Goal: Task Accomplishment & Management: Use online tool/utility

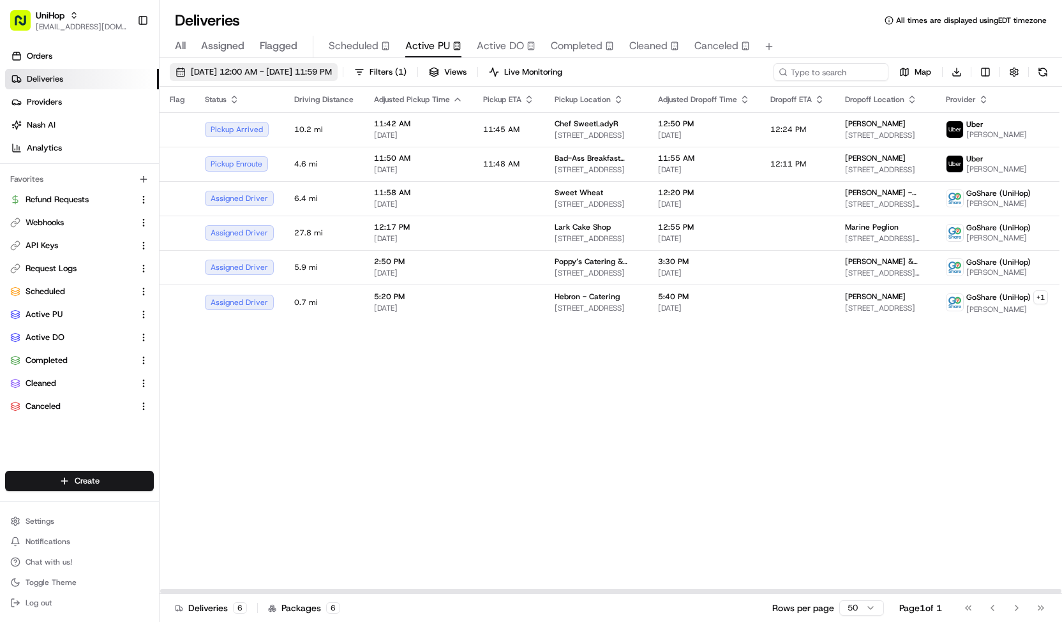
click at [287, 67] on span "Aug 17 2025 12:00 AM - Aug 17 2025 11:59 PM" at bounding box center [261, 71] width 141 height 11
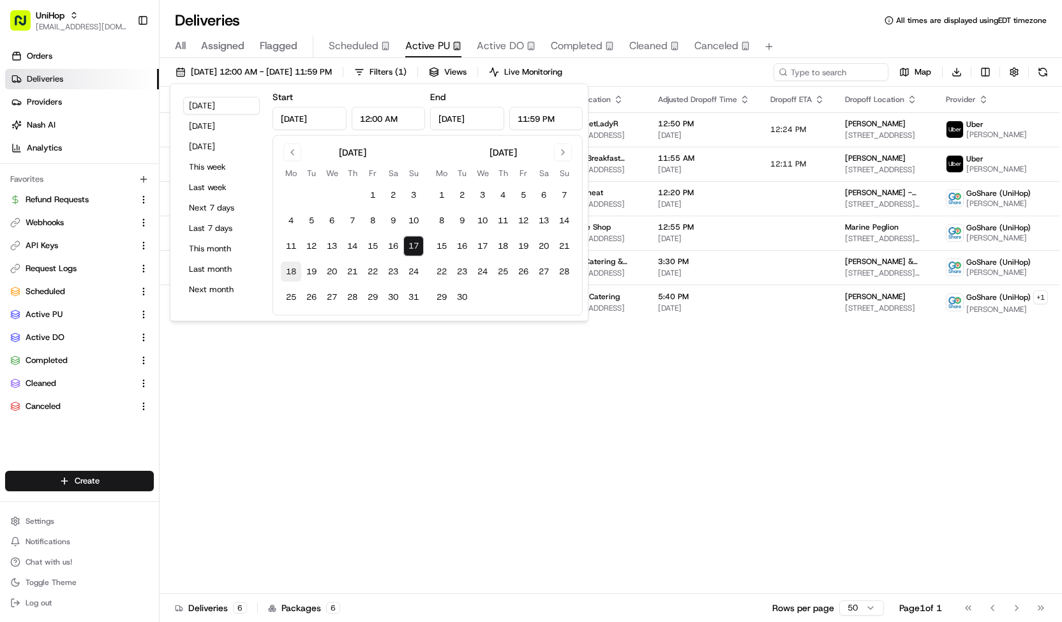
click at [288, 267] on button "18" at bounding box center [291, 272] width 20 height 20
type input "Aug 18, 2025"
click at [288, 267] on button "18" at bounding box center [291, 272] width 20 height 20
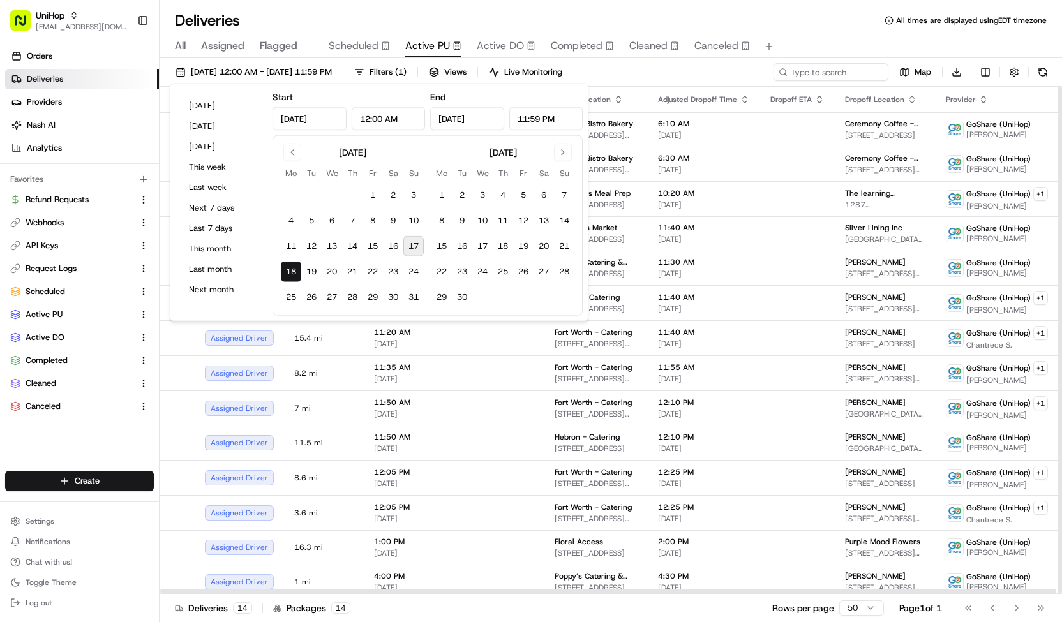
click at [650, 62] on div "Aug 18 2025 12:00 AM - Aug 18 2025 11:59 PM Filters ( 1 ) Views Live Monitoring…" at bounding box center [611, 341] width 902 height 567
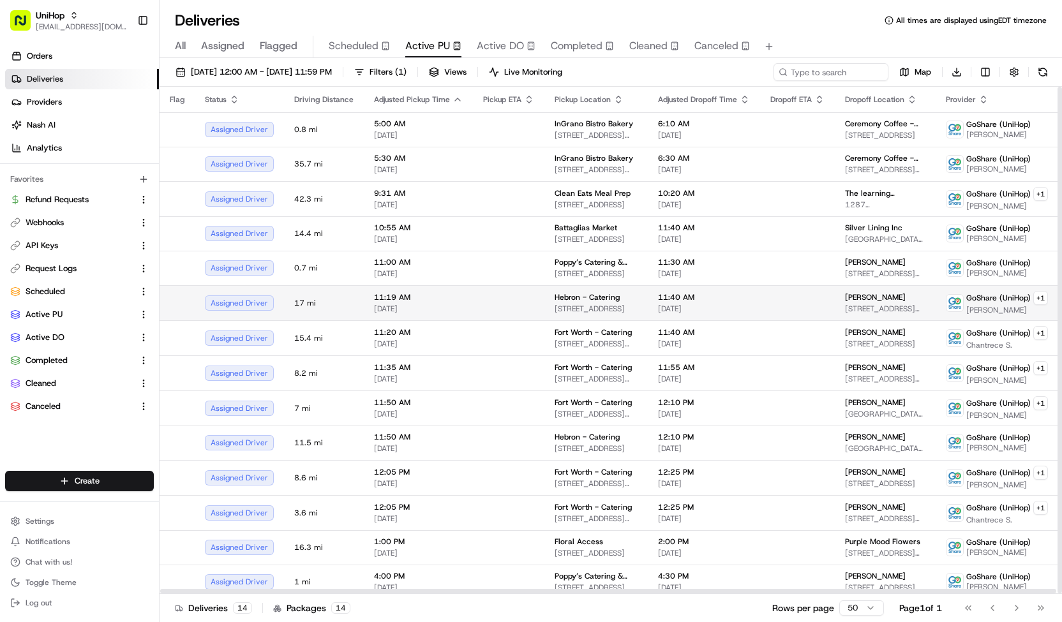
click at [572, 313] on td "Hebron - Catering 3450 E Hebron Pkwy, Carrollton, TX 75010, United States" at bounding box center [595, 302] width 103 height 35
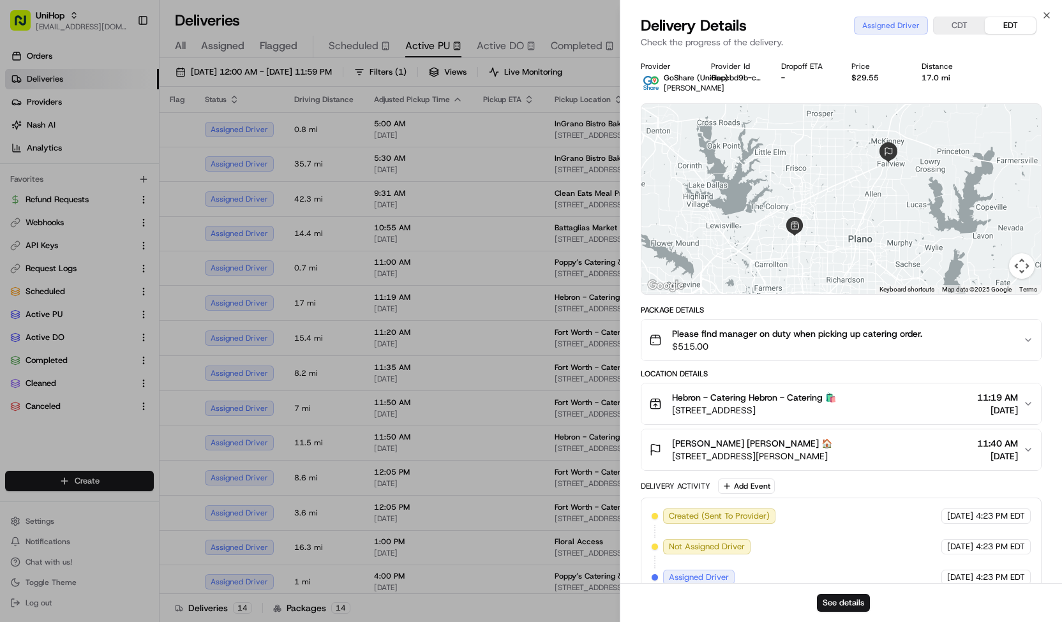
click at [749, 345] on span "$515.00" at bounding box center [797, 346] width 250 height 13
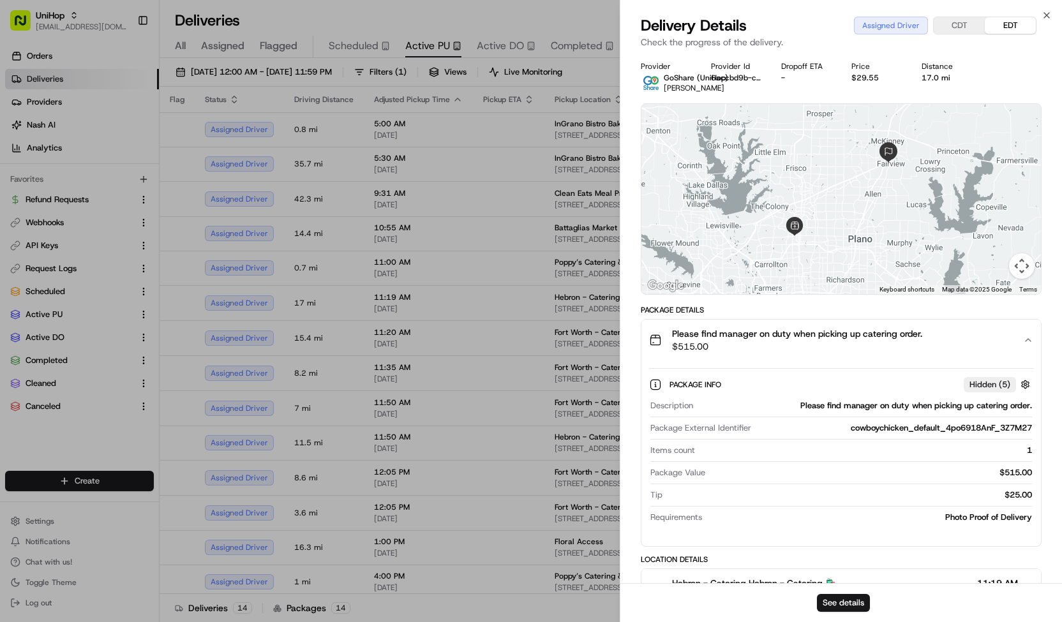
click at [745, 350] on span "$515.00" at bounding box center [797, 346] width 250 height 13
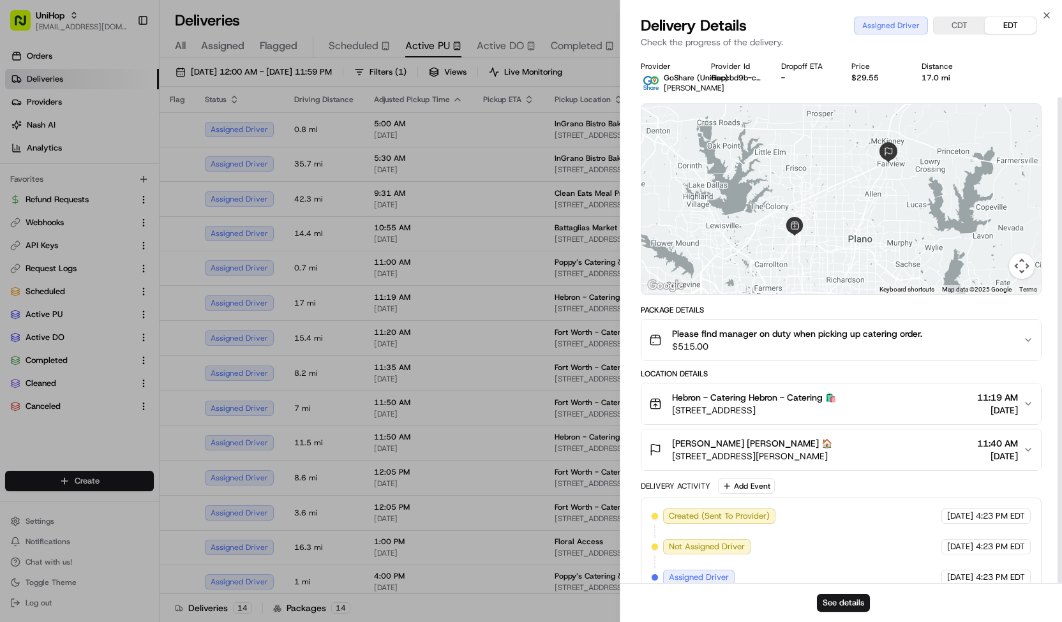
scroll to position [47, 0]
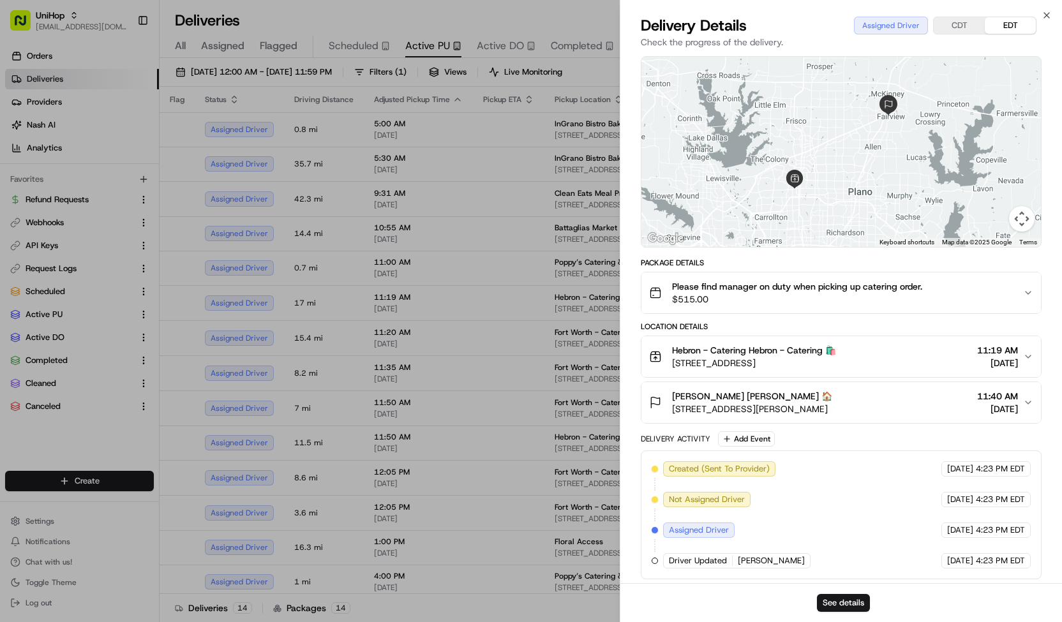
click at [753, 284] on span "Please find manager on duty when picking up catering order." at bounding box center [797, 286] width 250 height 13
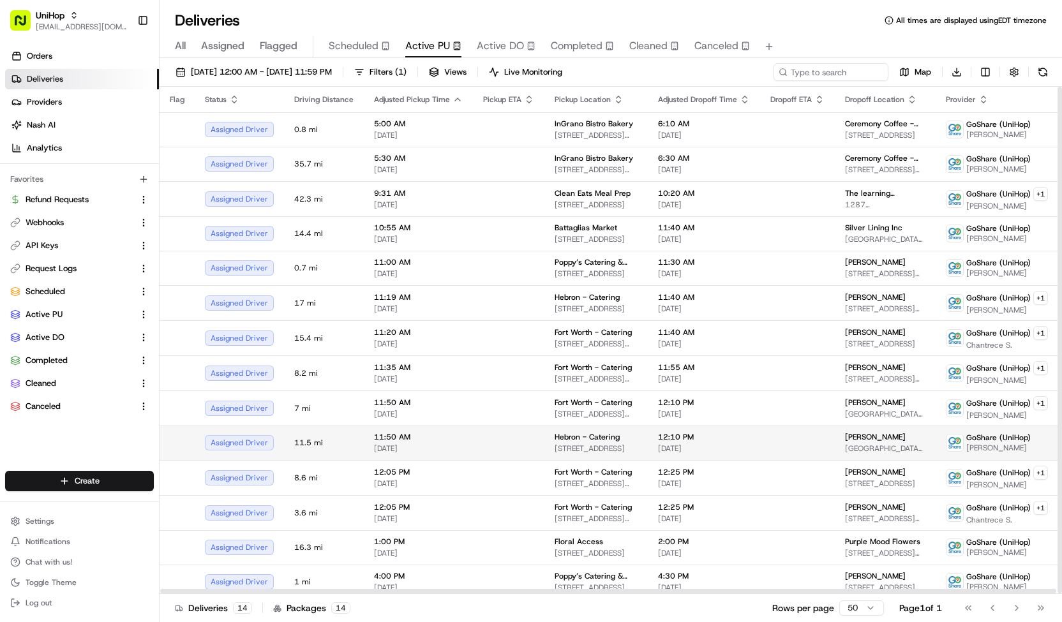
scroll to position [0, 0]
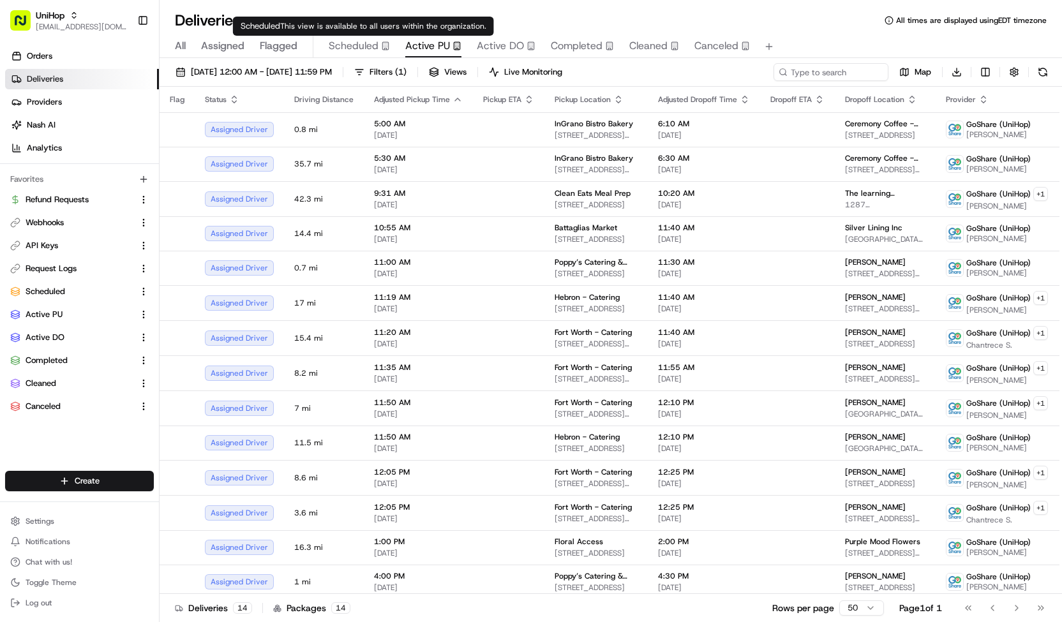
click at [486, 38] on button "Active DO" at bounding box center [506, 47] width 59 height 22
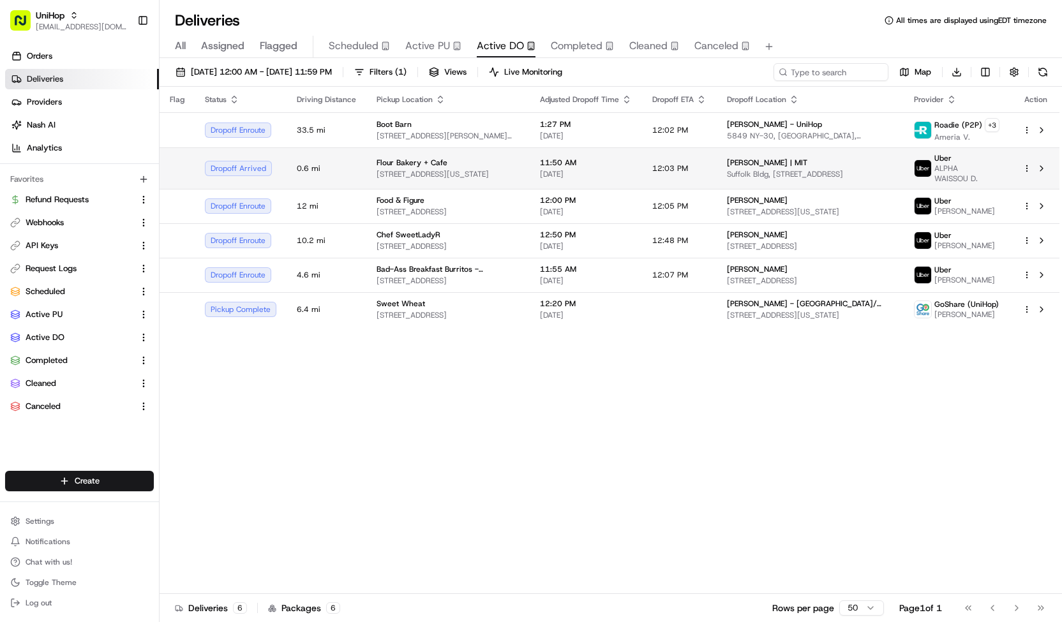
click at [458, 174] on span "[STREET_ADDRESS][US_STATE]" at bounding box center [448, 174] width 143 height 10
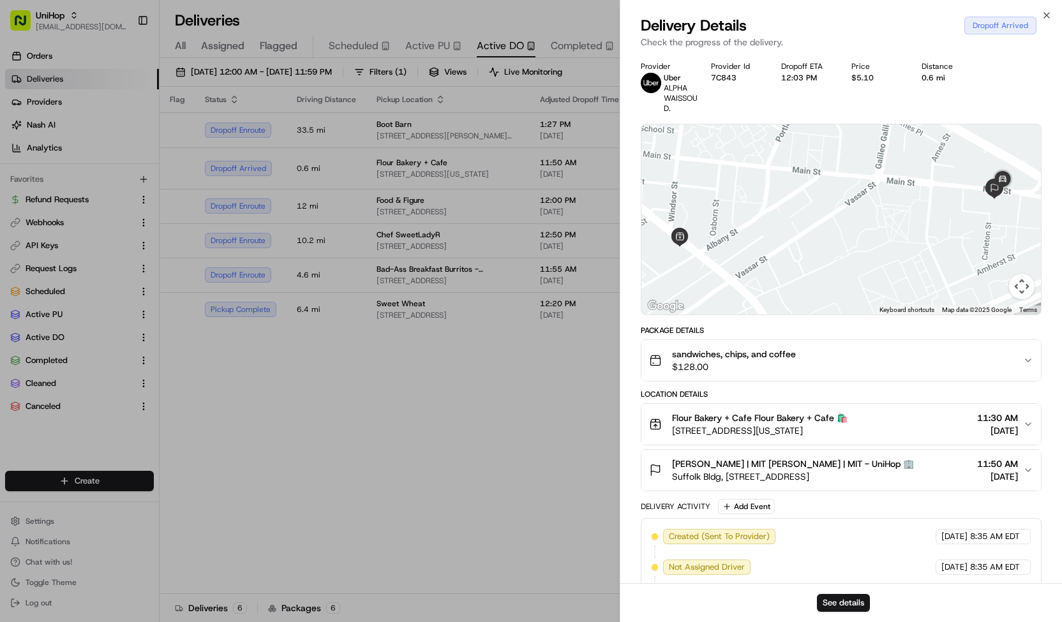
click at [677, 355] on span "sandwiches, chips, and coffee" at bounding box center [734, 354] width 124 height 13
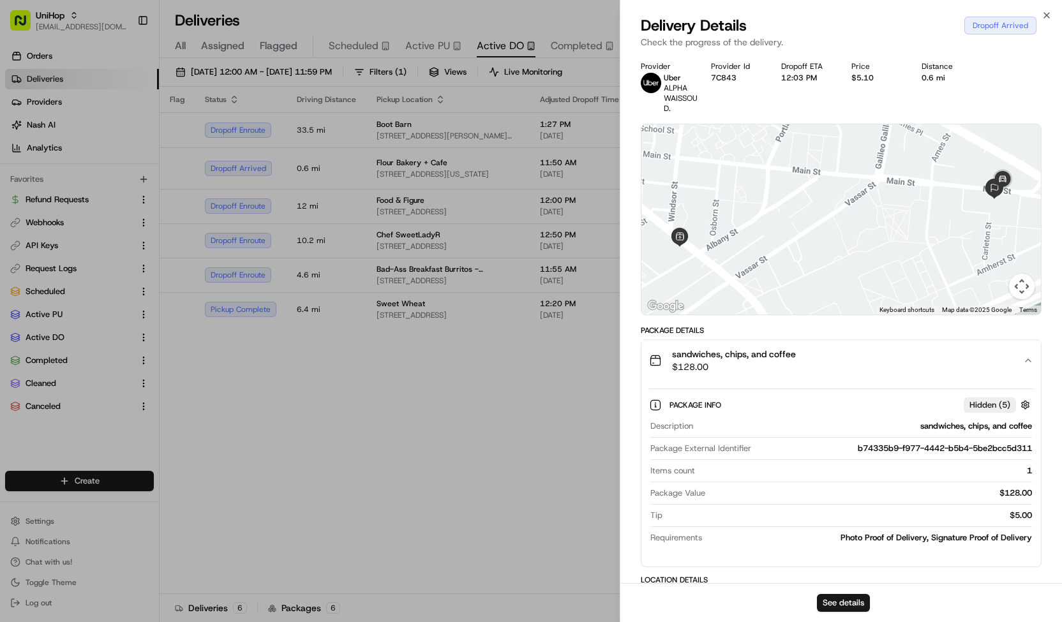
click at [677, 355] on span "sandwiches, chips, and coffee" at bounding box center [734, 354] width 124 height 13
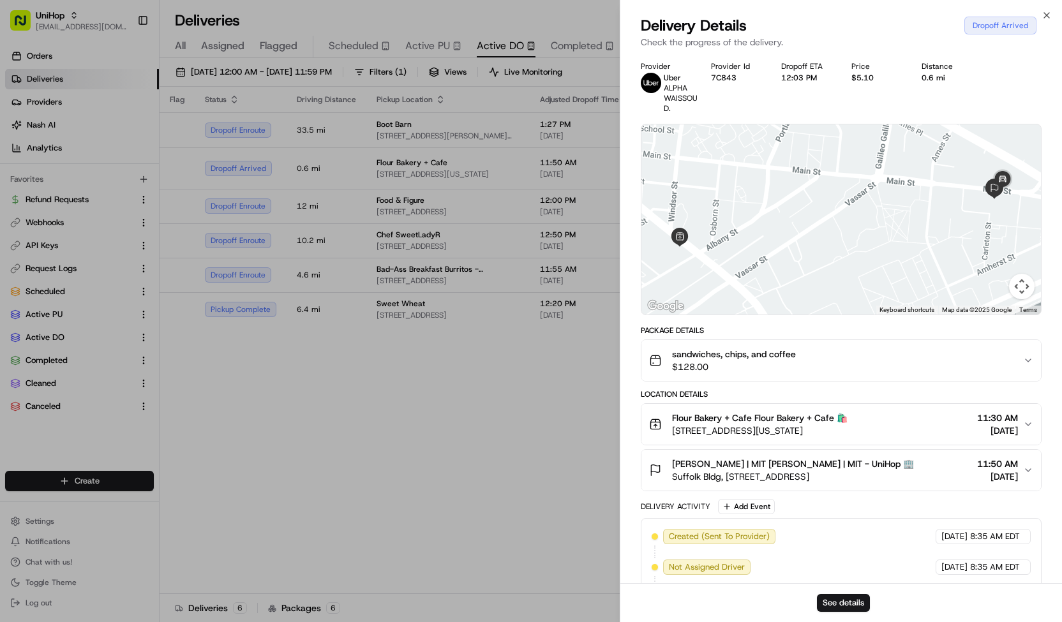
click at [737, 463] on span "Cassandra Goodman | MIT Cassandra Goodman | MIT - UniHop 🏢" at bounding box center [793, 464] width 242 height 13
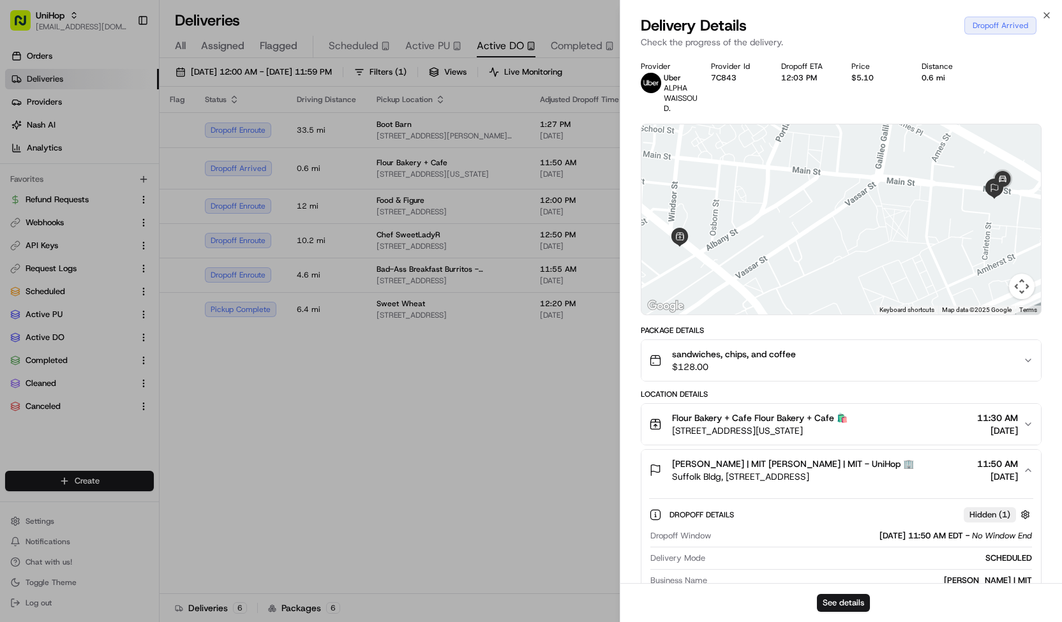
scroll to position [277, 0]
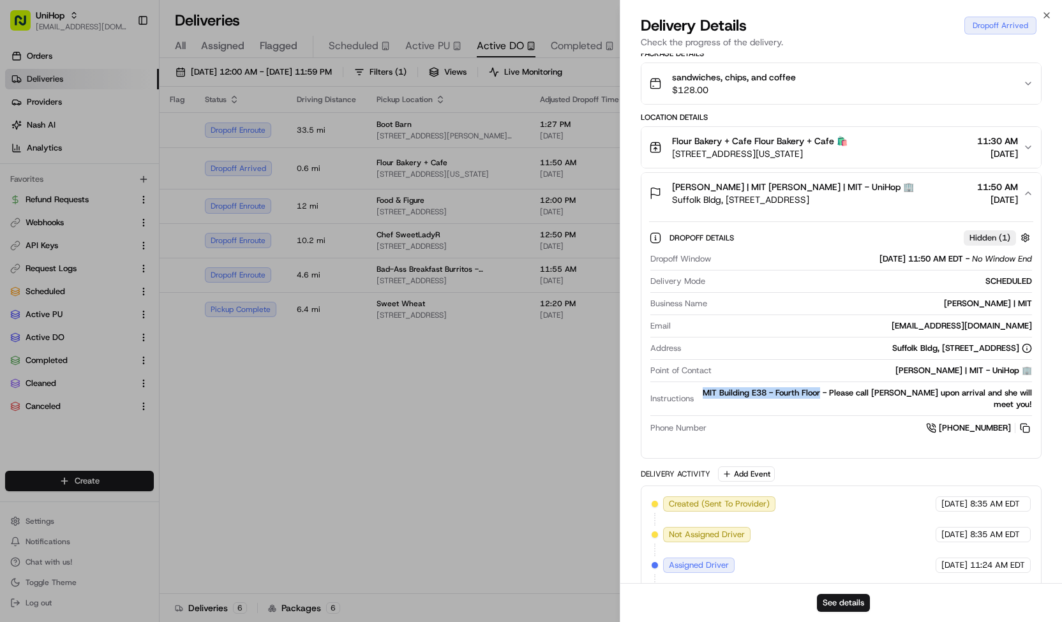
drag, startPoint x: 705, startPoint y: 388, endPoint x: 823, endPoint y: 396, distance: 118.4
click at [823, 396] on div "MIT Building E38 - Fourth Floor - Please call Cassandra upon arrival and she wi…" at bounding box center [865, 398] width 333 height 23
copy div "MIT Building E38 - Fourth Floor"
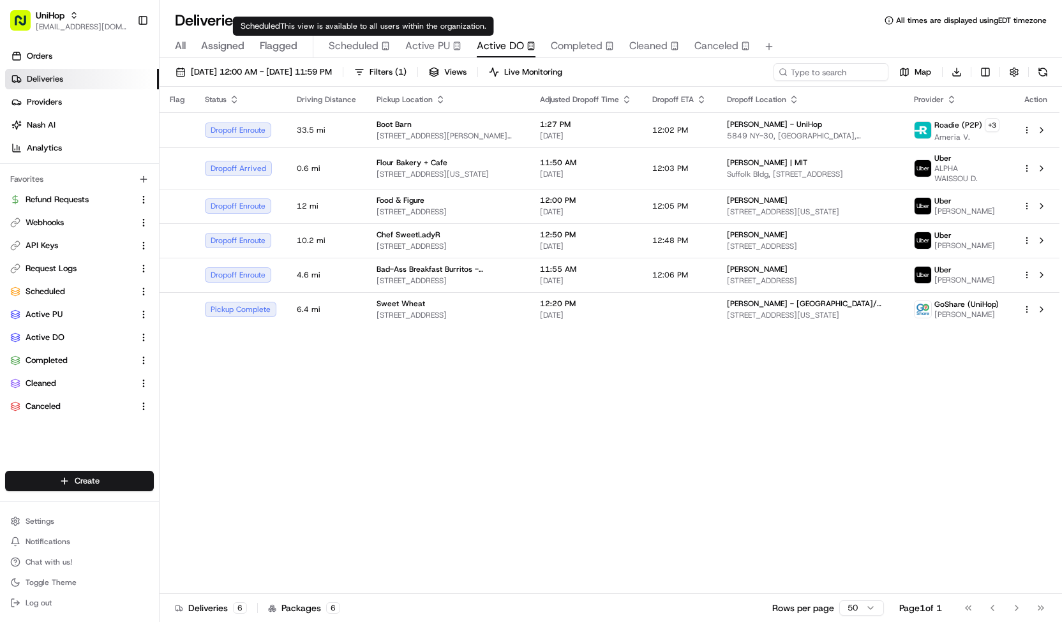
click at [372, 43] on span "Scheduled" at bounding box center [354, 45] width 50 height 15
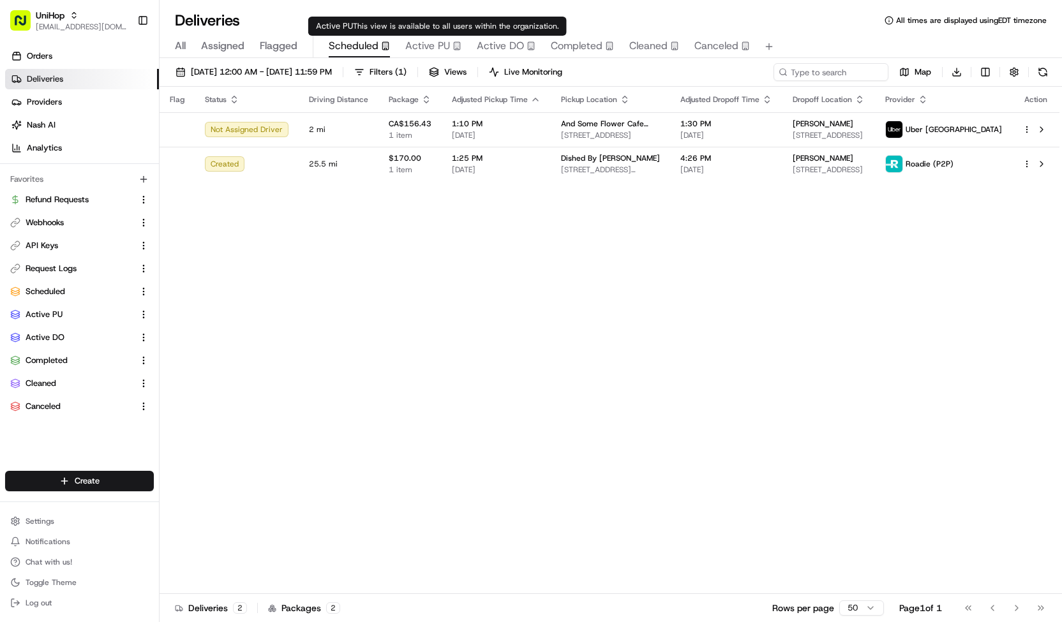
click at [422, 42] on span "Active PU" at bounding box center [427, 45] width 45 height 15
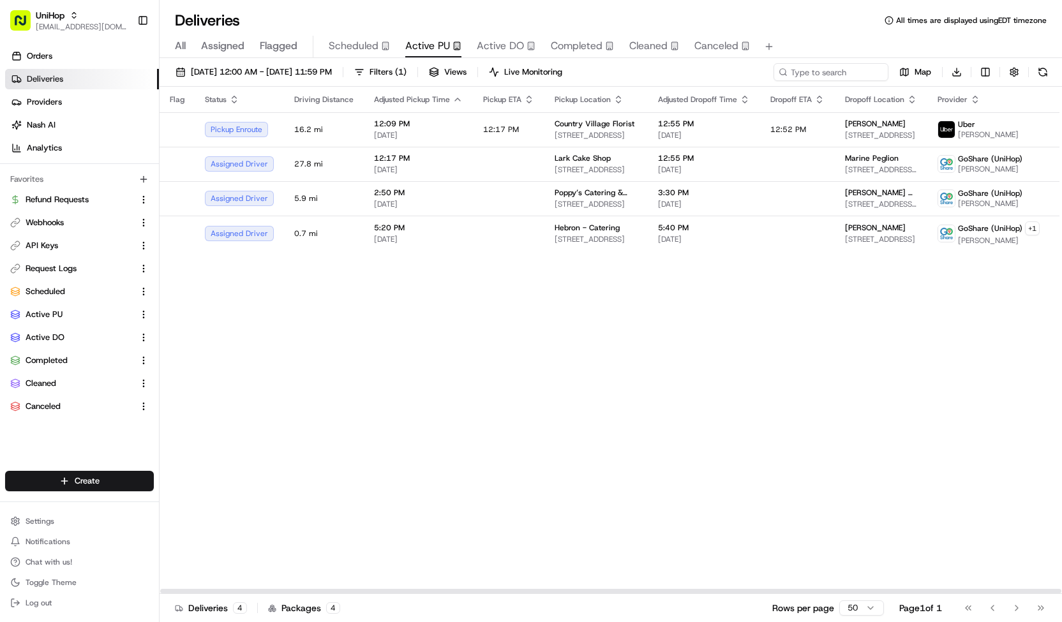
click at [493, 60] on div "Aug 17 2025 12:00 AM - Aug 17 2025 11:59 PM Filters ( 1 ) Views Live Monitoring…" at bounding box center [611, 341] width 902 height 567
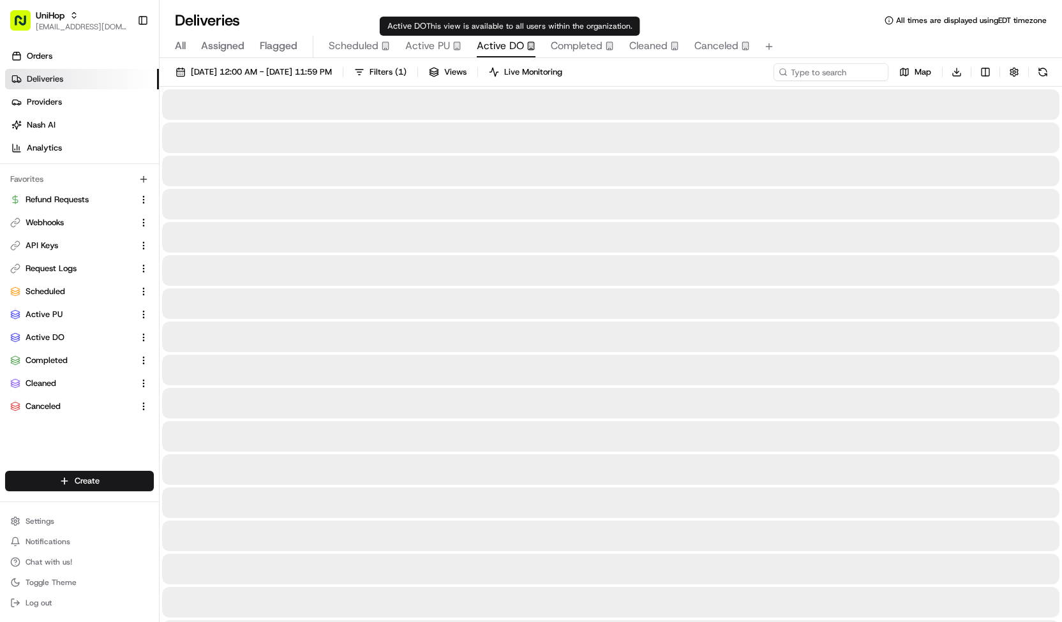
click at [493, 51] on span "Active DO" at bounding box center [500, 45] width 47 height 15
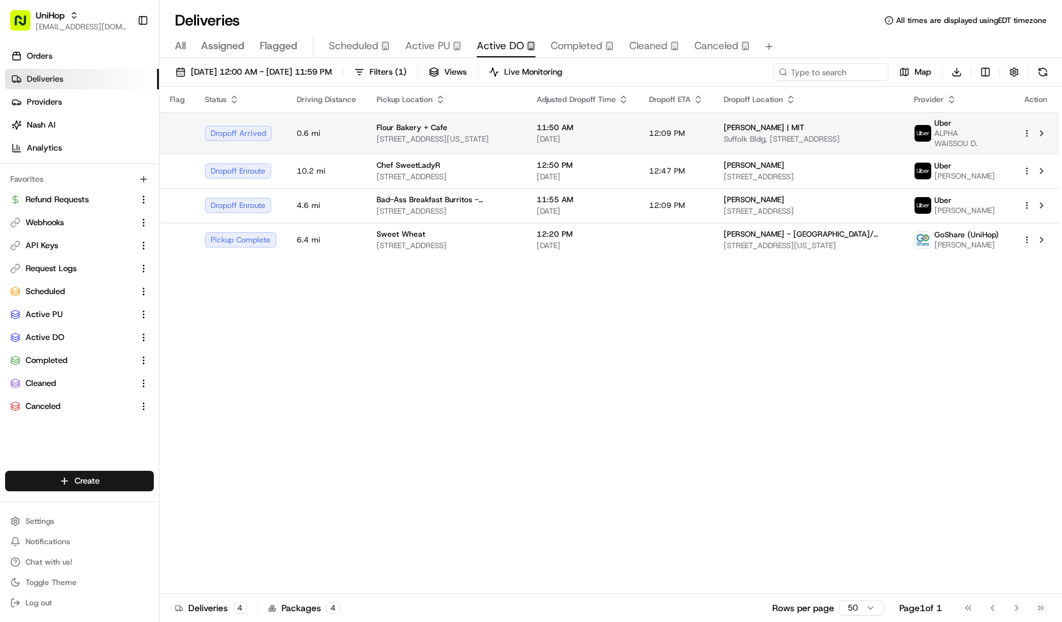
click at [546, 134] on span "[DATE]" at bounding box center [583, 139] width 92 height 10
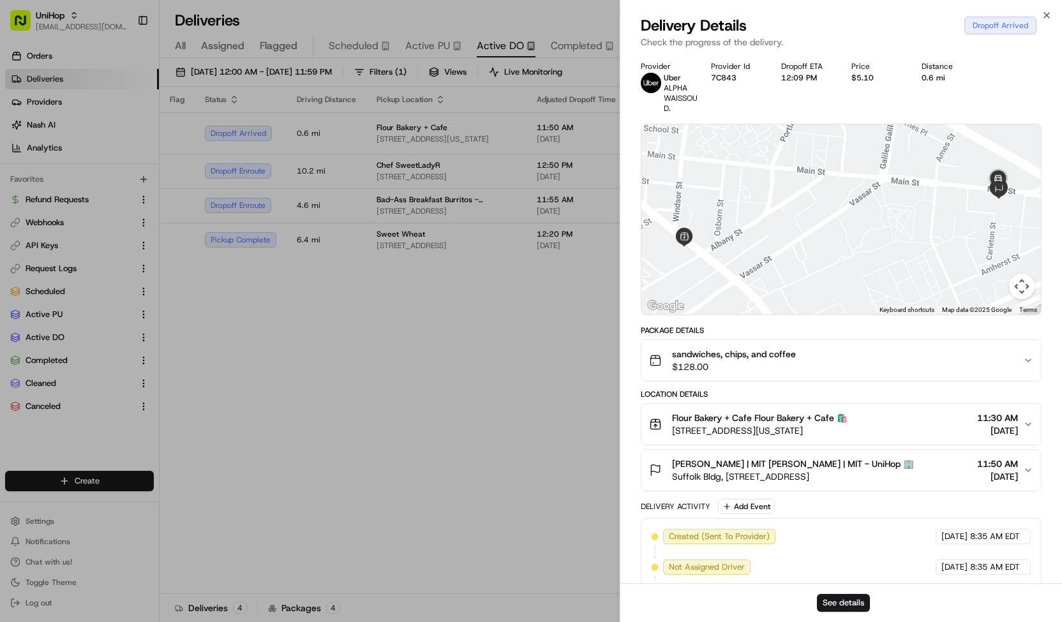
click at [708, 455] on button "Cassandra Goodman | MIT Cassandra Goodman | MIT - UniHop 🏢 Suffolk Bldg, 292 Ma…" at bounding box center [840, 470] width 399 height 41
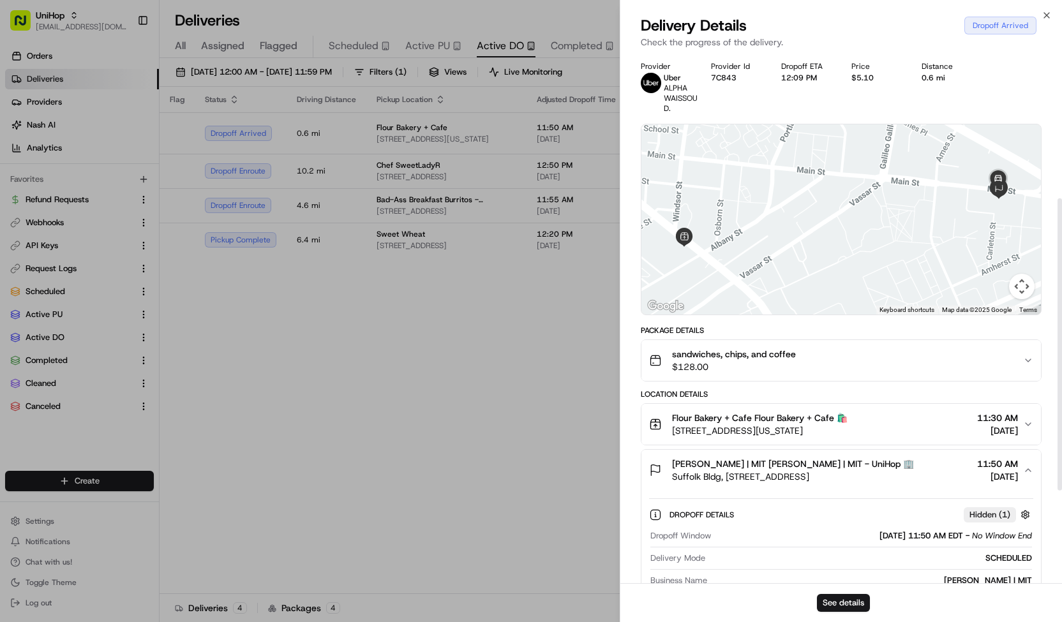
scroll to position [299, 0]
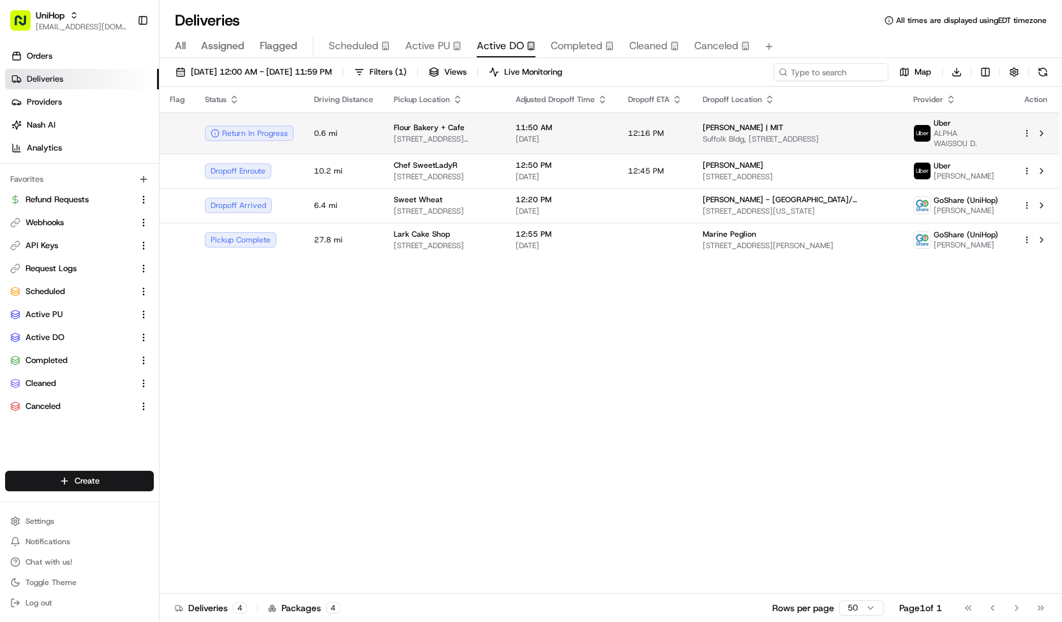
click at [491, 138] on span "[STREET_ADDRESS][US_STATE]" at bounding box center [444, 139] width 101 height 10
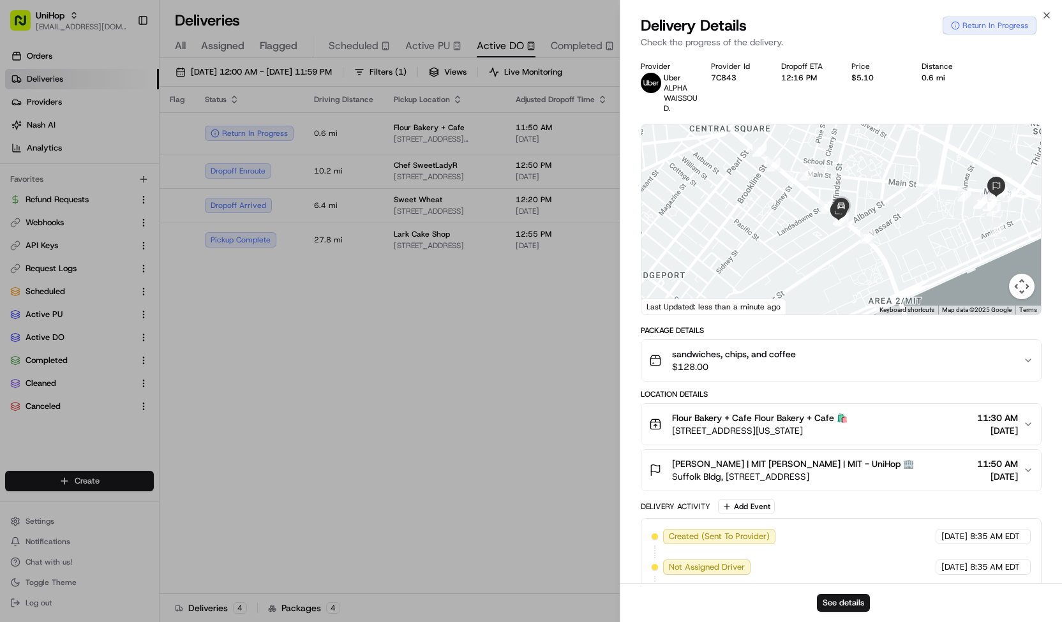
click at [914, 475] on span "Suffolk Bldg, 292 Main St, Cambridge, MA 02142, USA" at bounding box center [793, 476] width 242 height 13
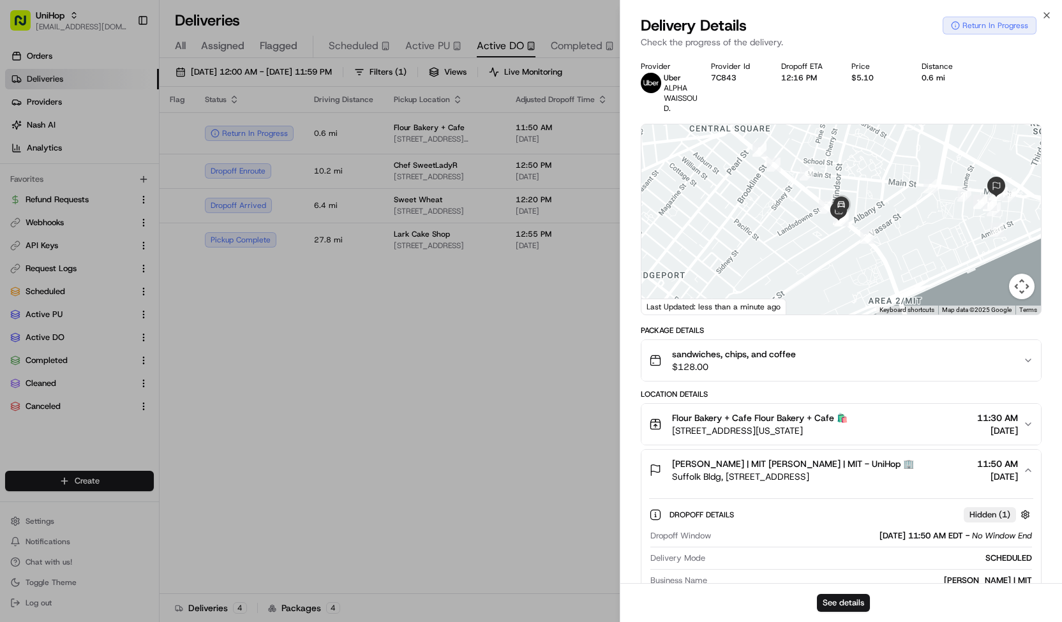
scroll to position [189, 0]
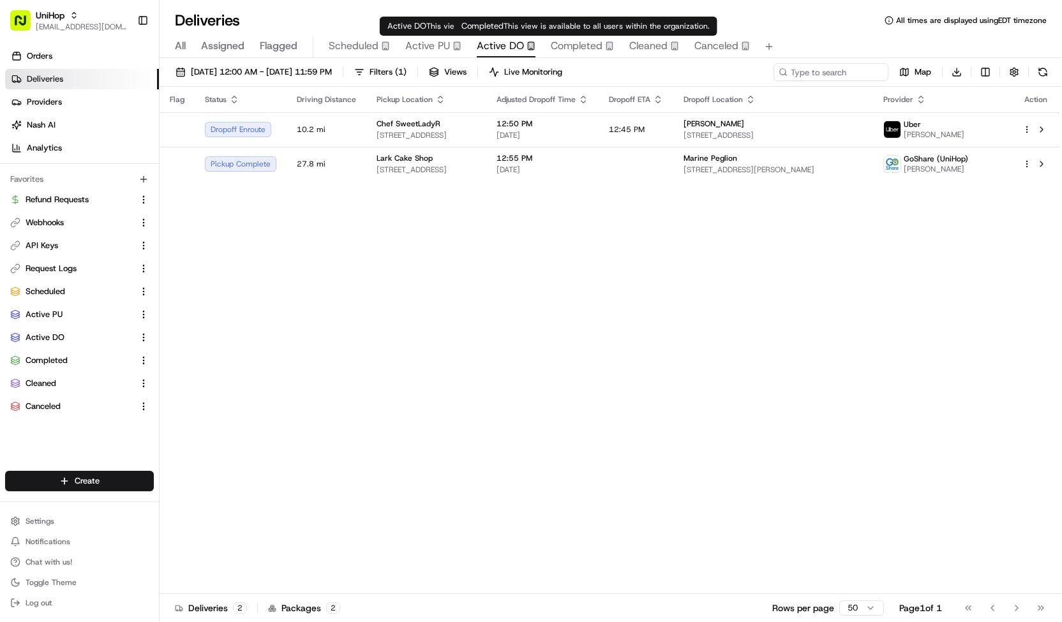
click at [588, 46] on span "Completed" at bounding box center [577, 45] width 52 height 15
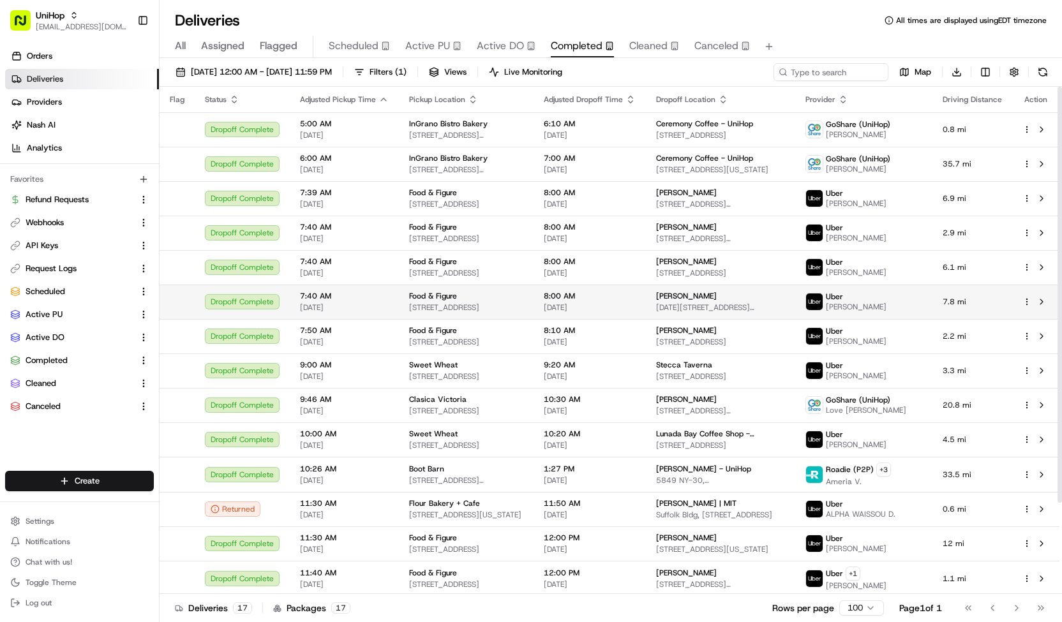
scroll to position [110, 0]
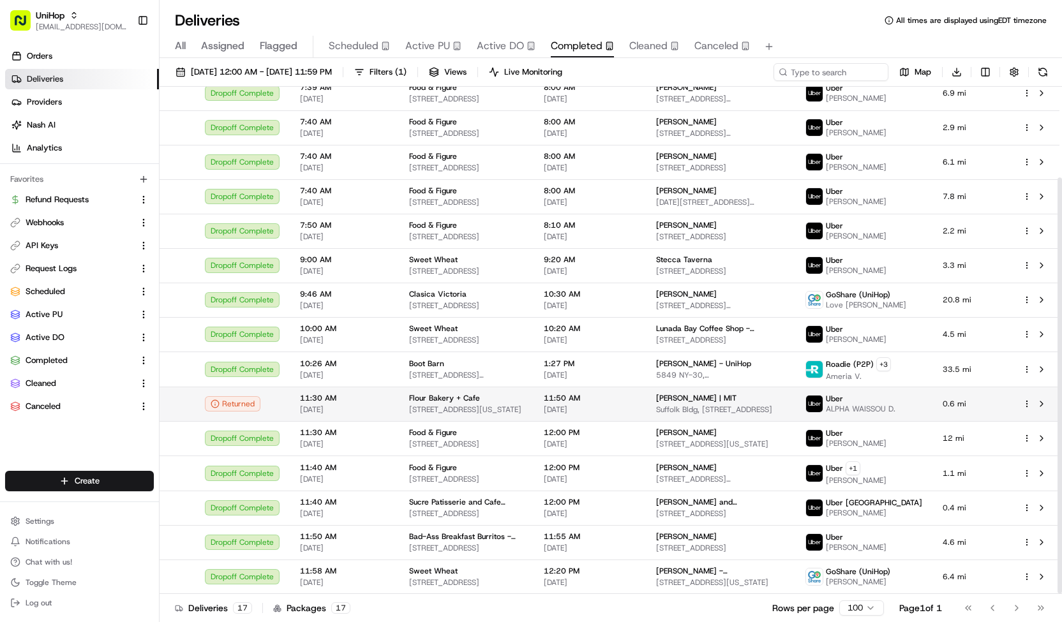
click at [362, 412] on span "[DATE]" at bounding box center [344, 410] width 89 height 10
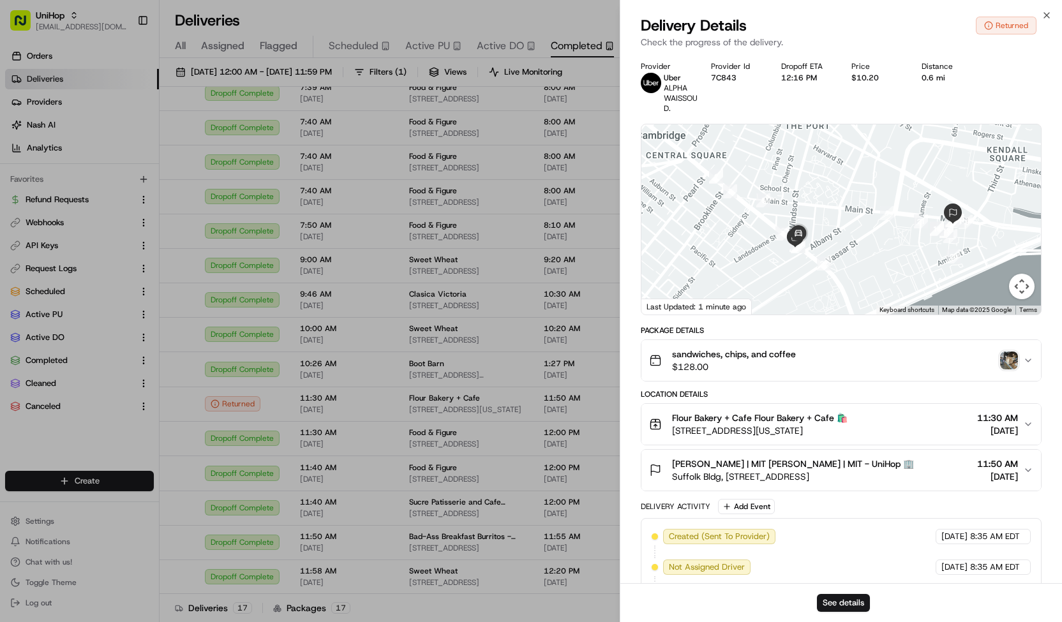
click at [1008, 360] on img "button" at bounding box center [1009, 361] width 18 height 18
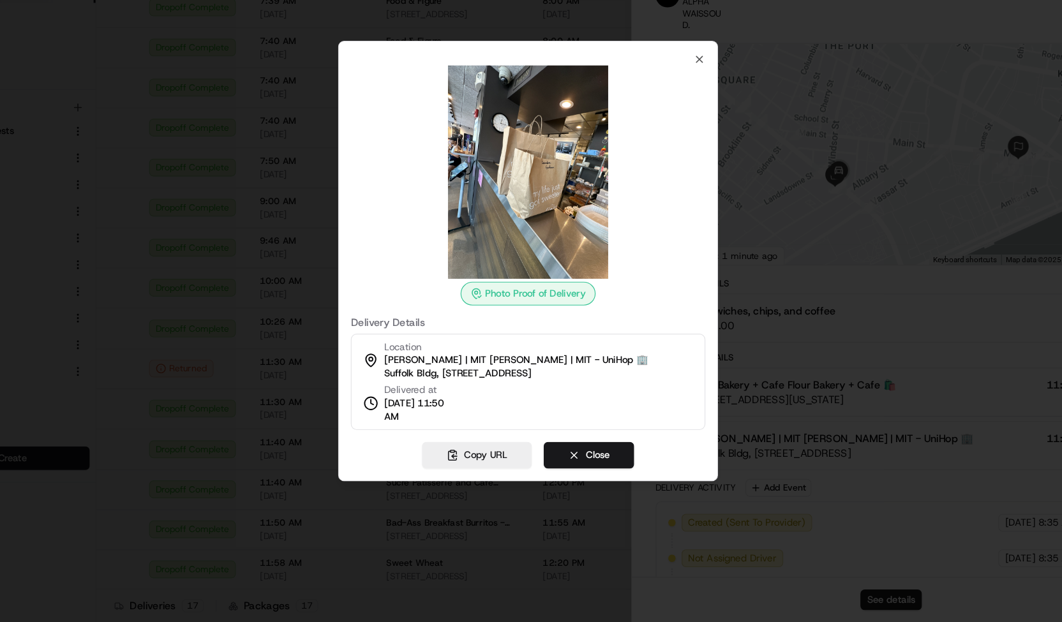
scroll to position [0, 0]
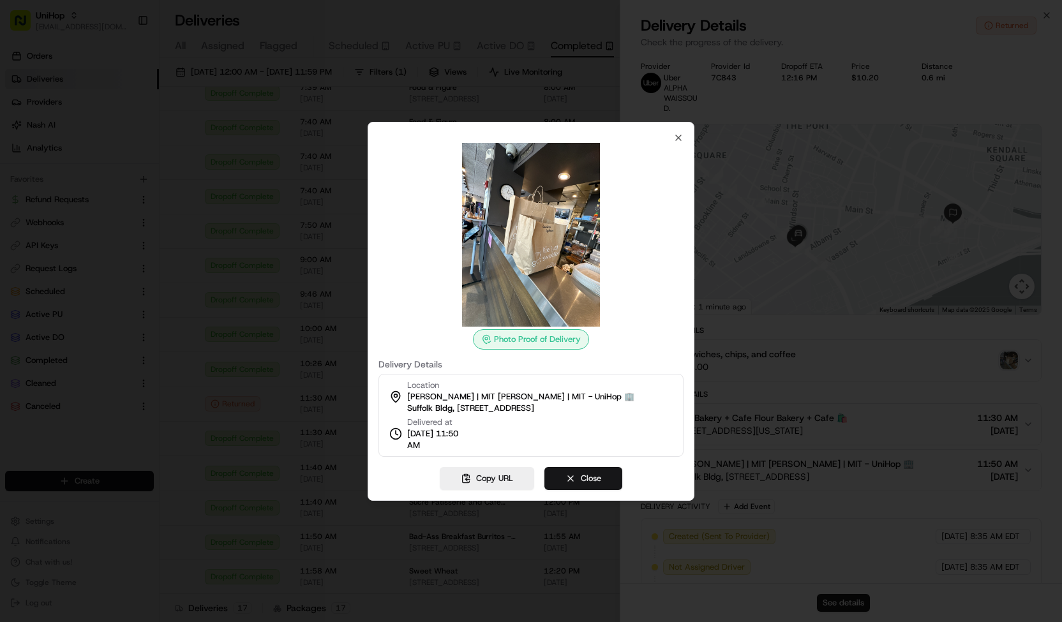
click at [608, 475] on button "Close" at bounding box center [583, 478] width 78 height 23
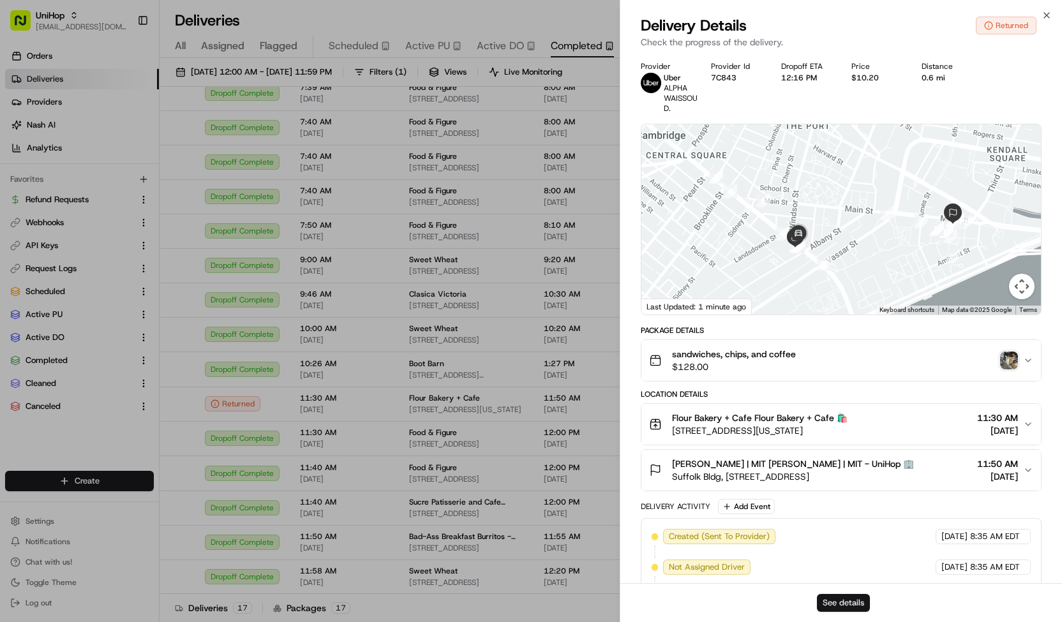
click at [825, 597] on button "See details" at bounding box center [843, 603] width 53 height 18
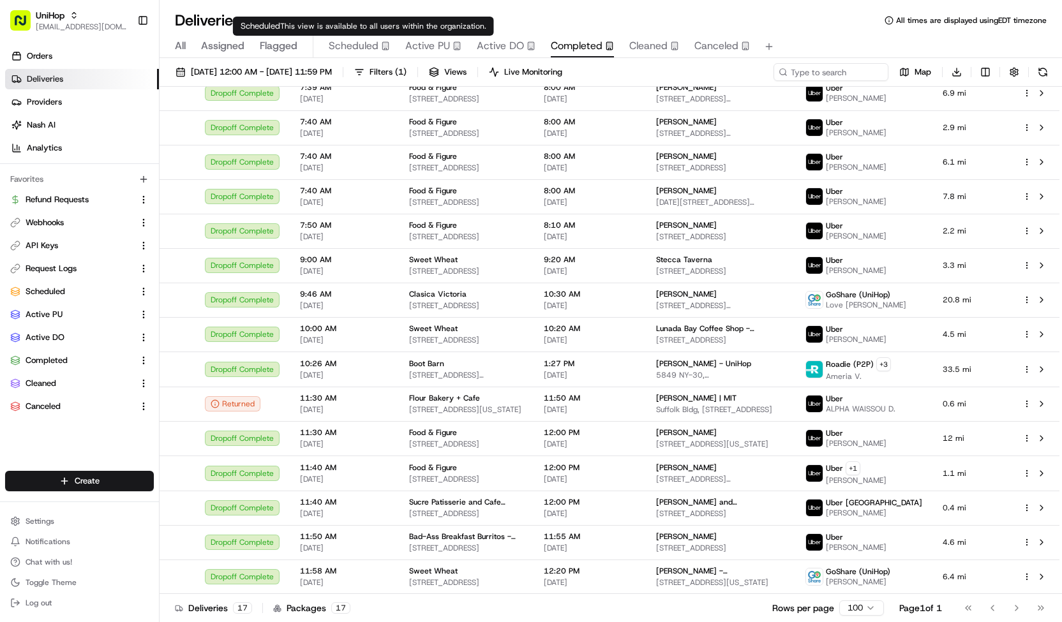
click at [347, 43] on span "Scheduled" at bounding box center [354, 45] width 50 height 15
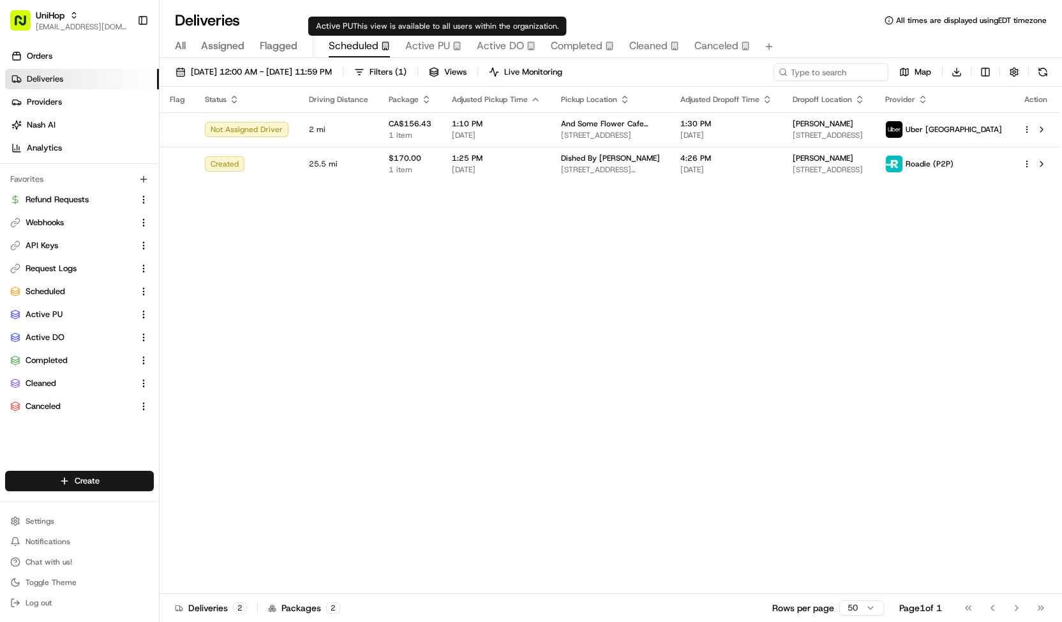
click at [419, 43] on span "Active PU" at bounding box center [427, 45] width 45 height 15
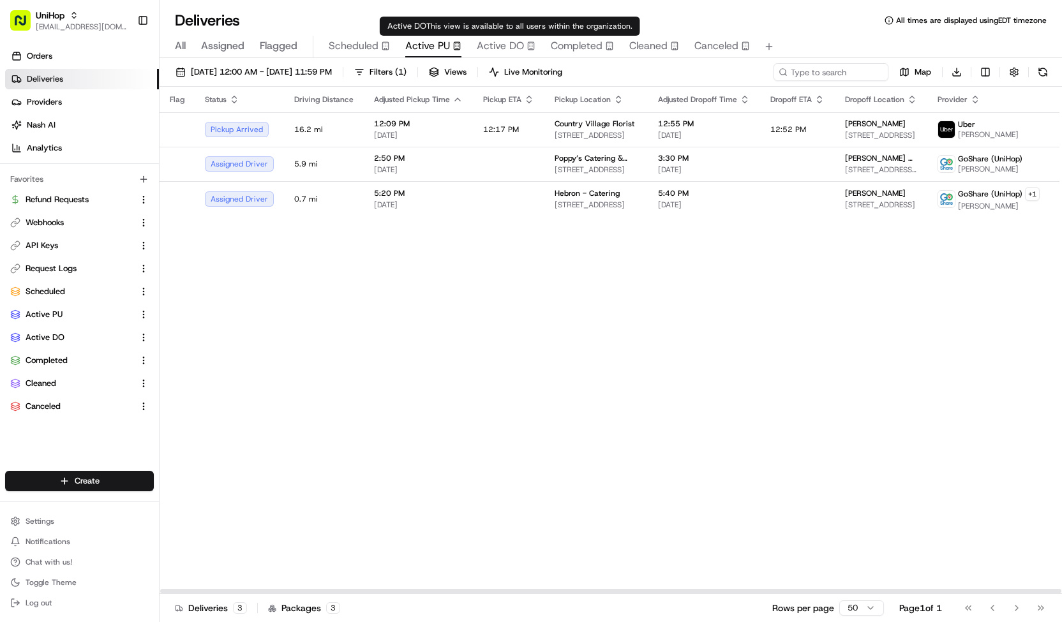
click at [481, 44] on span "Active DO" at bounding box center [500, 45] width 47 height 15
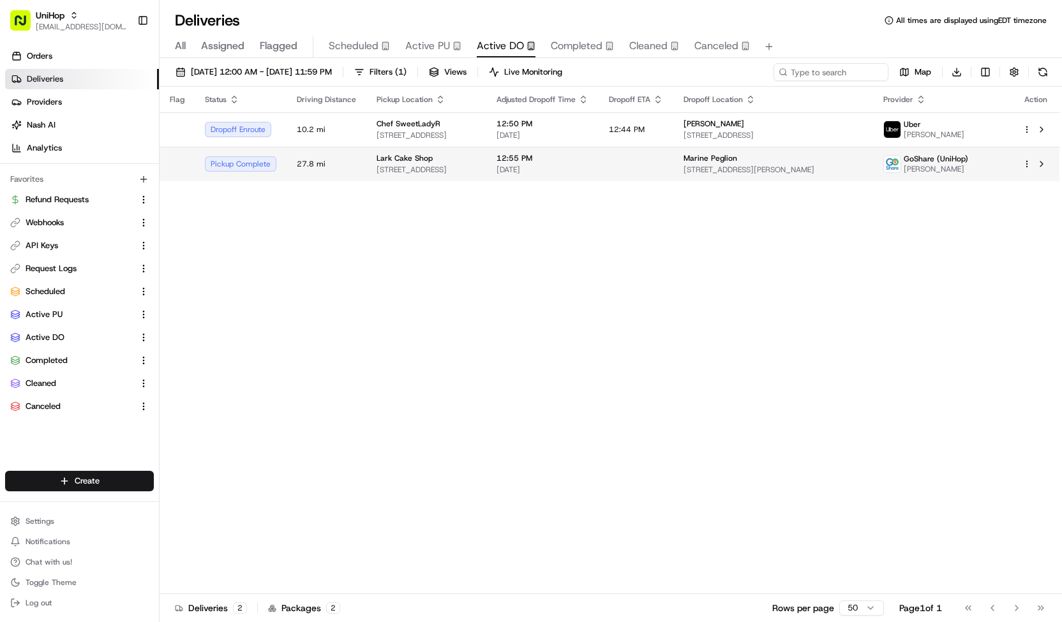
click at [453, 170] on span "3337 W Sunset Blvd, Los Angeles, CA 90026, USA" at bounding box center [427, 170] width 100 height 10
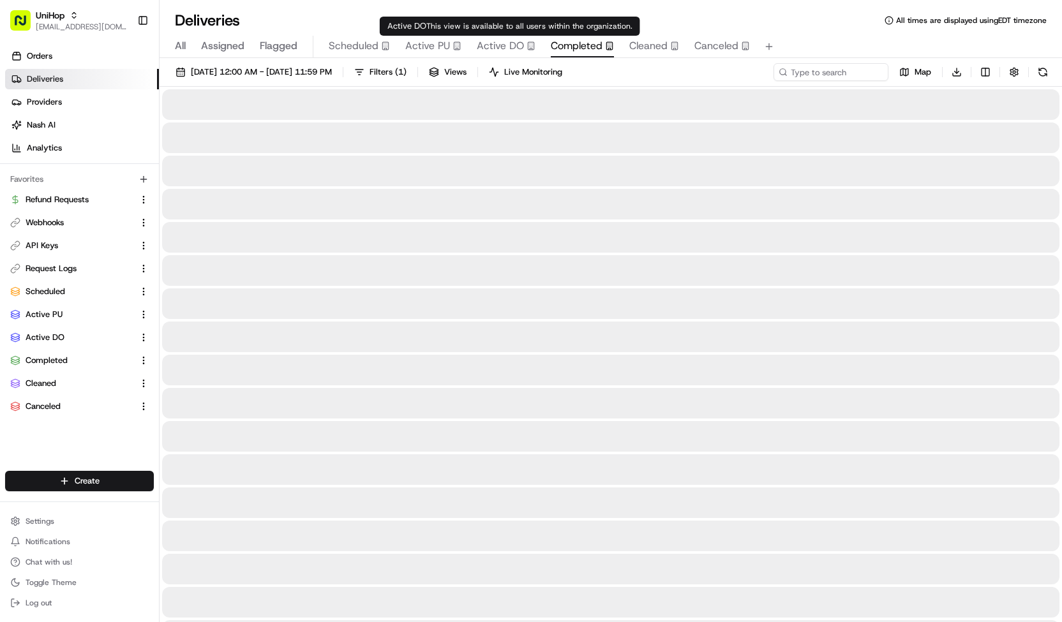
click at [558, 45] on span "Completed" at bounding box center [577, 45] width 52 height 15
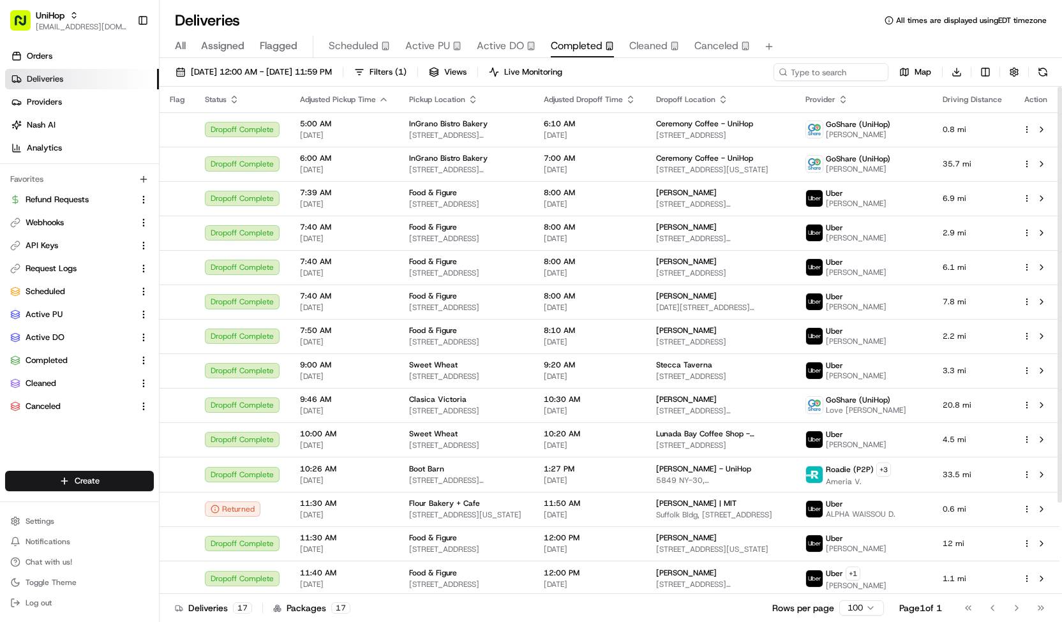
scroll to position [110, 0]
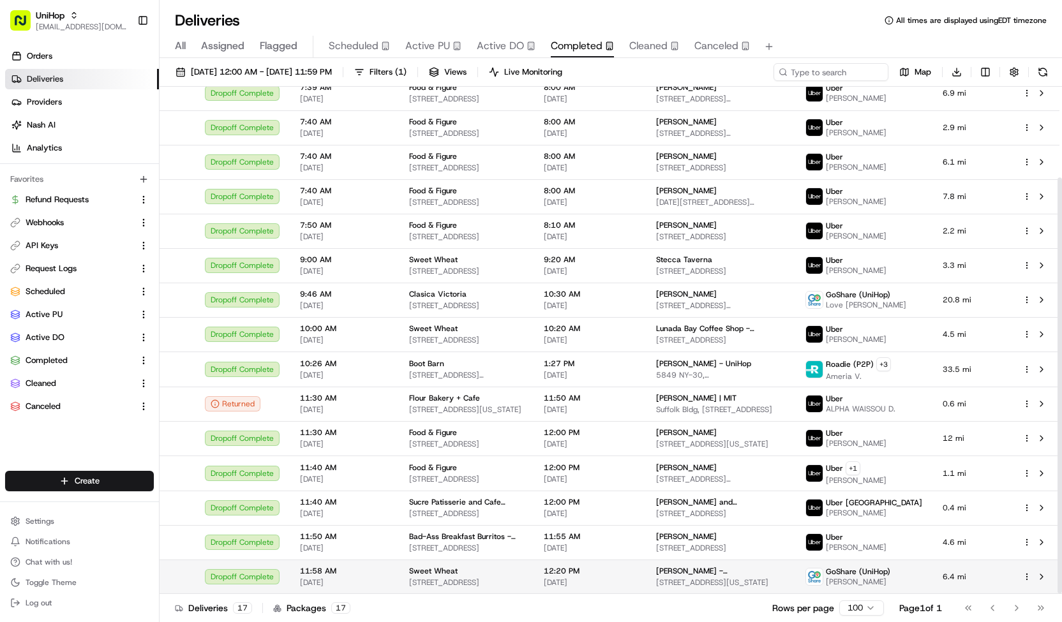
click at [475, 593] on td "Sweet Wheat 1430 S Pacific Coast Hwy, Redondo Beach, CA 90277, USA" at bounding box center [466, 577] width 135 height 34
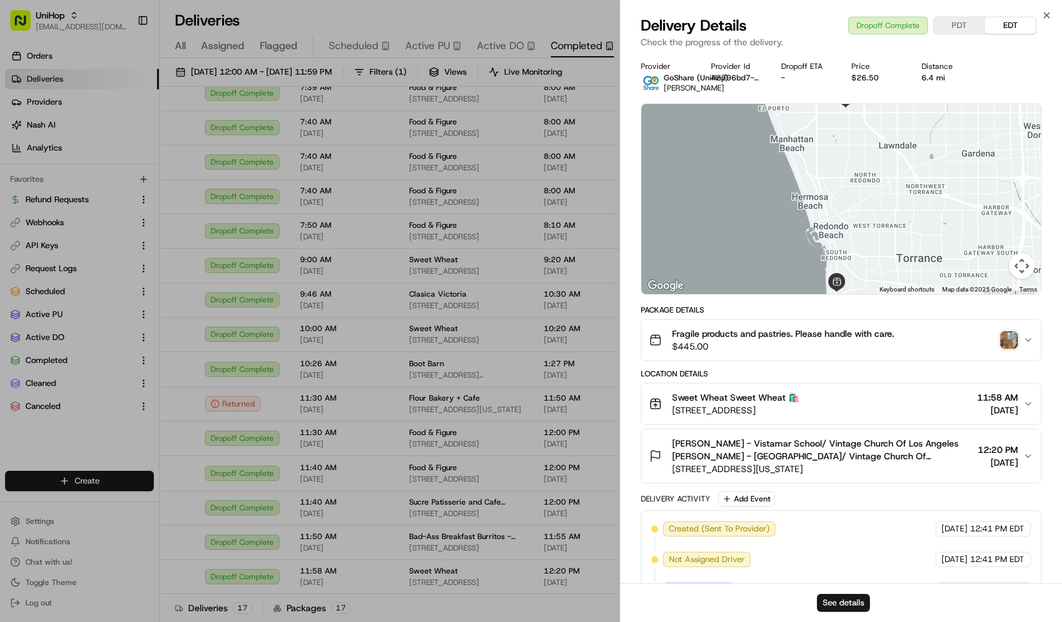
click at [1001, 336] on img "button" at bounding box center [1009, 340] width 18 height 18
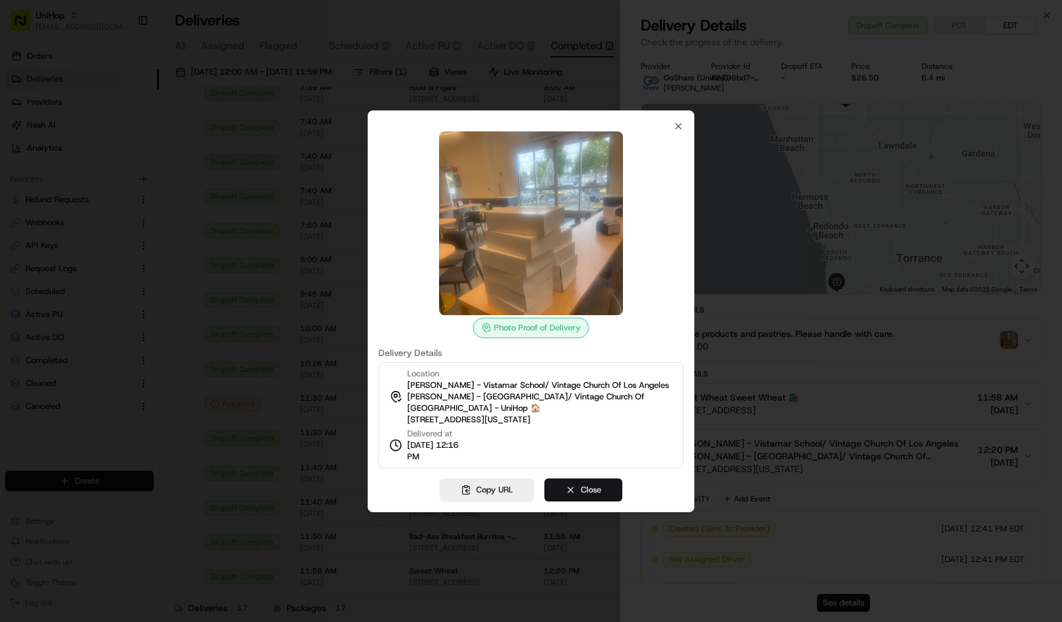
click at [562, 486] on button "Close" at bounding box center [583, 490] width 78 height 23
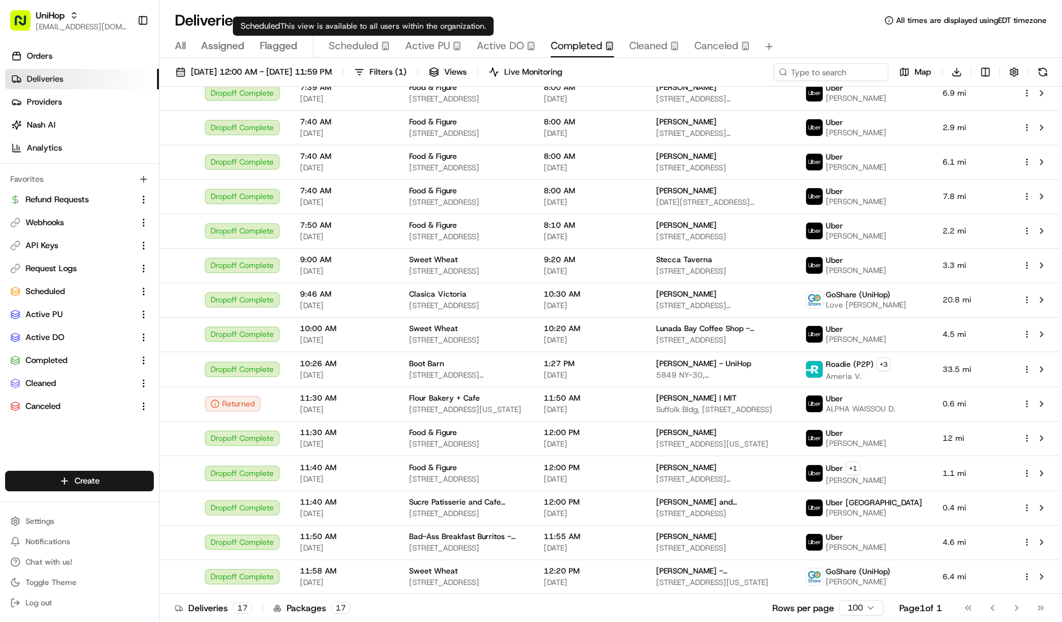
click at [355, 43] on span "Scheduled" at bounding box center [354, 45] width 50 height 15
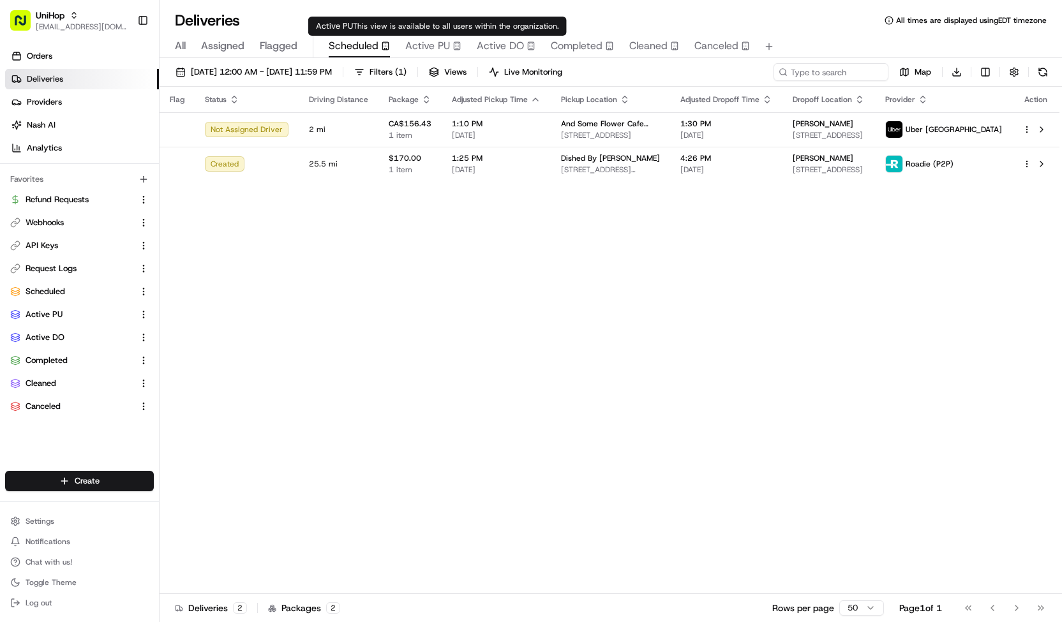
click at [416, 41] on span "Active PU" at bounding box center [427, 45] width 45 height 15
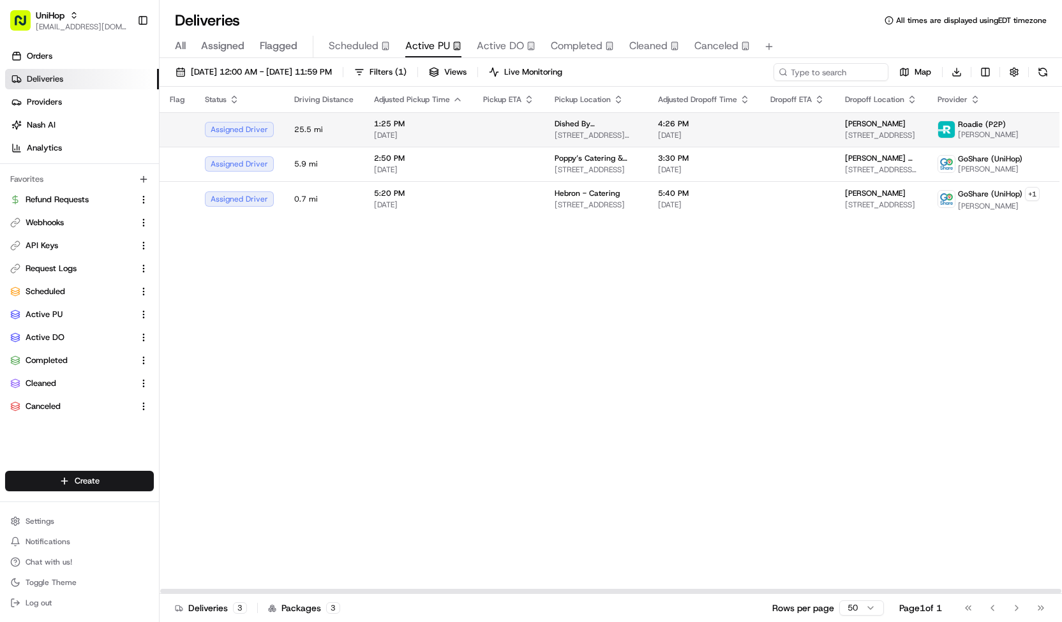
click at [421, 122] on span "1:25 PM" at bounding box center [418, 124] width 89 height 10
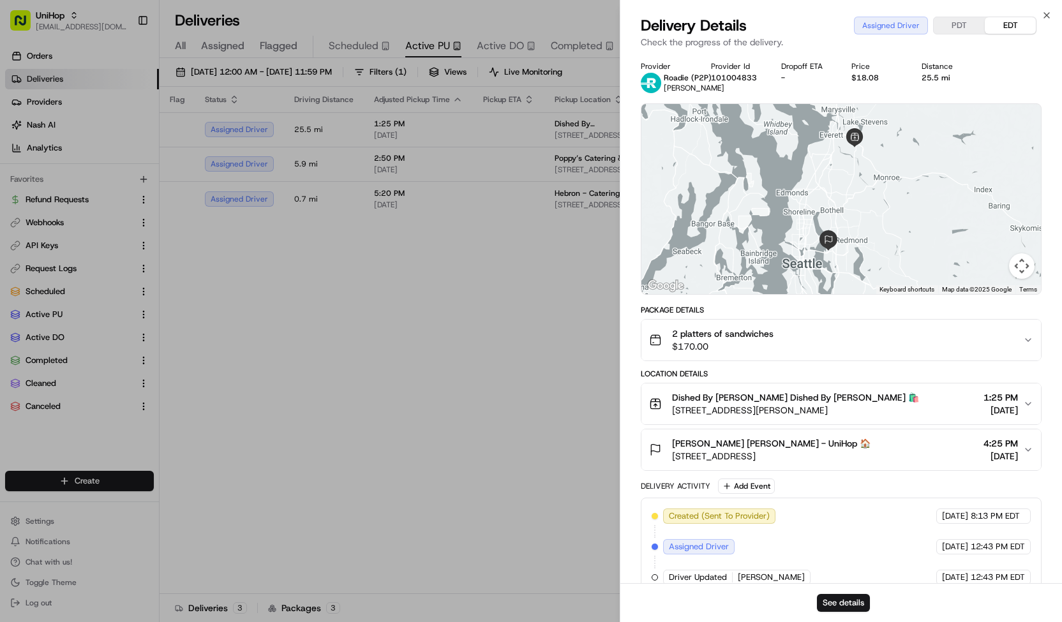
scroll to position [17, 0]
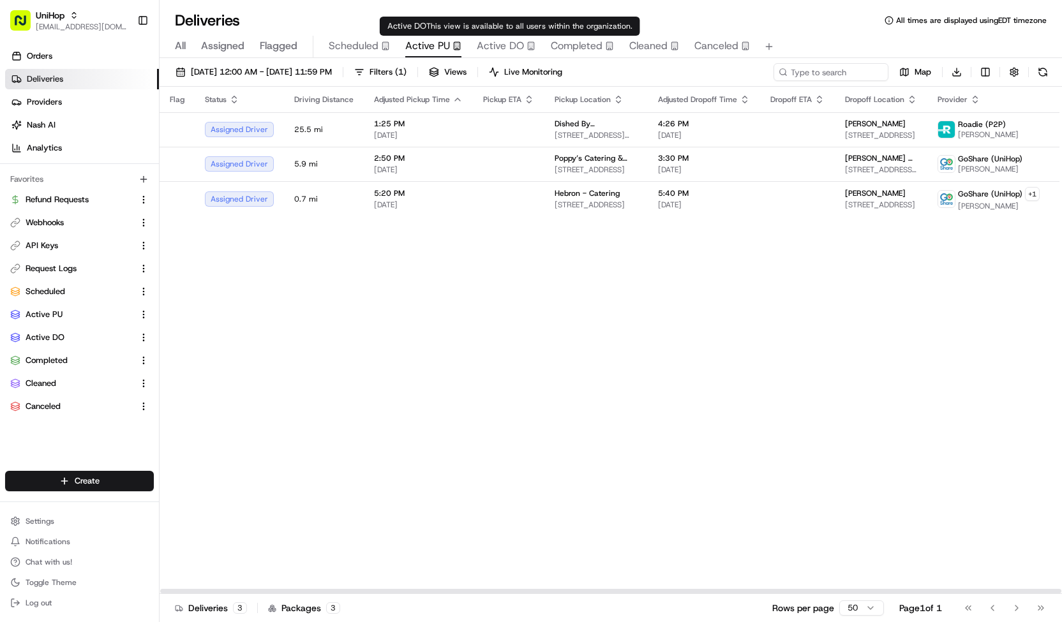
click at [528, 42] on rect "button" at bounding box center [531, 46] width 6 height 8
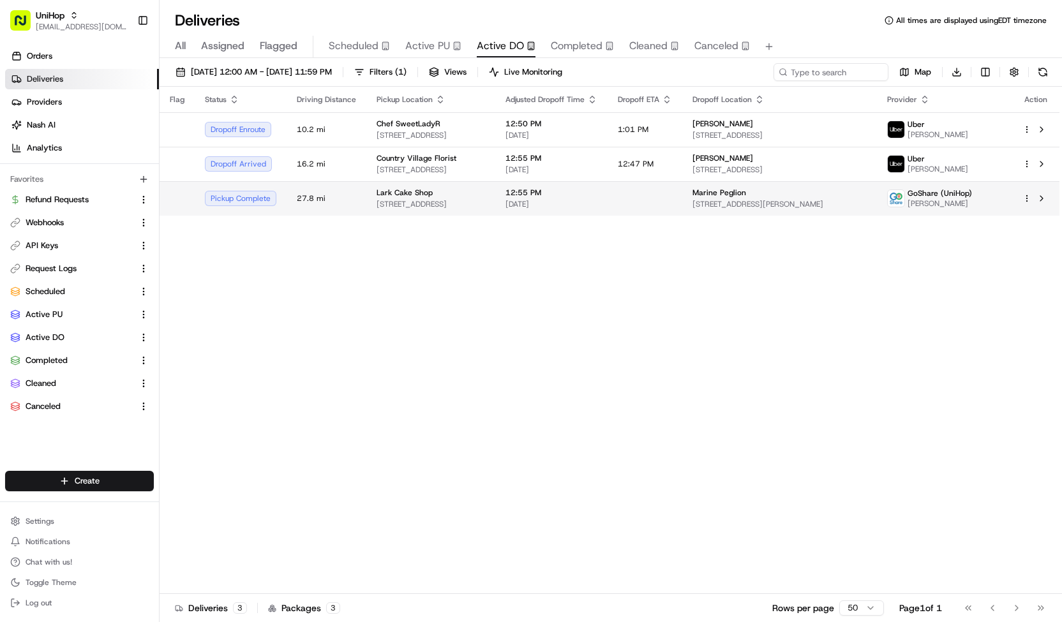
click at [485, 195] on div "Lark Cake Shop" at bounding box center [431, 193] width 108 height 10
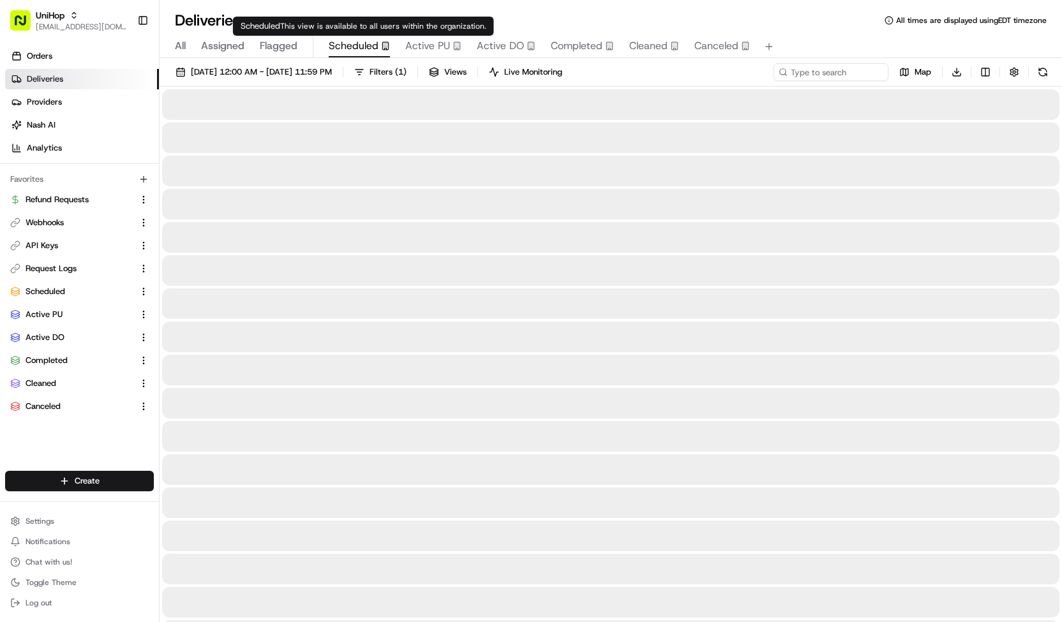
click at [362, 47] on span "Scheduled" at bounding box center [354, 45] width 50 height 15
click at [436, 49] on span "Active PU" at bounding box center [427, 45] width 45 height 15
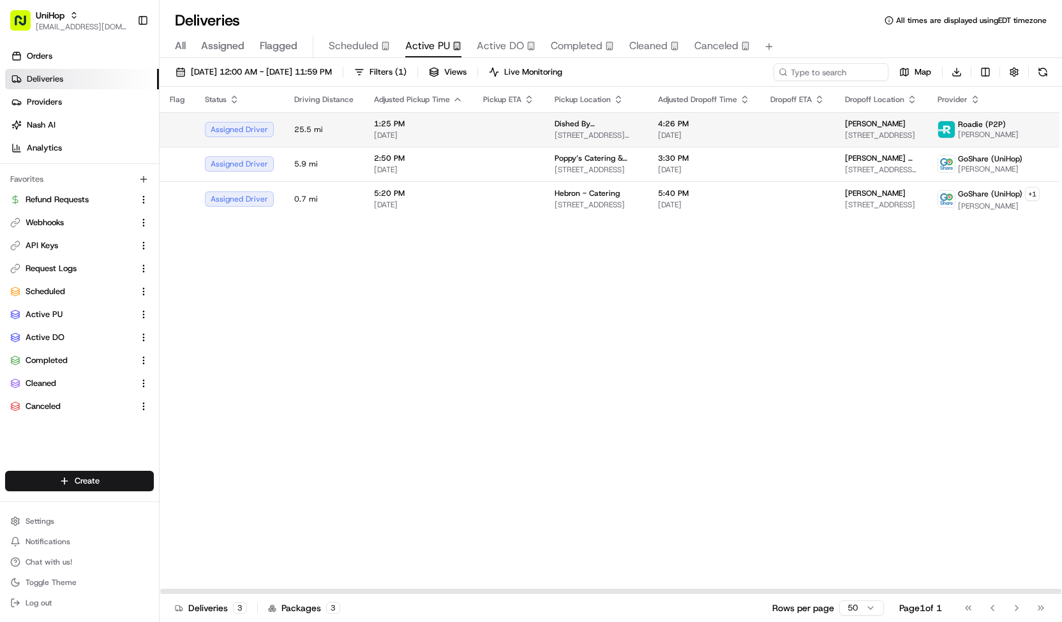
click at [483, 135] on td at bounding box center [508, 129] width 71 height 34
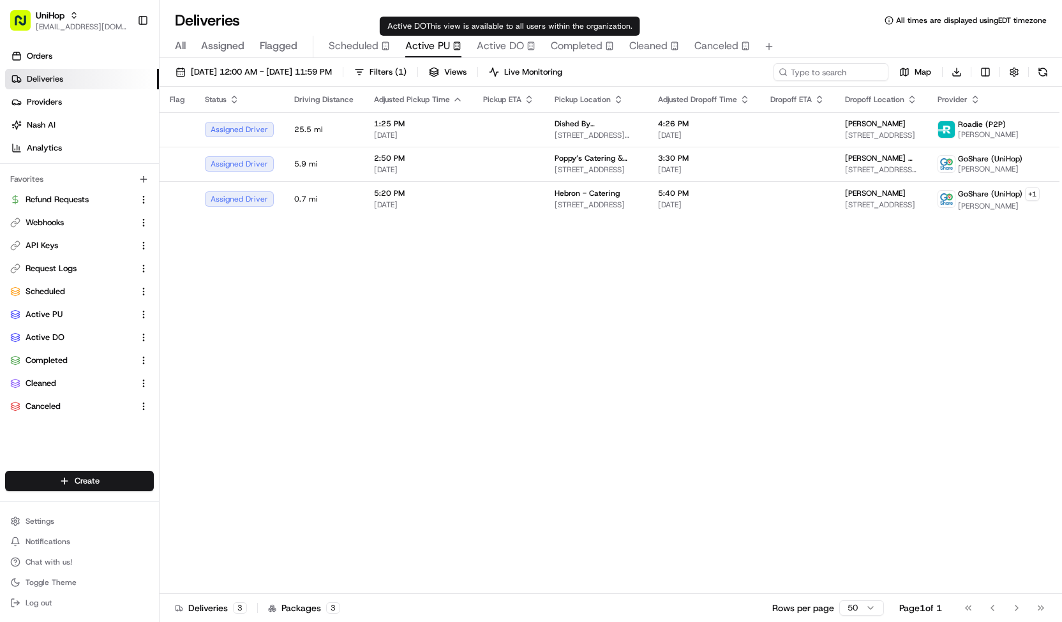
click at [510, 43] on span "Active DO" at bounding box center [500, 45] width 47 height 15
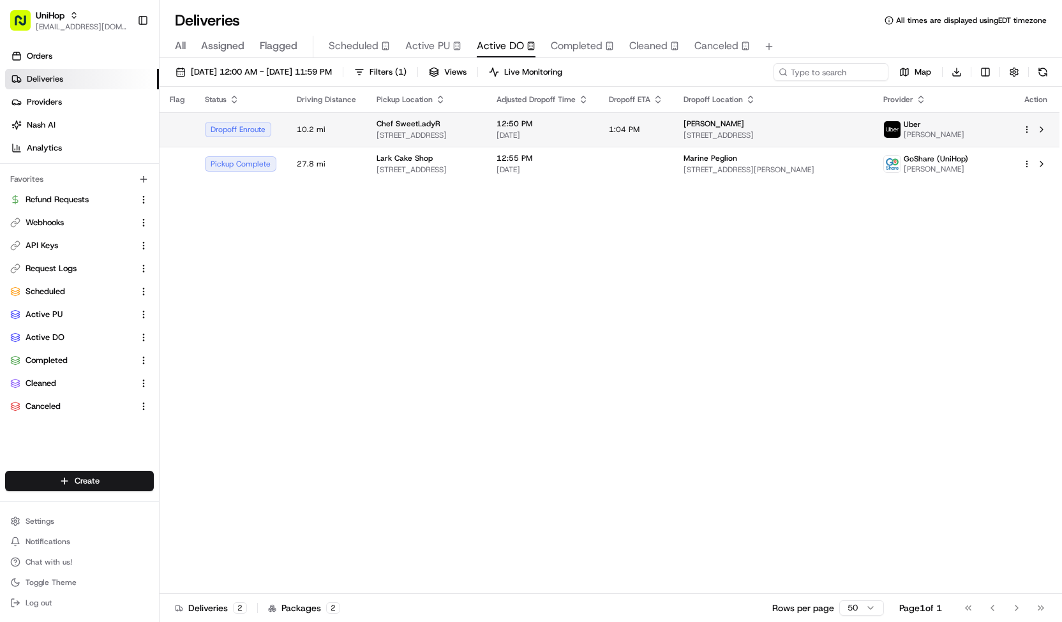
click at [565, 128] on span "12:50 PM" at bounding box center [542, 124] width 92 height 10
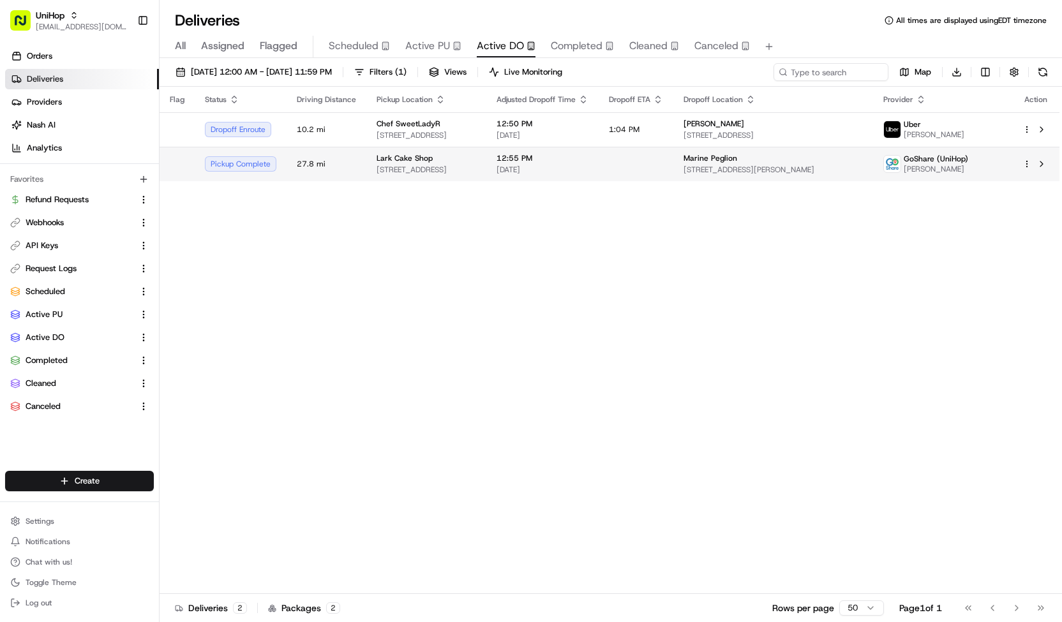
click at [392, 173] on span "3337 W Sunset Blvd, Los Angeles, CA 90026, USA" at bounding box center [427, 170] width 100 height 10
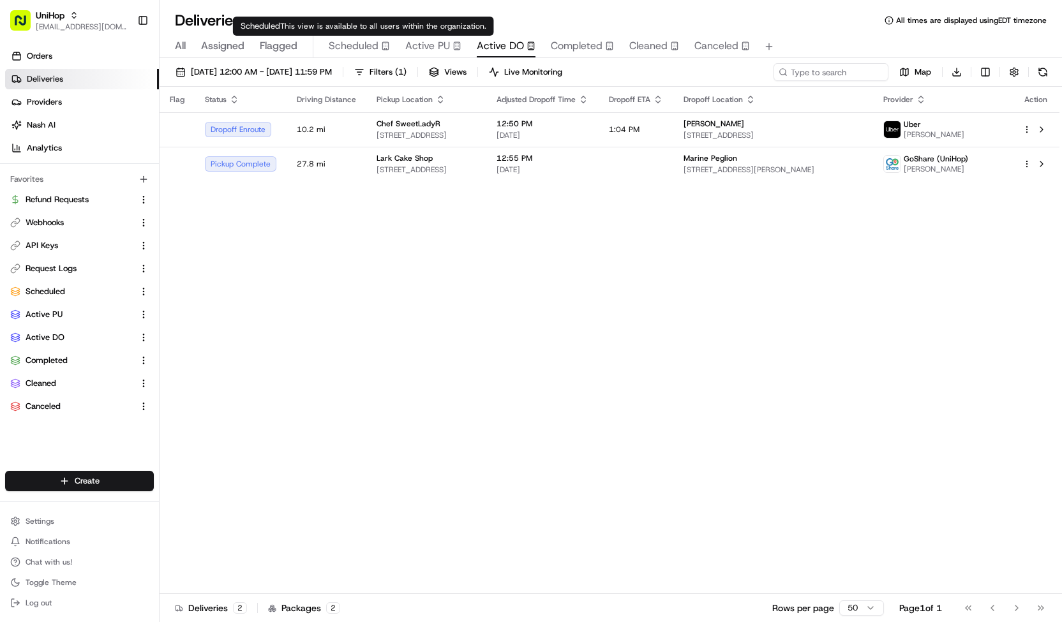
click at [352, 49] on span "Scheduled" at bounding box center [354, 45] width 50 height 15
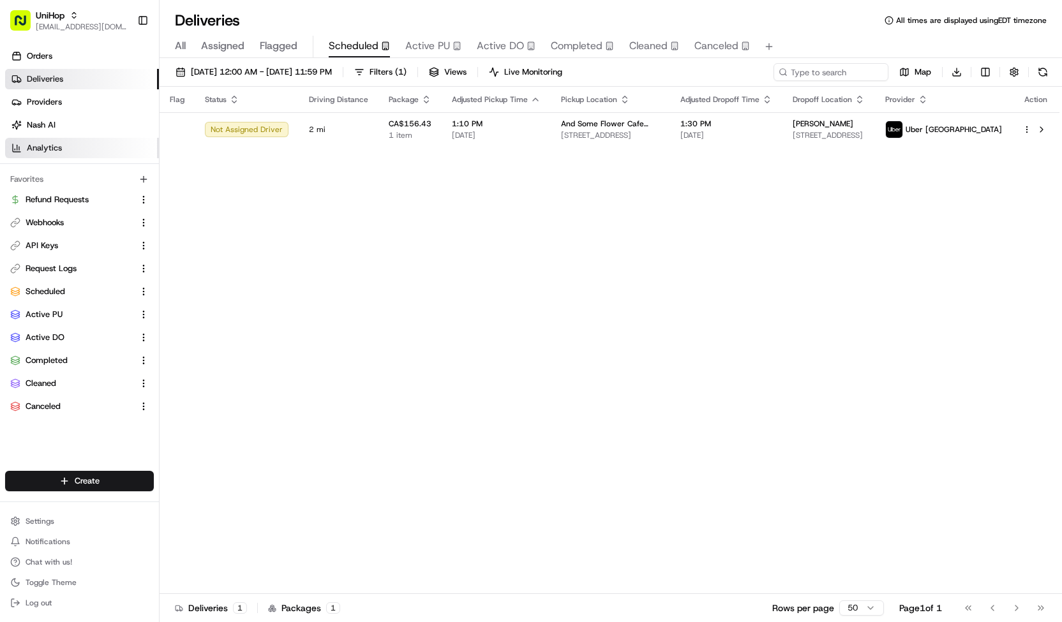
click at [87, 147] on link "Analytics" at bounding box center [82, 148] width 154 height 20
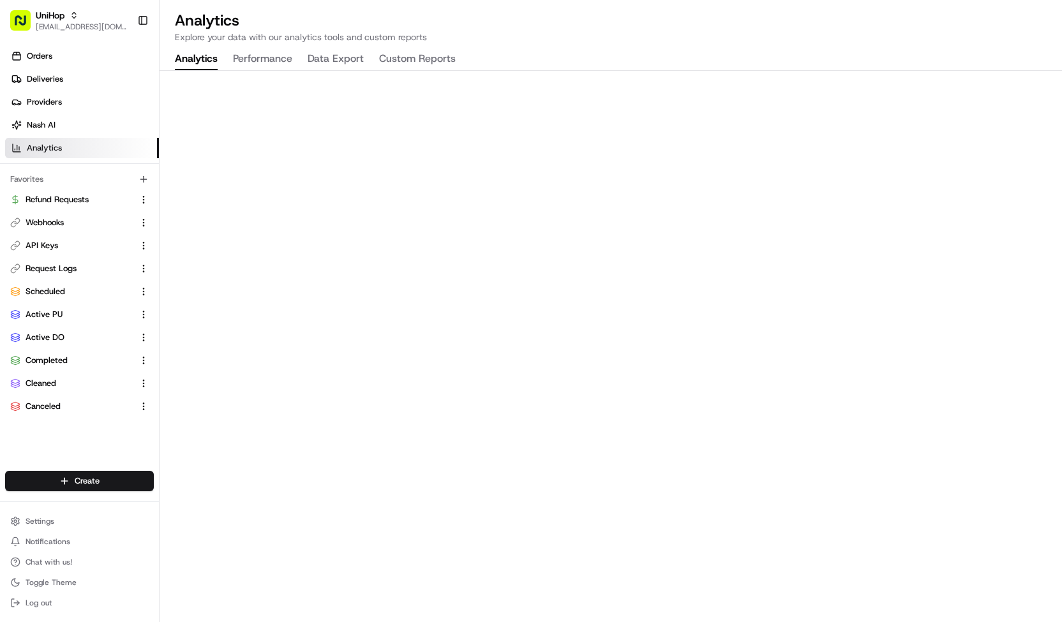
click at [322, 63] on button "Data Export" at bounding box center [336, 60] width 56 height 22
click at [71, 83] on link "Deliveries" at bounding box center [82, 79] width 154 height 20
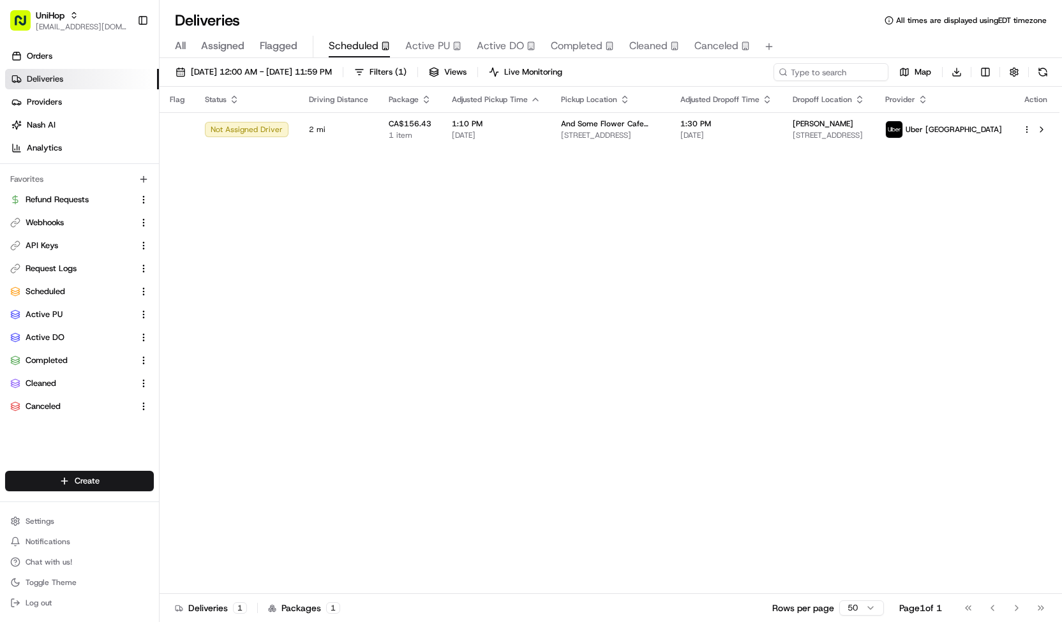
click at [432, 38] on button "Active PU" at bounding box center [433, 47] width 56 height 22
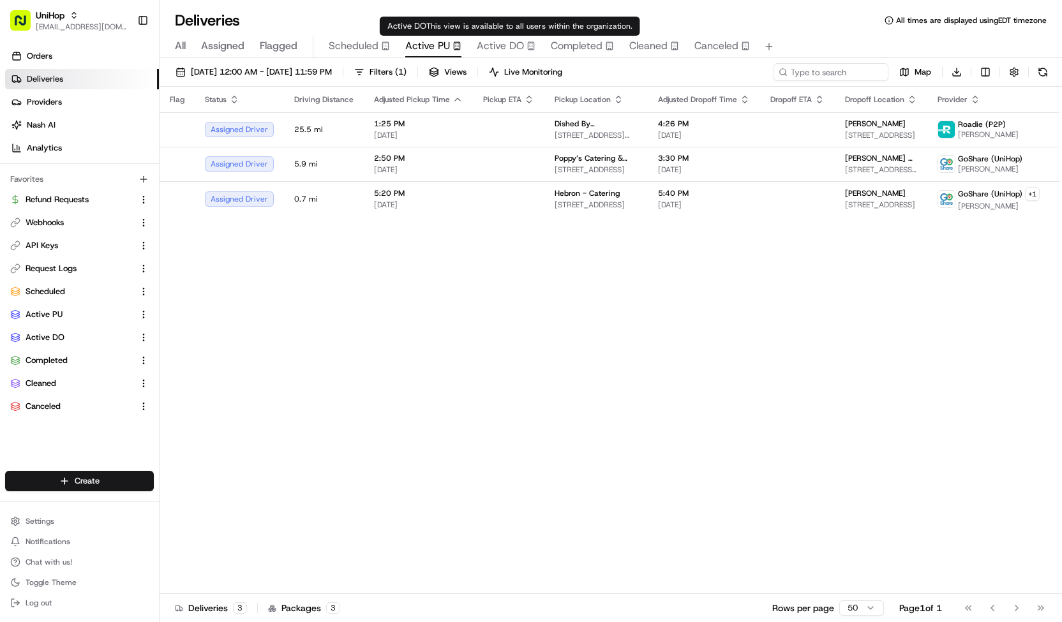
click at [512, 51] on span "Active DO" at bounding box center [500, 45] width 47 height 15
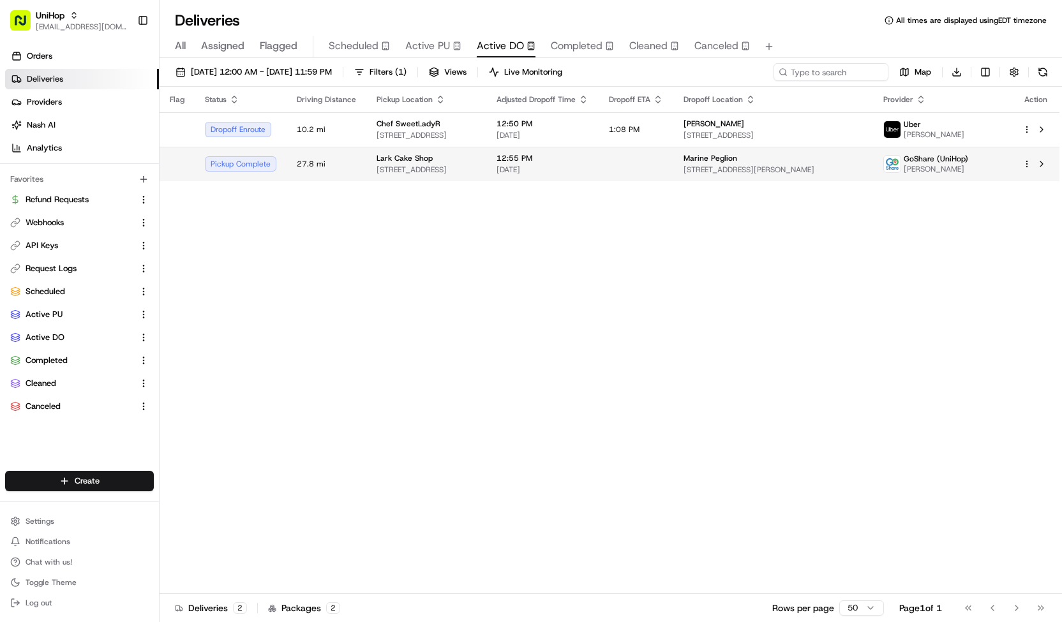
click at [572, 160] on span "12:55 PM" at bounding box center [542, 158] width 92 height 10
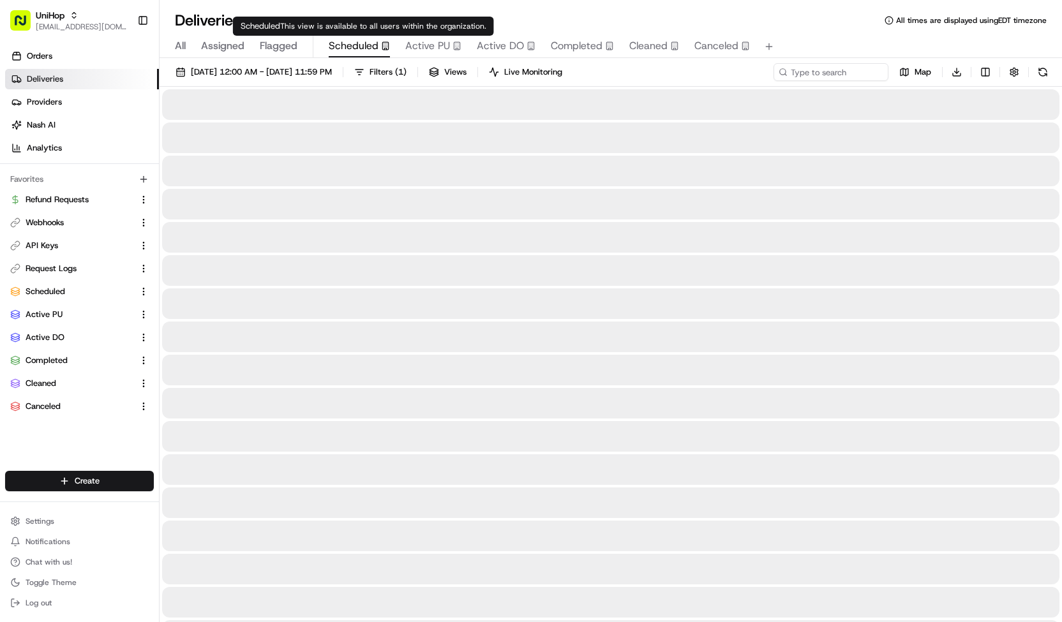
click at [352, 41] on span "Scheduled" at bounding box center [354, 45] width 50 height 15
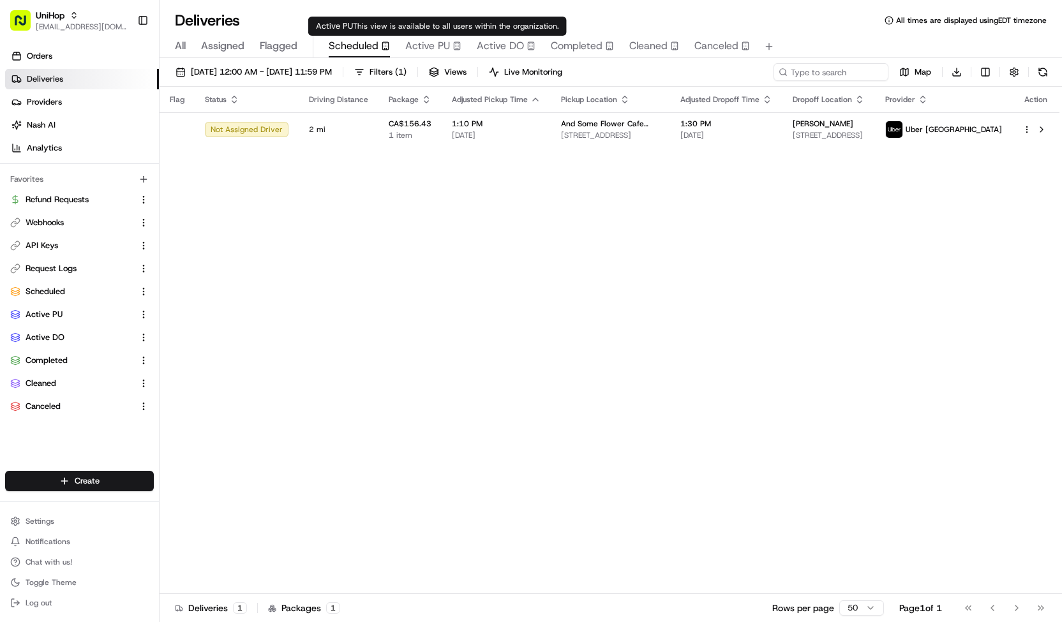
click at [422, 51] on span "Active PU" at bounding box center [427, 45] width 45 height 15
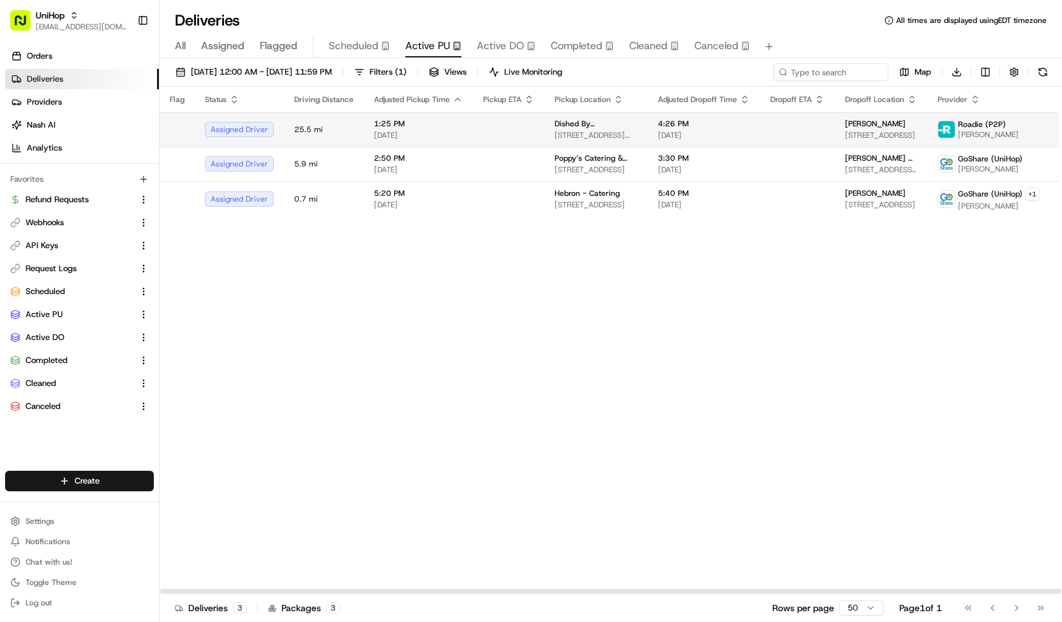
click at [561, 134] on span "2701 Bickford Ave, Snohomish, WA 98290, USA" at bounding box center [596, 135] width 83 height 10
click at [415, 136] on span "[DATE]" at bounding box center [418, 135] width 89 height 10
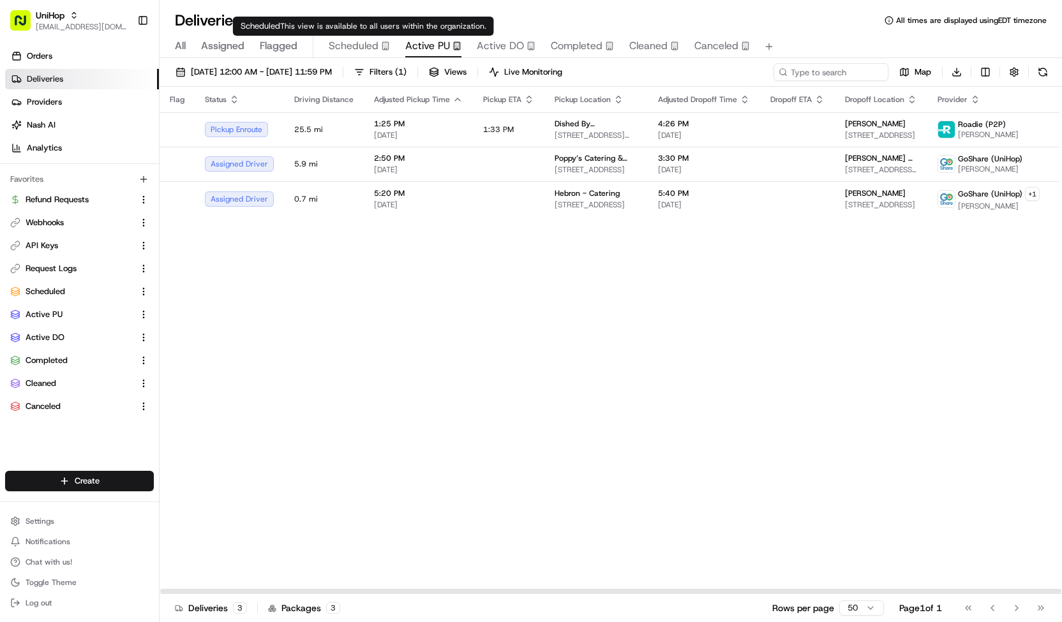
click at [345, 47] on span "Scheduled" at bounding box center [354, 45] width 50 height 15
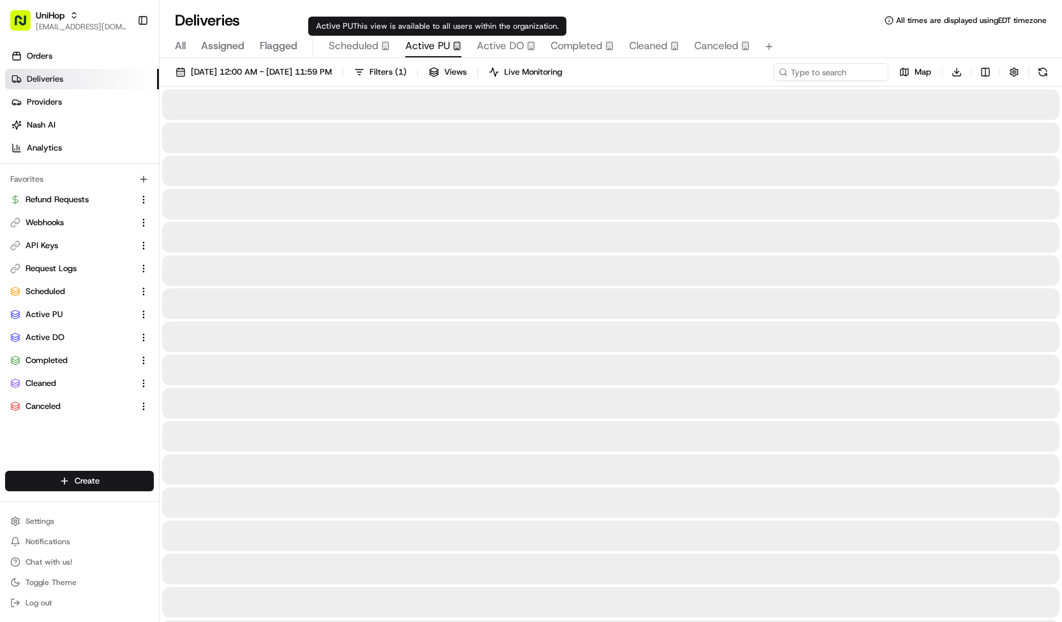
click at [420, 41] on span "Active PU" at bounding box center [427, 45] width 45 height 15
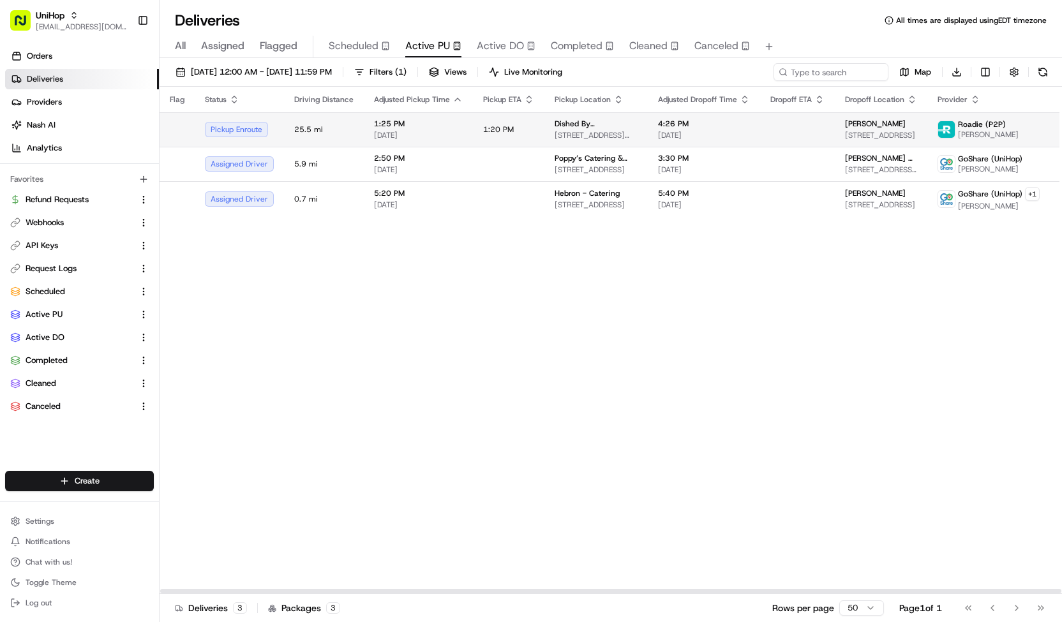
click at [463, 131] on td "1:25 PM Aug 17 2025" at bounding box center [418, 129] width 109 height 34
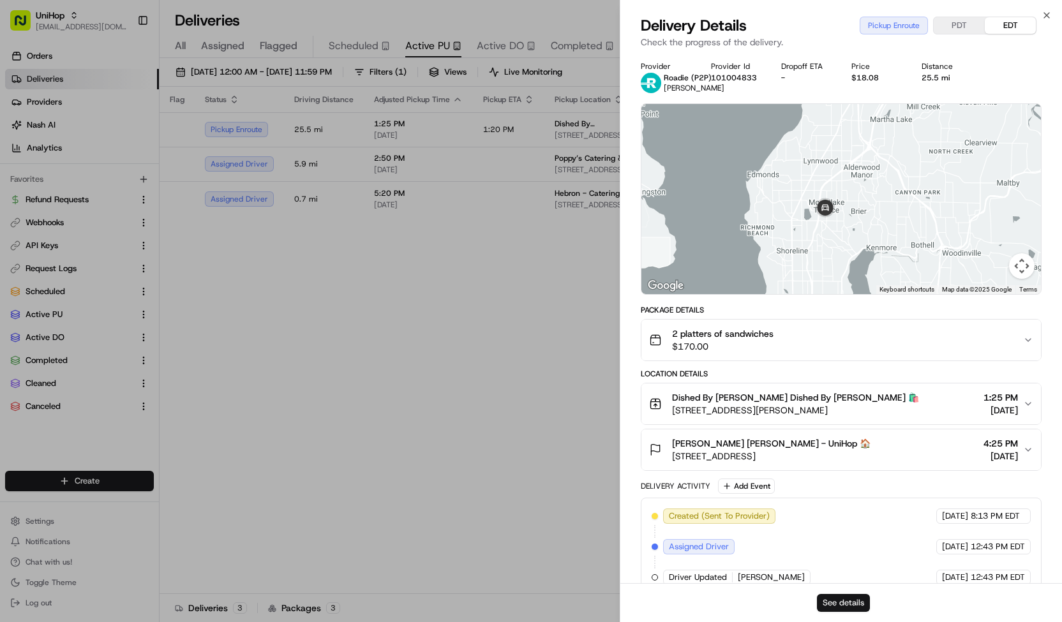
click at [832, 600] on button "See details" at bounding box center [843, 603] width 53 height 18
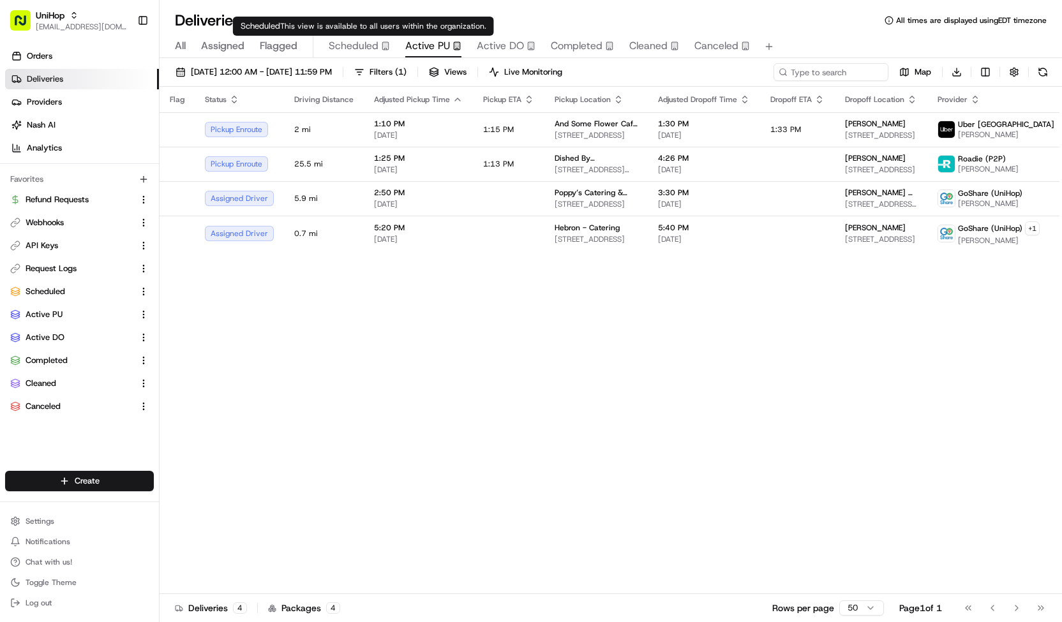
click at [381, 46] on icon "button" at bounding box center [385, 45] width 9 height 9
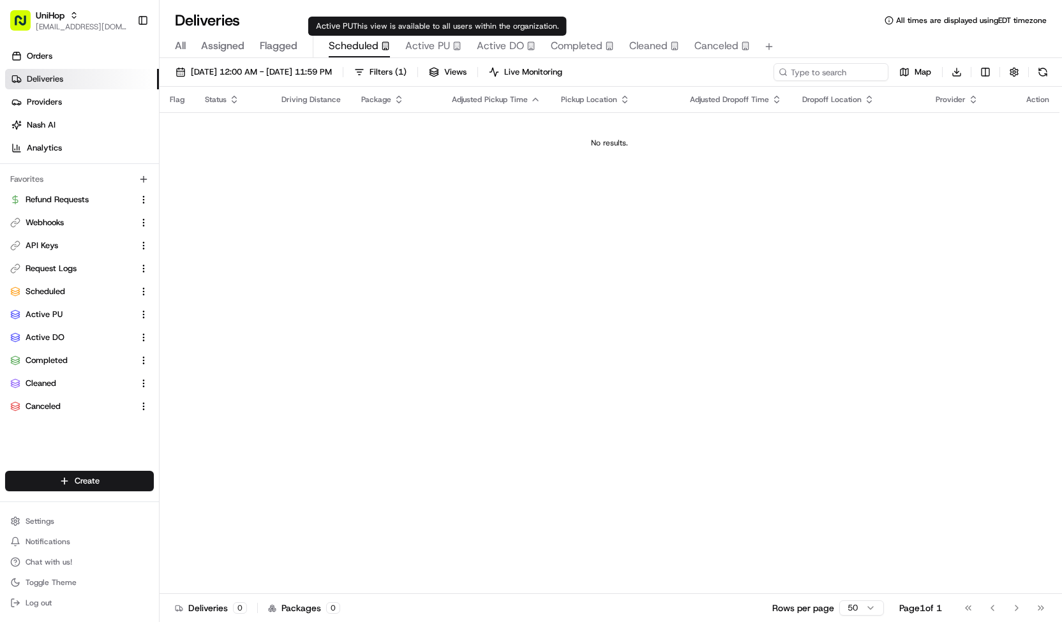
click at [431, 47] on span "Active PU" at bounding box center [427, 45] width 45 height 15
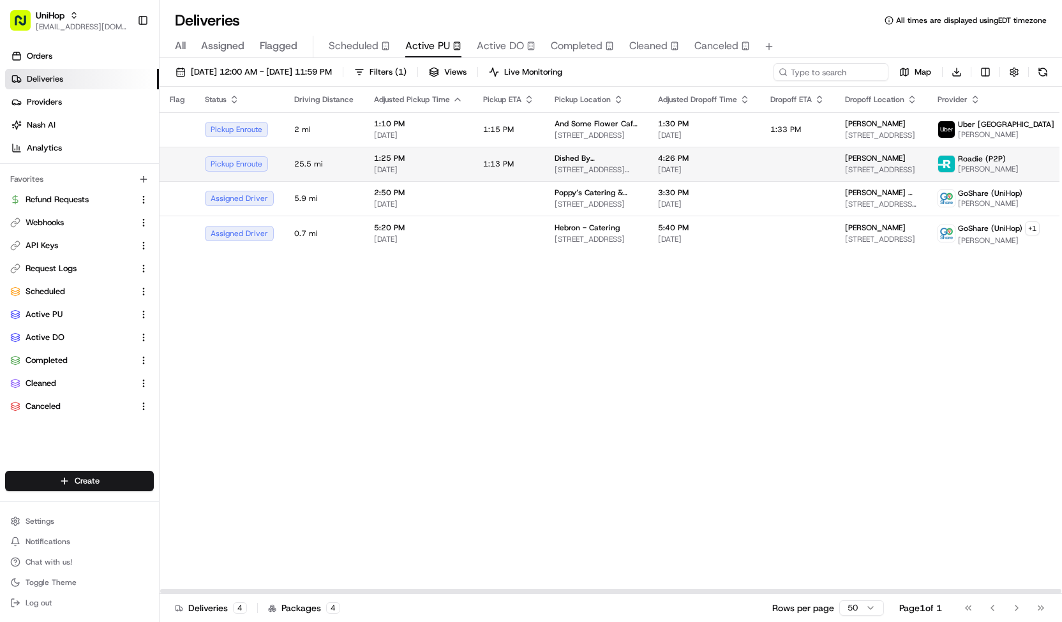
click at [525, 153] on td "1:13 PM" at bounding box center [508, 164] width 71 height 34
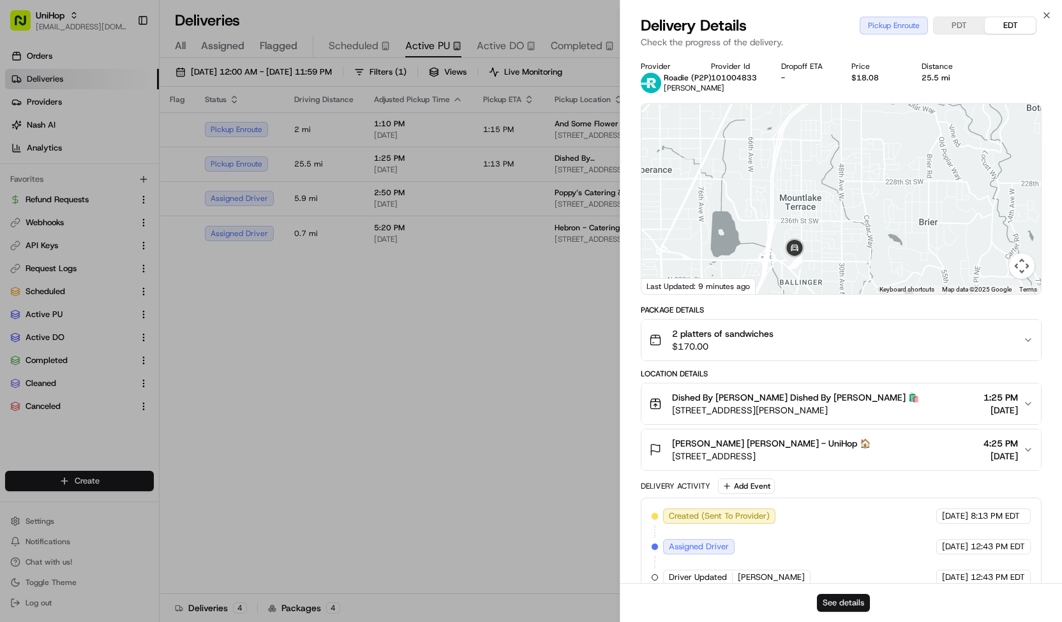
click at [826, 596] on button "See details" at bounding box center [843, 603] width 53 height 18
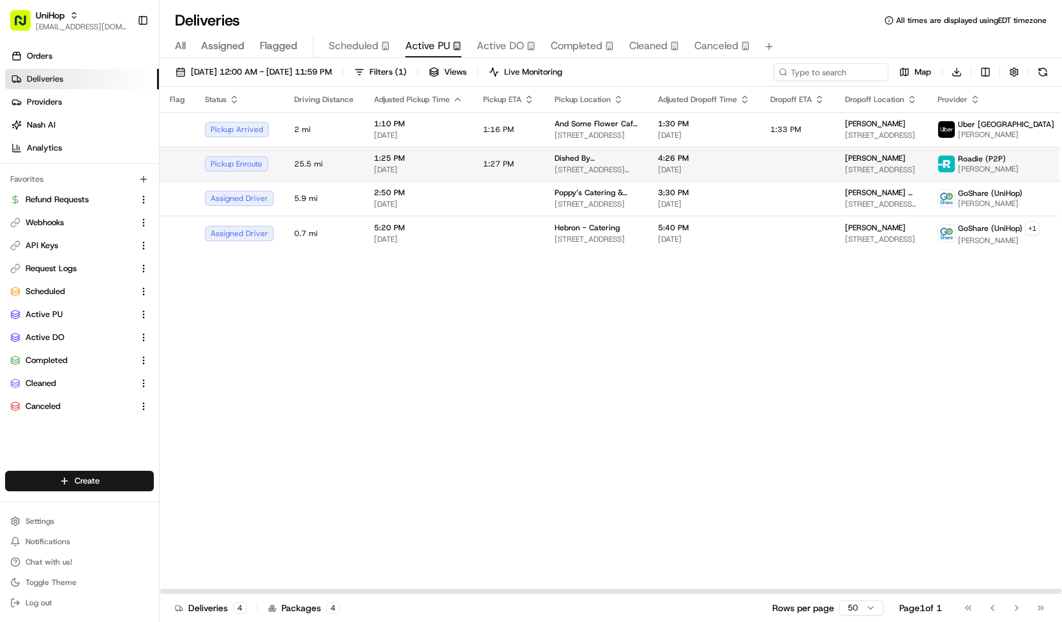
click at [491, 164] on span "1:27 PM" at bounding box center [498, 164] width 31 height 10
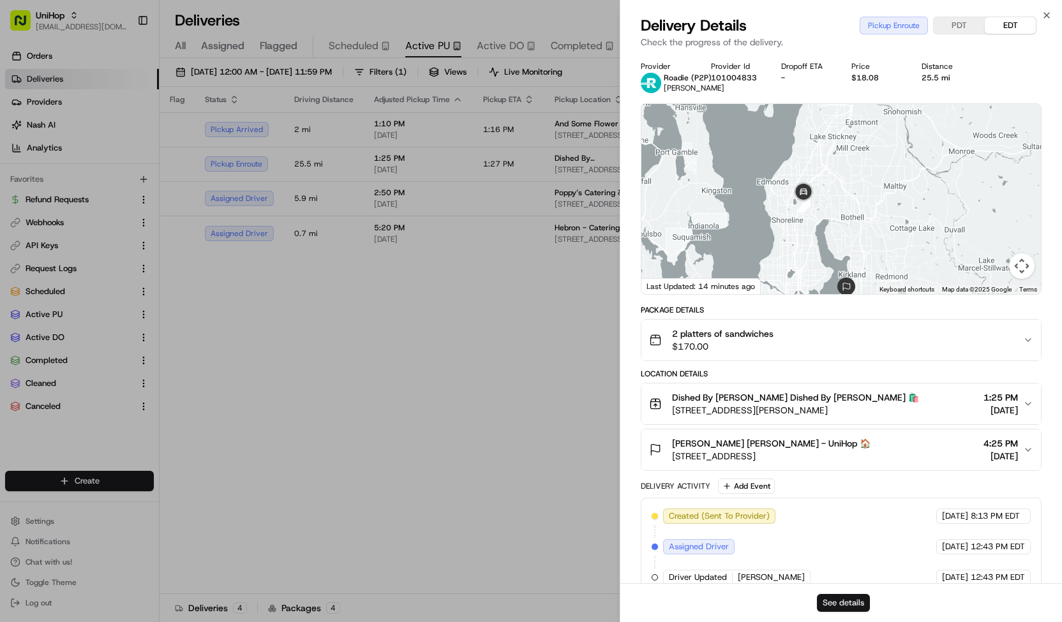
click at [864, 604] on button "See details" at bounding box center [843, 603] width 53 height 18
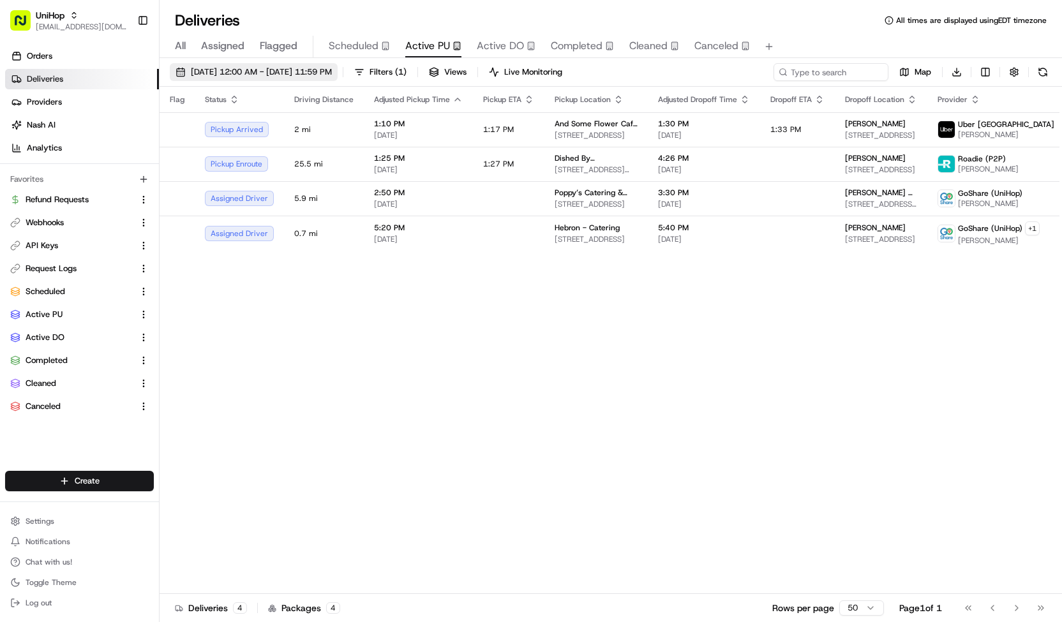
click at [305, 72] on span "Aug 17 2025 12:00 AM - Aug 17 2025 11:59 PM" at bounding box center [261, 71] width 141 height 11
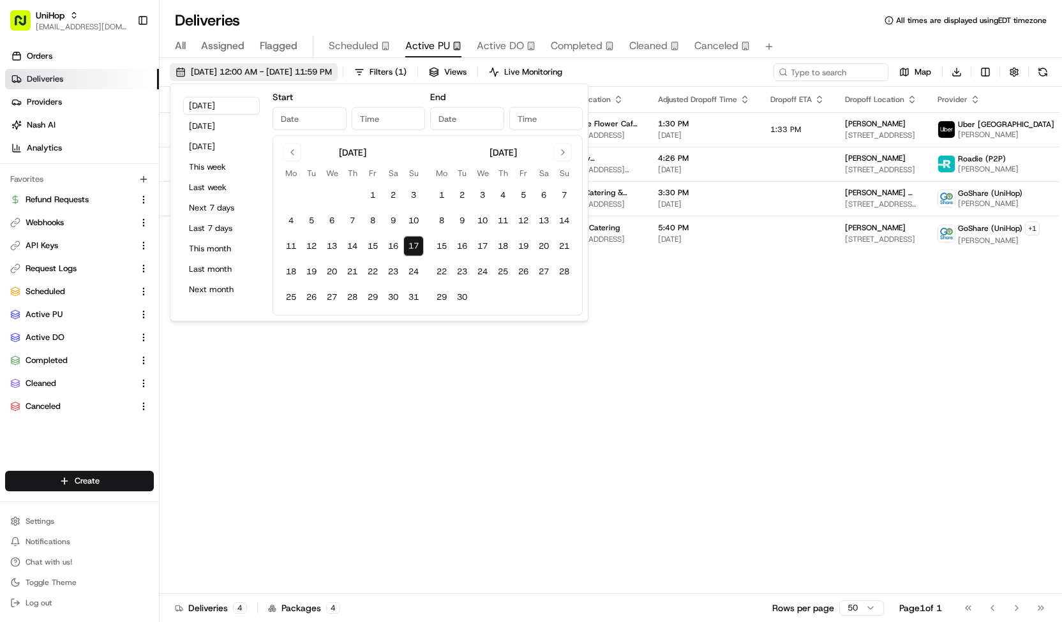
type input "Aug 17, 2025"
type input "12:00 AM"
type input "Aug 17, 2025"
type input "11:59 PM"
click at [296, 266] on button "18" at bounding box center [291, 272] width 20 height 20
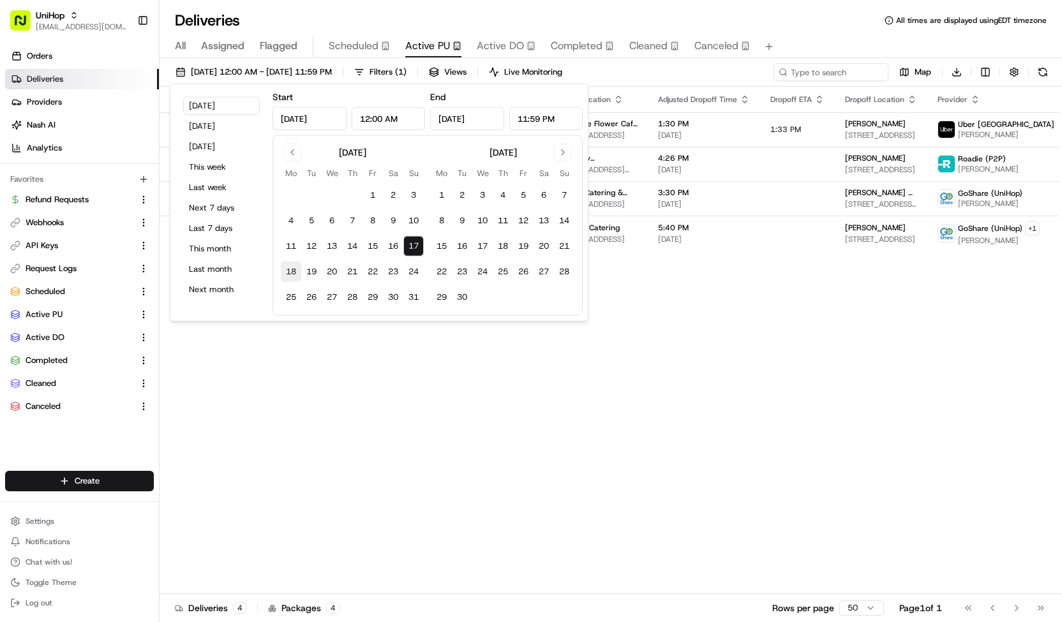
type input "Aug 18, 2025"
click at [296, 266] on button "18" at bounding box center [291, 272] width 20 height 20
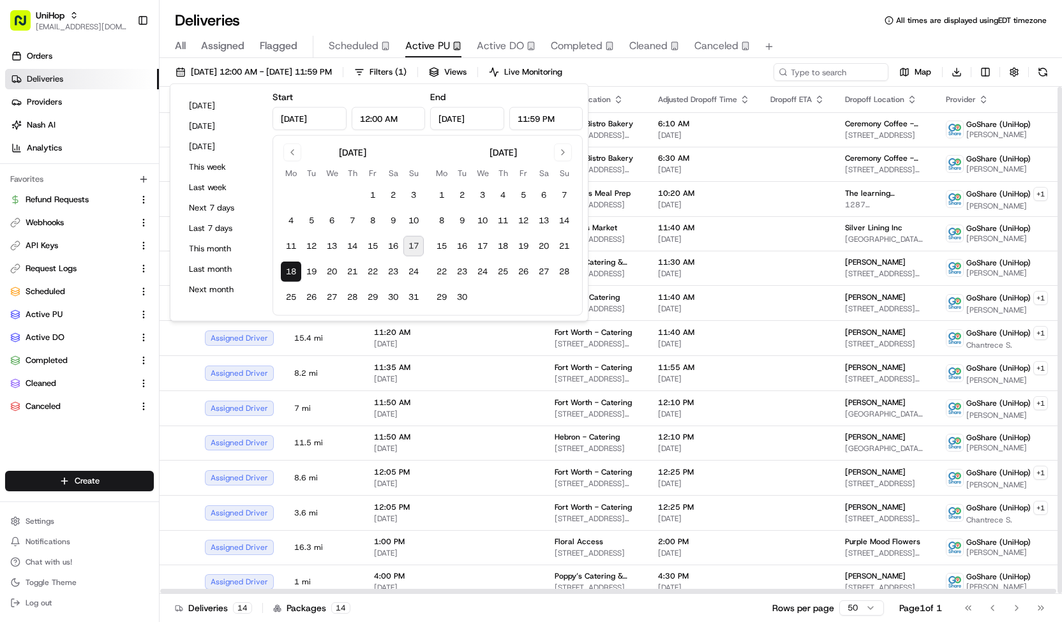
click at [645, 72] on div "Aug 18 2025 12:00 AM - Aug 18 2025 11:59 PM Filters ( 1 ) Views Live Monitoring…" at bounding box center [611, 75] width 902 height 24
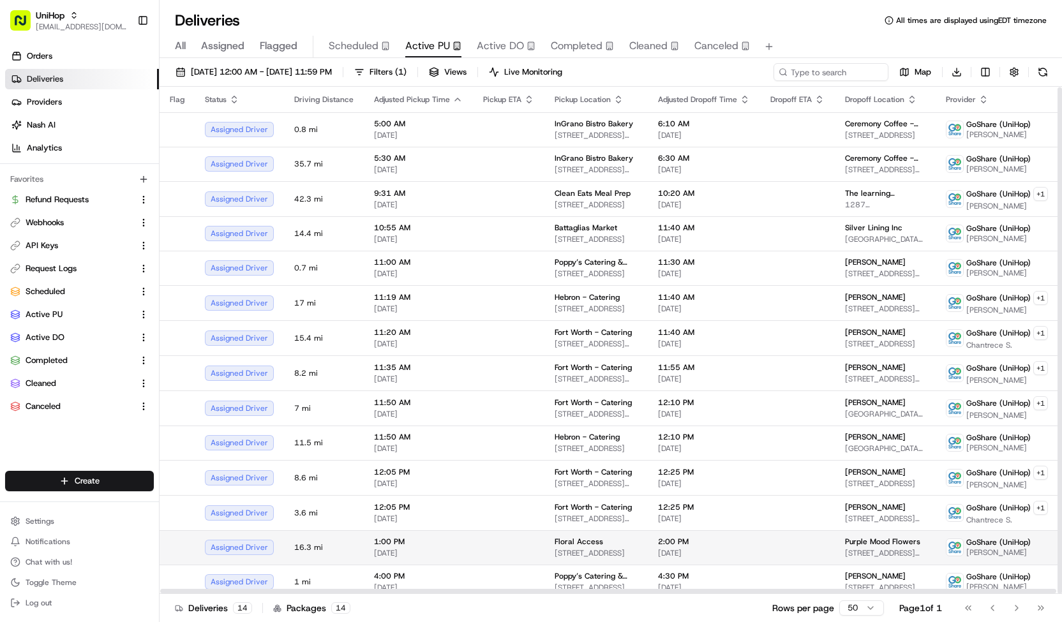
click at [566, 541] on span "Floral Access" at bounding box center [579, 542] width 49 height 10
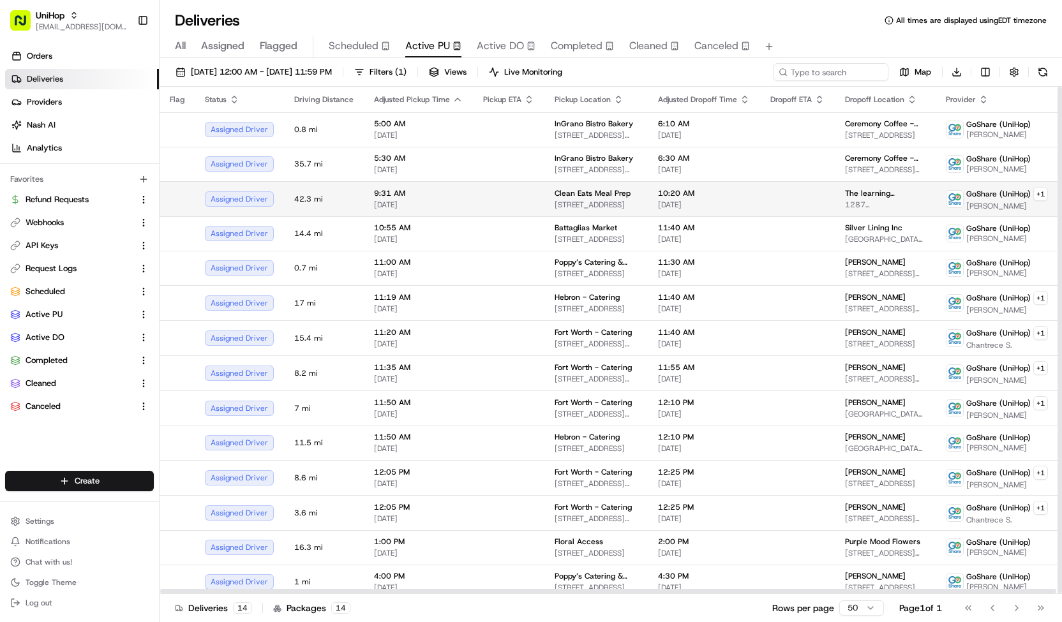
click at [536, 200] on td at bounding box center [508, 198] width 71 height 35
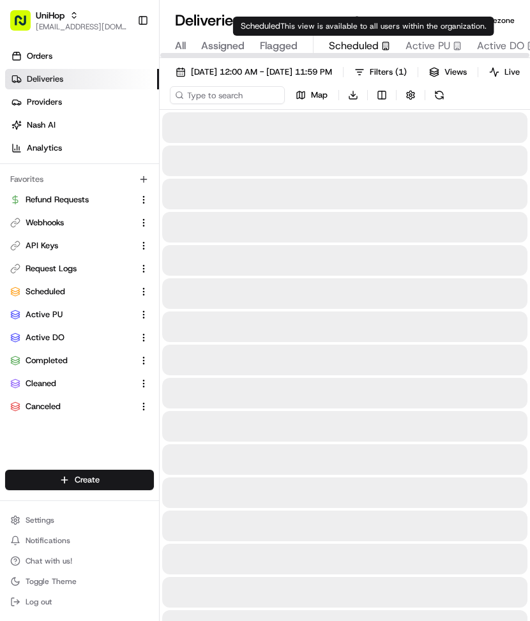
click at [343, 47] on span "Scheduled" at bounding box center [354, 45] width 50 height 15
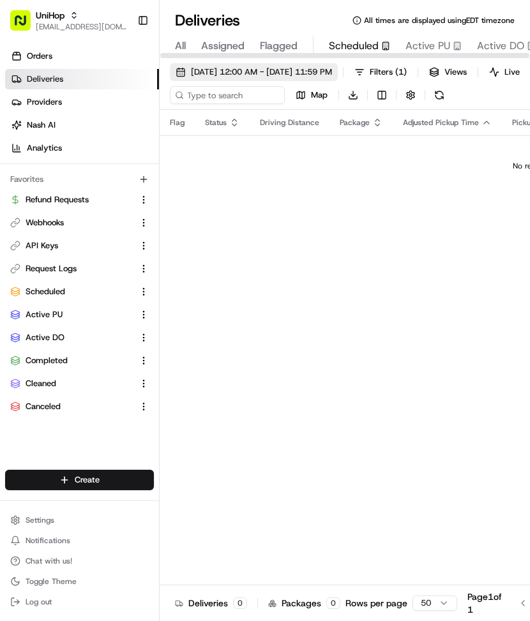
click at [290, 73] on span "Aug 17 2025 12:00 AM - Aug 17 2025 11:59 PM" at bounding box center [261, 71] width 141 height 11
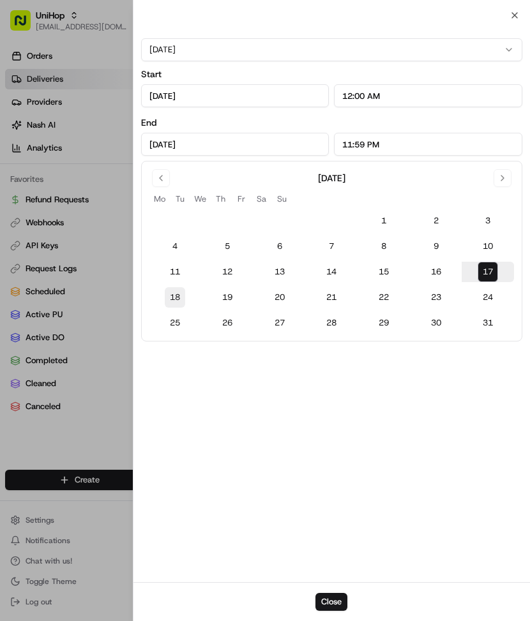
click at [182, 301] on button "18" at bounding box center [175, 297] width 20 height 20
type input "Aug 18, 2025"
click at [182, 301] on button "18" at bounding box center [175, 297] width 20 height 20
click at [324, 602] on button "Close" at bounding box center [331, 602] width 32 height 18
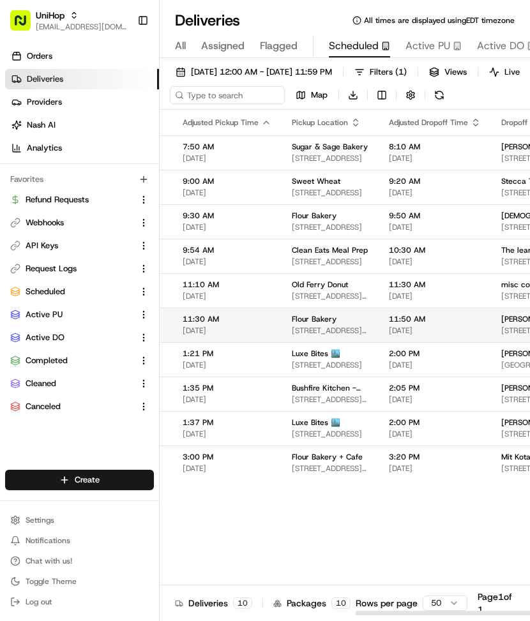
scroll to position [0, 427]
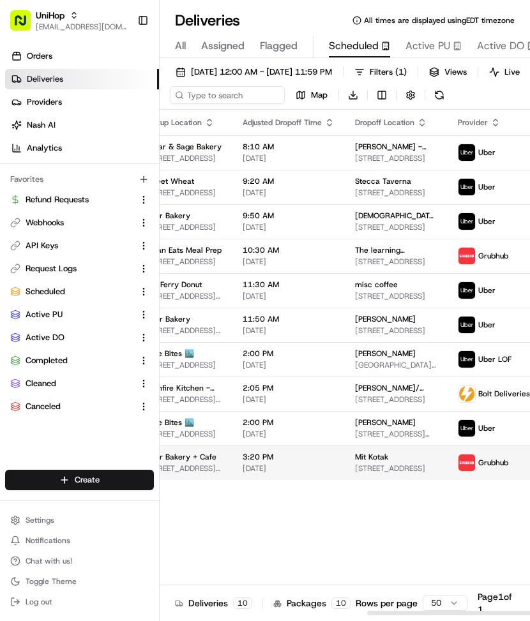
click at [345, 456] on td "Mit Kotak 50 Vassar St #34, Cambridge, MA 02139, USA" at bounding box center [396, 462] width 103 height 34
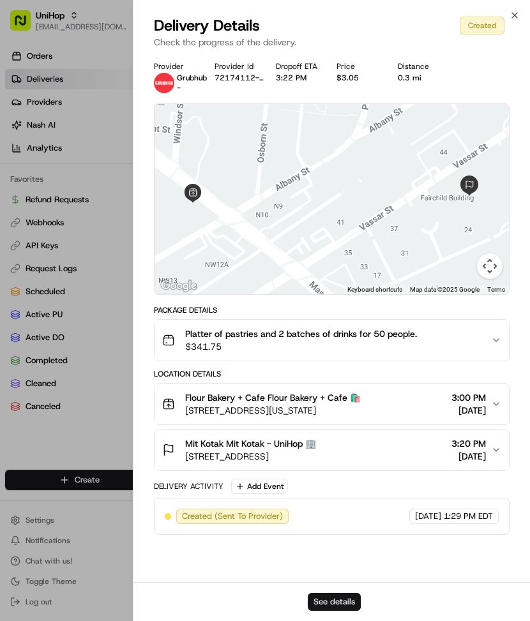
click at [330, 603] on button "See details" at bounding box center [334, 602] width 53 height 18
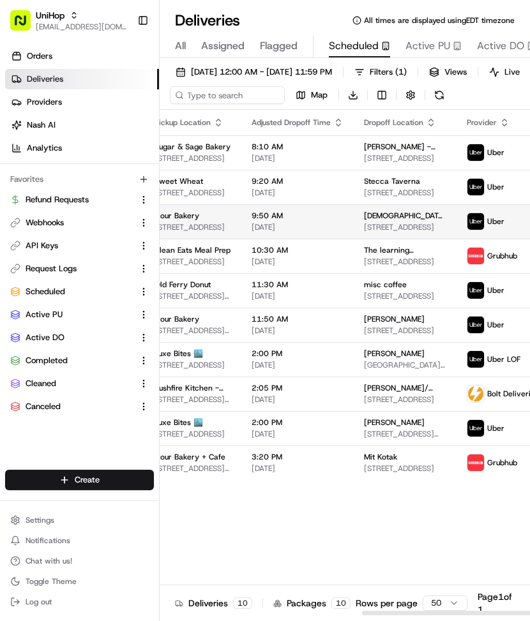
scroll to position [0, 417]
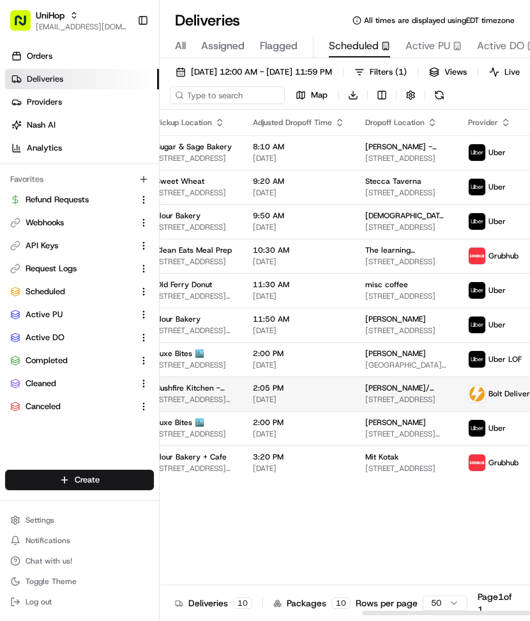
click at [304, 393] on span "2:05 PM" at bounding box center [299, 388] width 92 height 10
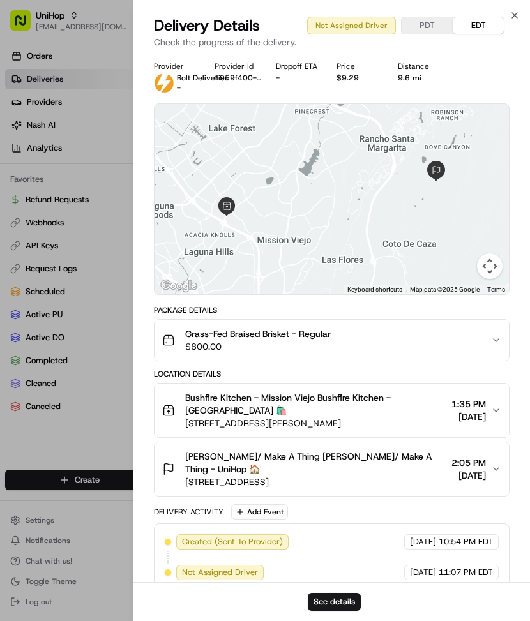
click at [278, 340] on span "$800.00" at bounding box center [258, 346] width 146 height 13
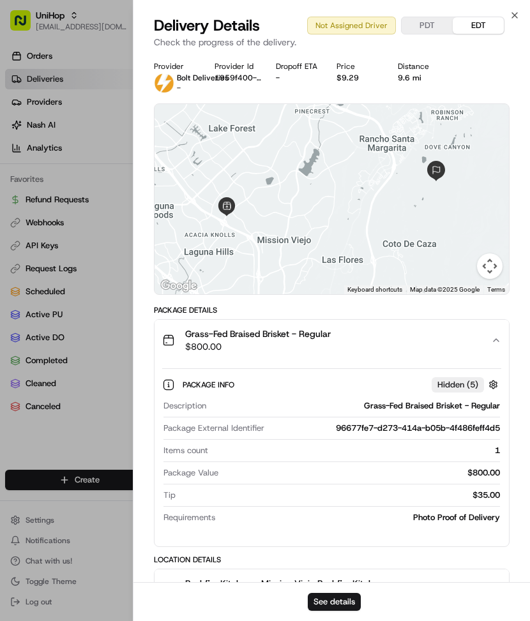
click at [278, 340] on span "$800.00" at bounding box center [258, 346] width 146 height 13
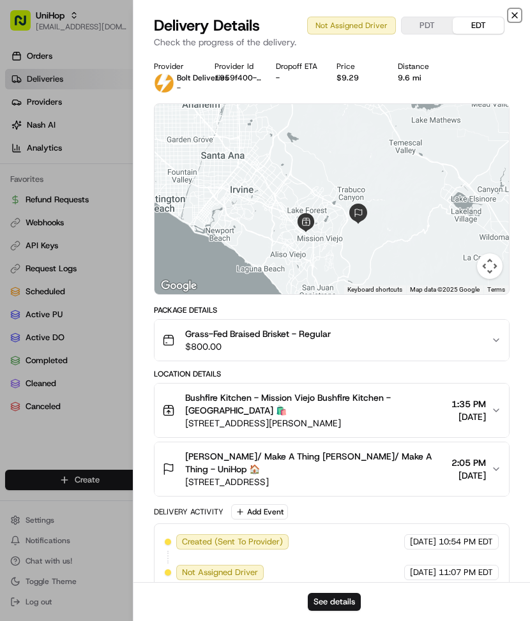
click at [517, 14] on icon "button" at bounding box center [514, 15] width 10 height 10
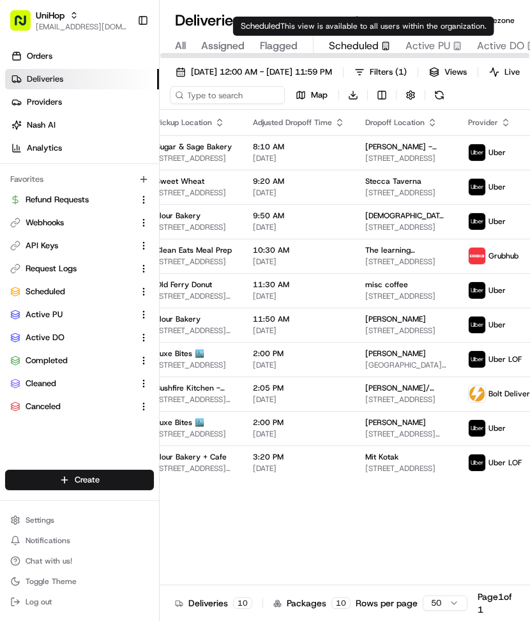
click at [429, 52] on div at bounding box center [345, 55] width 370 height 6
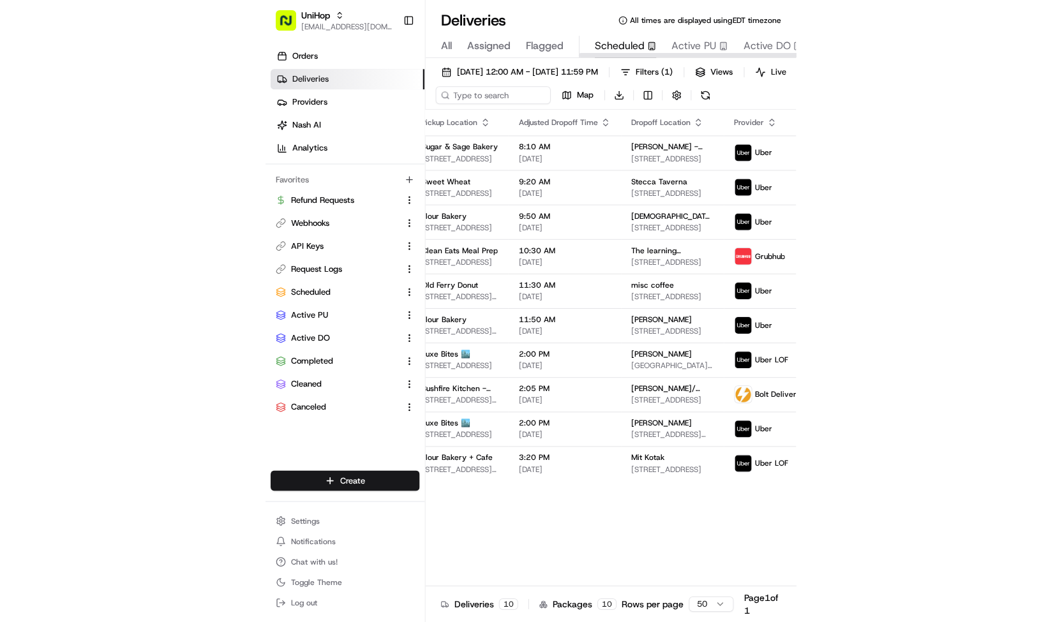
scroll to position [0, 260]
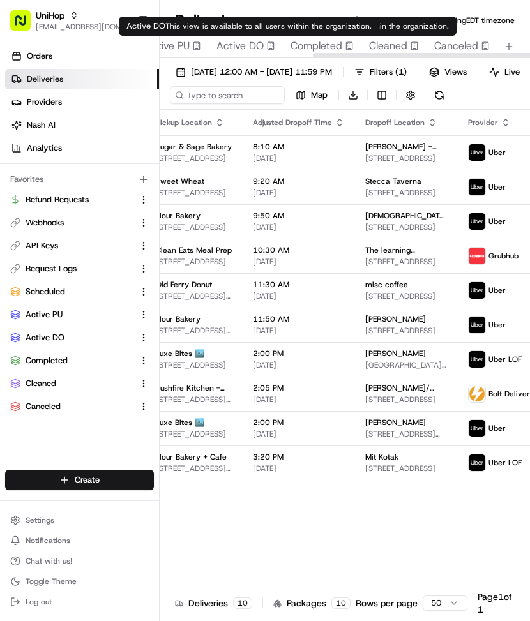
click at [246, 46] on span "Active DO" at bounding box center [239, 45] width 47 height 15
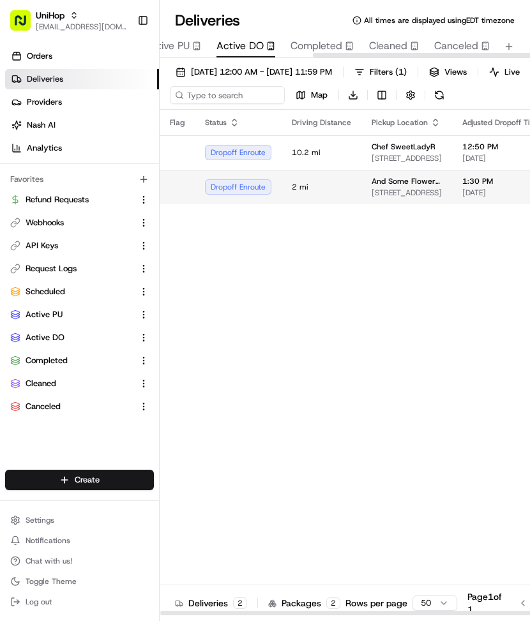
click at [304, 189] on td "2 mi" at bounding box center [321, 187] width 80 height 34
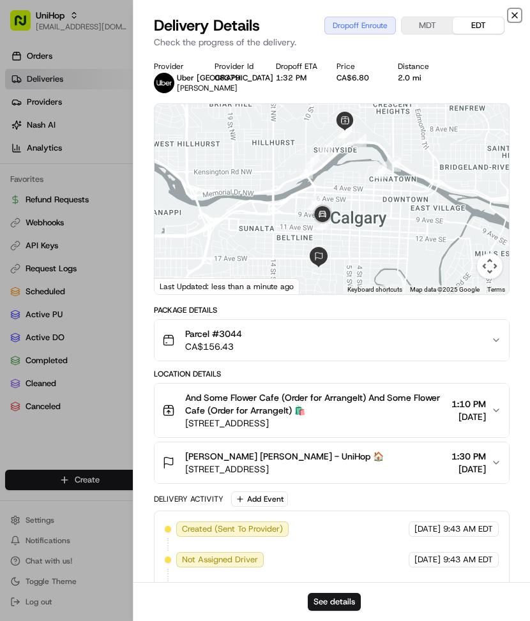
click at [510, 19] on icon "button" at bounding box center [514, 15] width 10 height 10
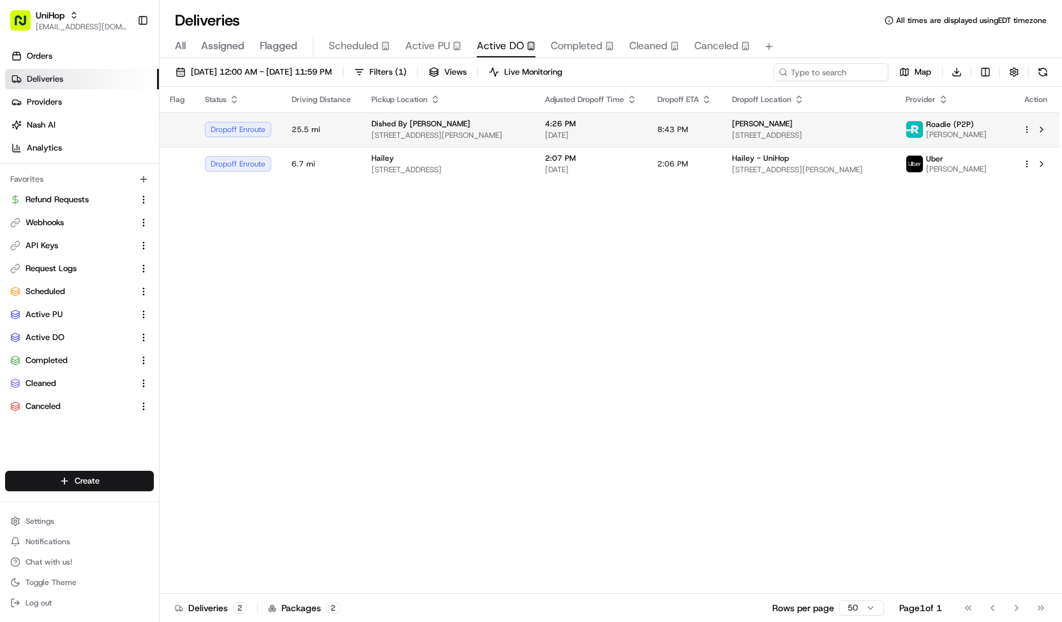
click at [388, 124] on span "Dished By Rachel" at bounding box center [420, 124] width 99 height 10
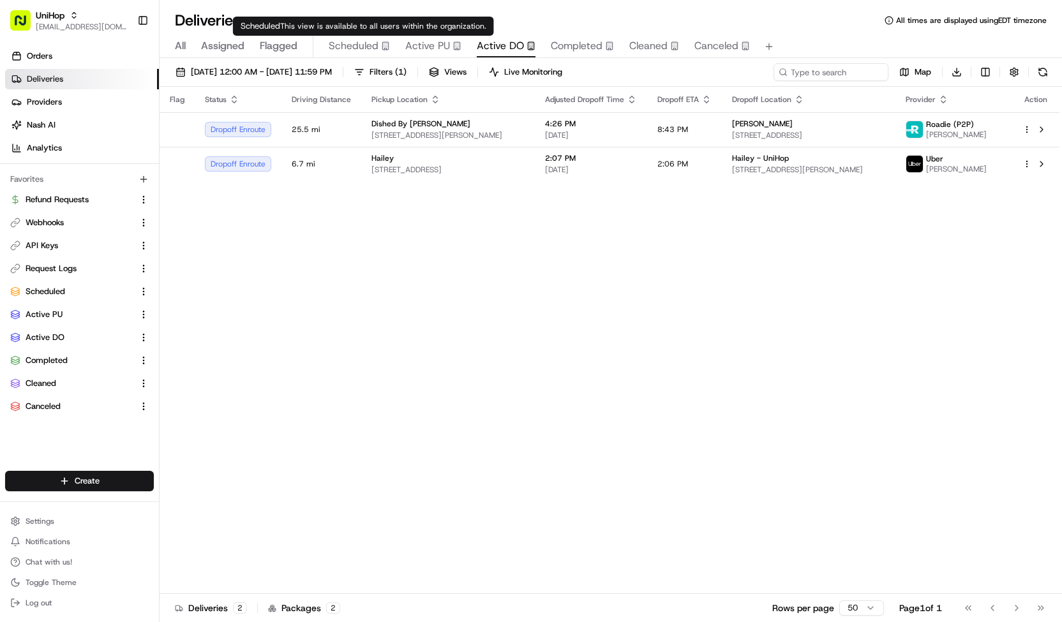
click at [372, 48] on span "Scheduled" at bounding box center [354, 45] width 50 height 15
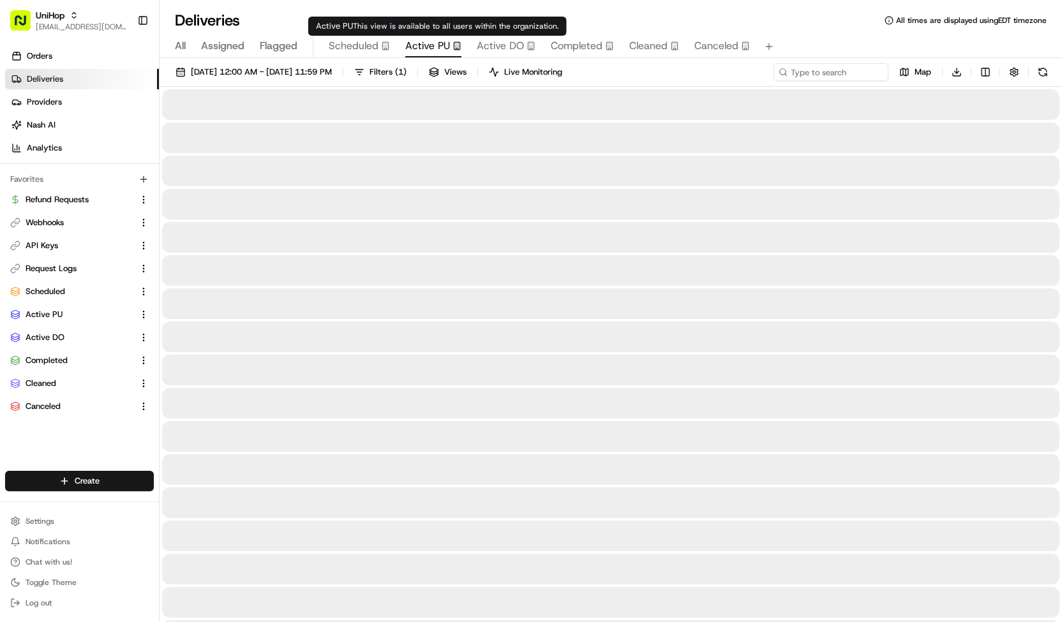
click at [419, 50] on span "Active PU" at bounding box center [427, 45] width 45 height 15
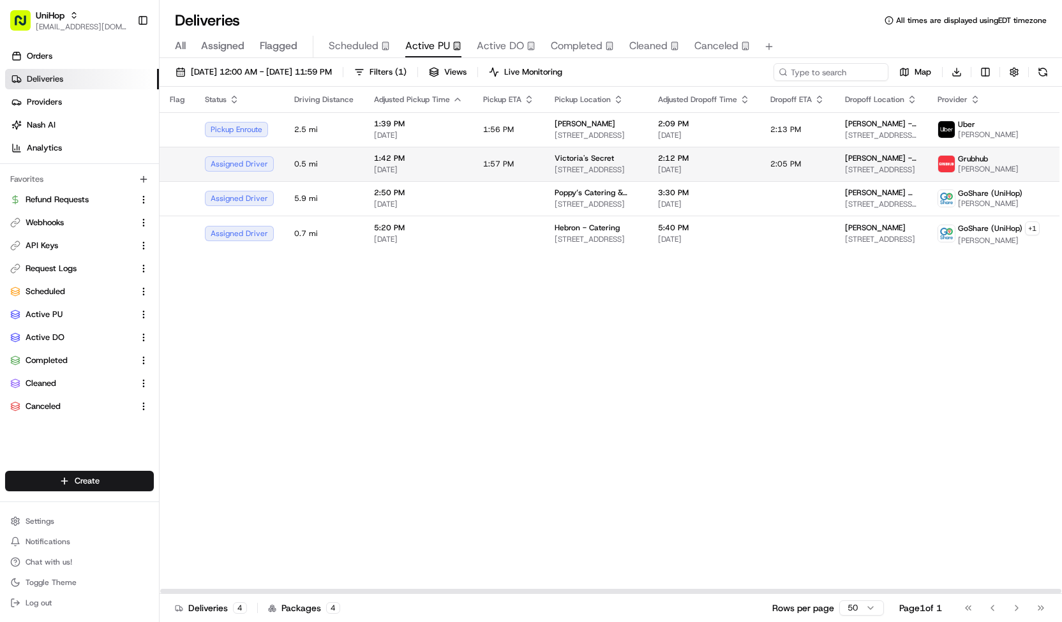
click at [499, 153] on td "1:57 PM" at bounding box center [508, 164] width 71 height 34
click at [458, 160] on td "1:42 PM Aug 17 2025" at bounding box center [418, 164] width 109 height 34
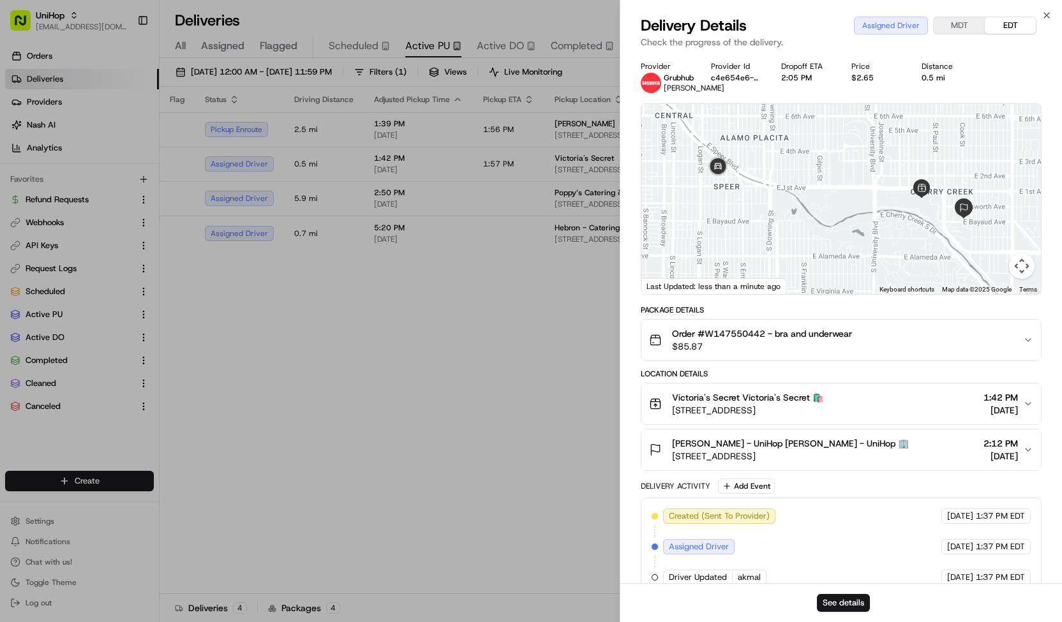
click at [689, 344] on span "$85.87" at bounding box center [762, 346] width 180 height 13
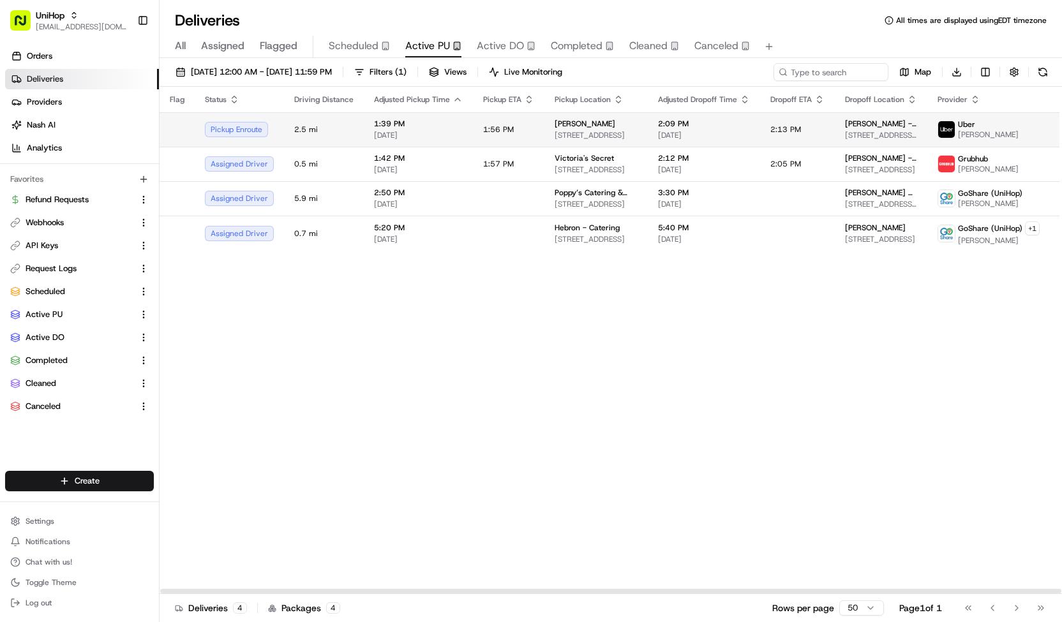
click at [514, 132] on td "1:56 PM" at bounding box center [508, 129] width 71 height 34
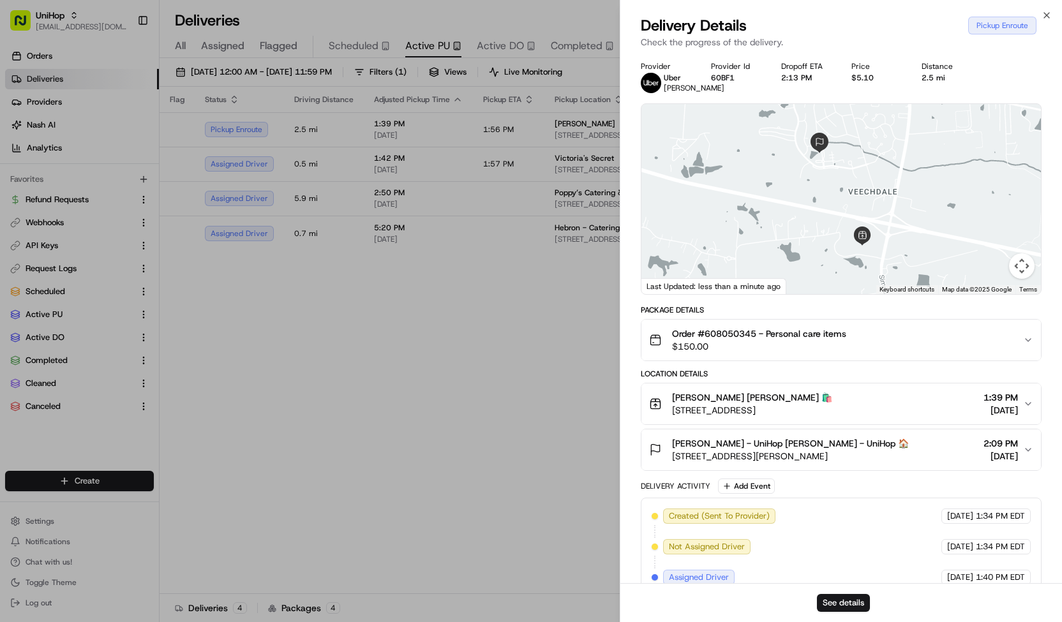
click at [731, 353] on span "$150.00" at bounding box center [759, 346] width 174 height 13
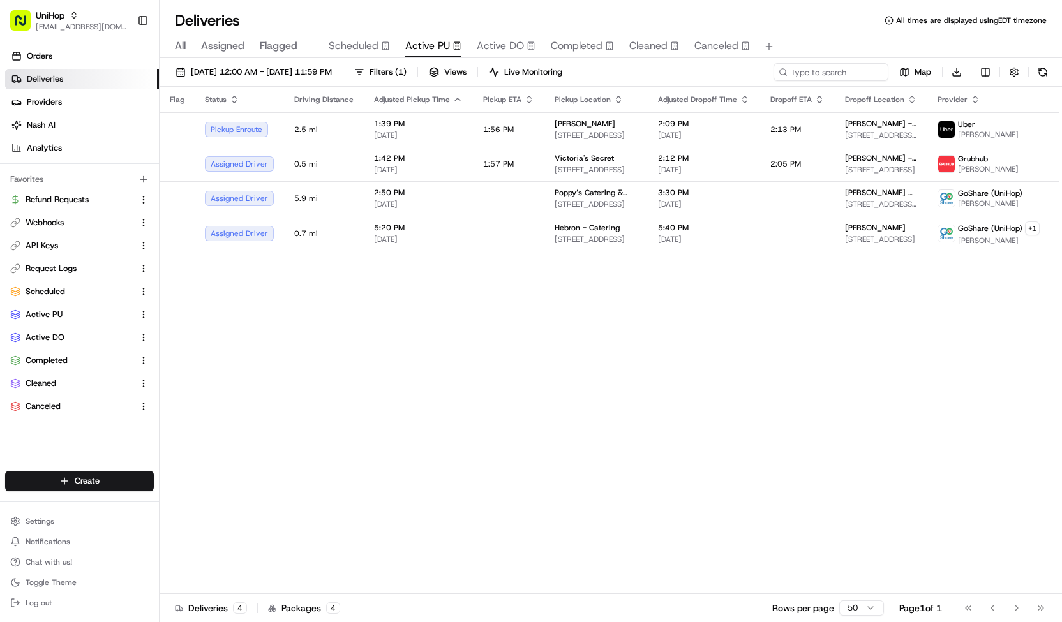
click at [517, 56] on button "Active DO" at bounding box center [506, 47] width 59 height 22
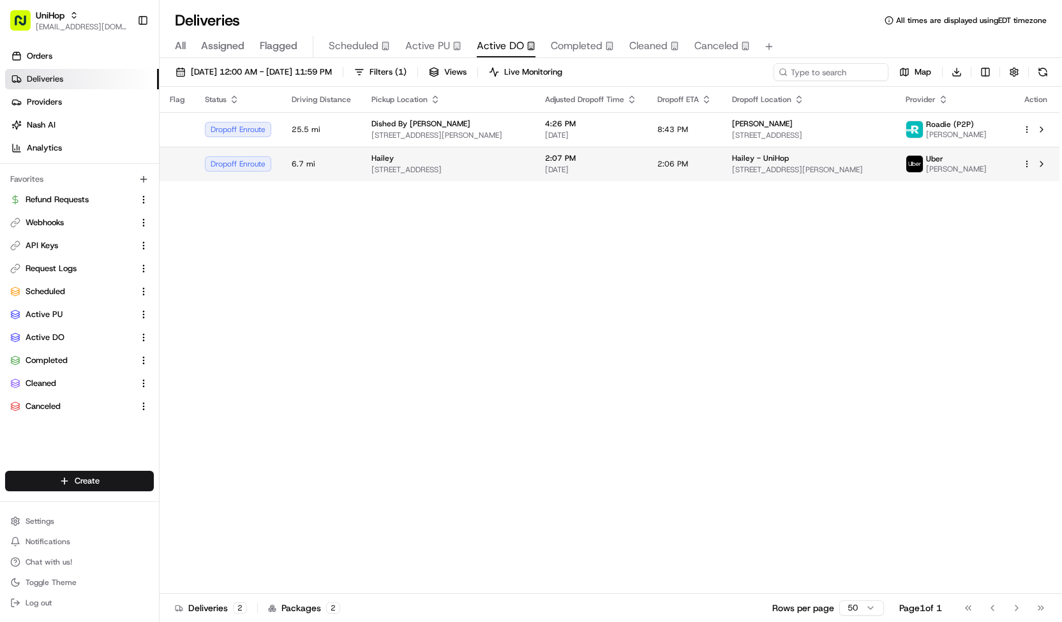
click at [601, 168] on span "[DATE]" at bounding box center [591, 170] width 92 height 10
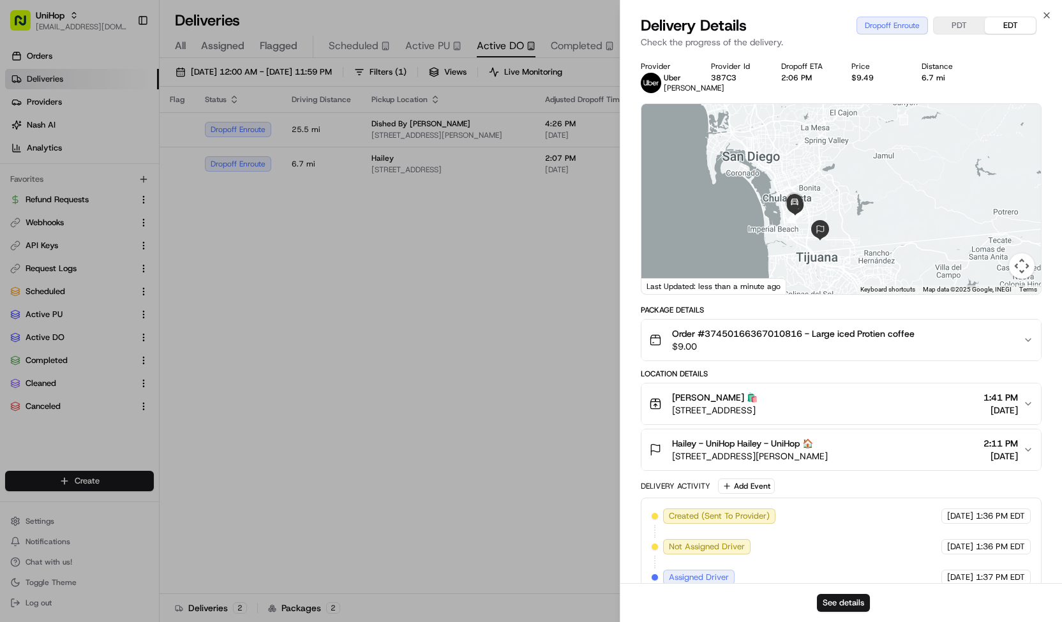
click at [720, 440] on button "Hailey - UniHop Hailey - UniHop 🏠 5513 San Roberto, San Diego, CA 92154, USA 2:…" at bounding box center [840, 449] width 399 height 41
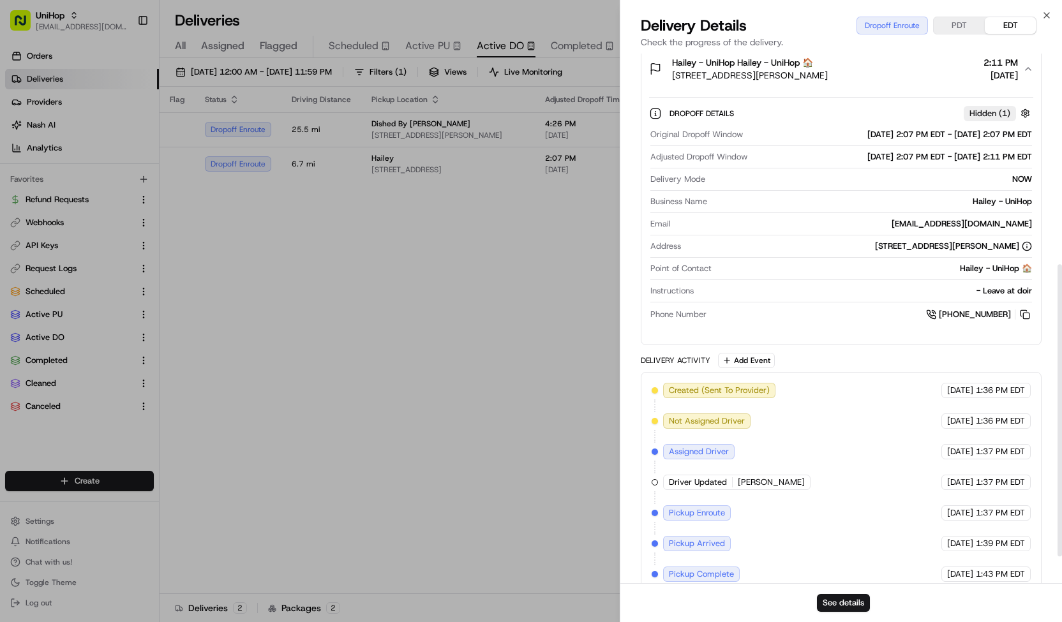
scroll to position [382, 0]
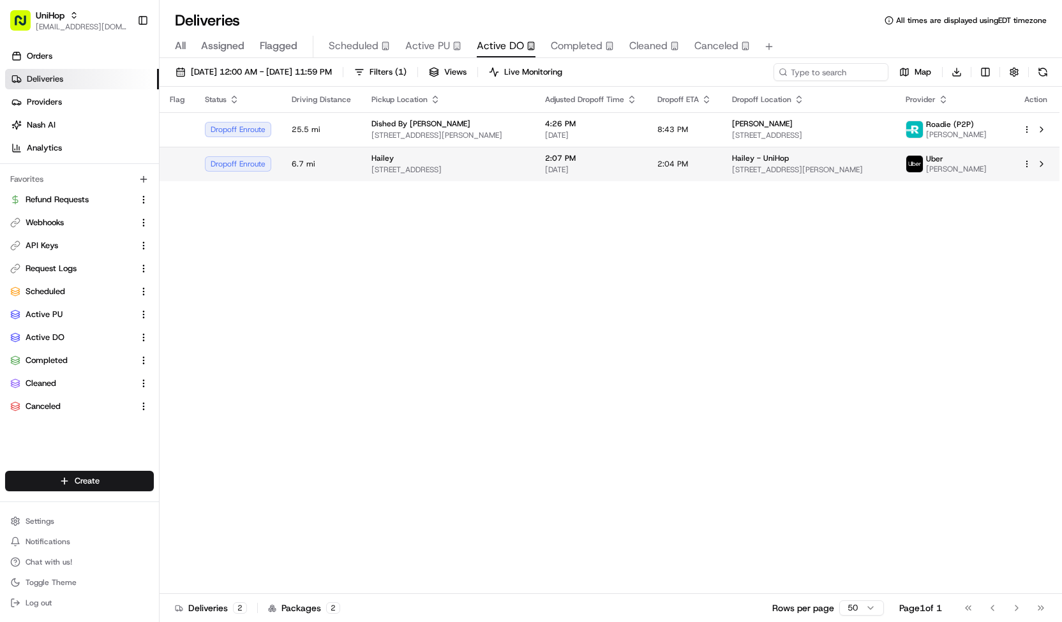
click at [433, 163] on div "Hailey" at bounding box center [447, 158] width 153 height 10
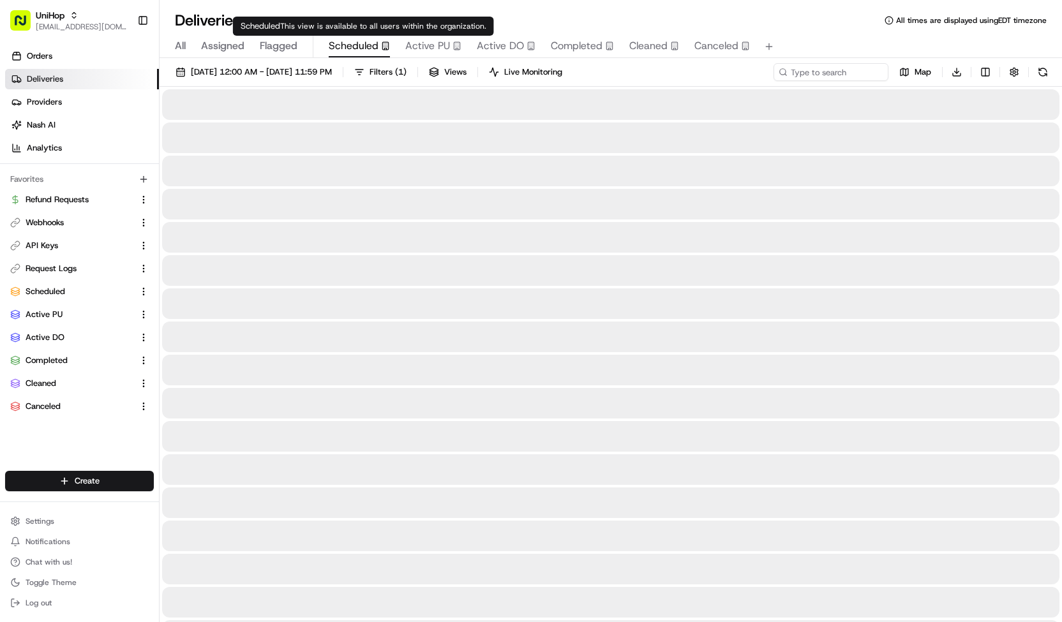
click at [377, 36] on button "Scheduled" at bounding box center [359, 47] width 61 height 22
click at [421, 53] on span "Active PU" at bounding box center [427, 45] width 45 height 15
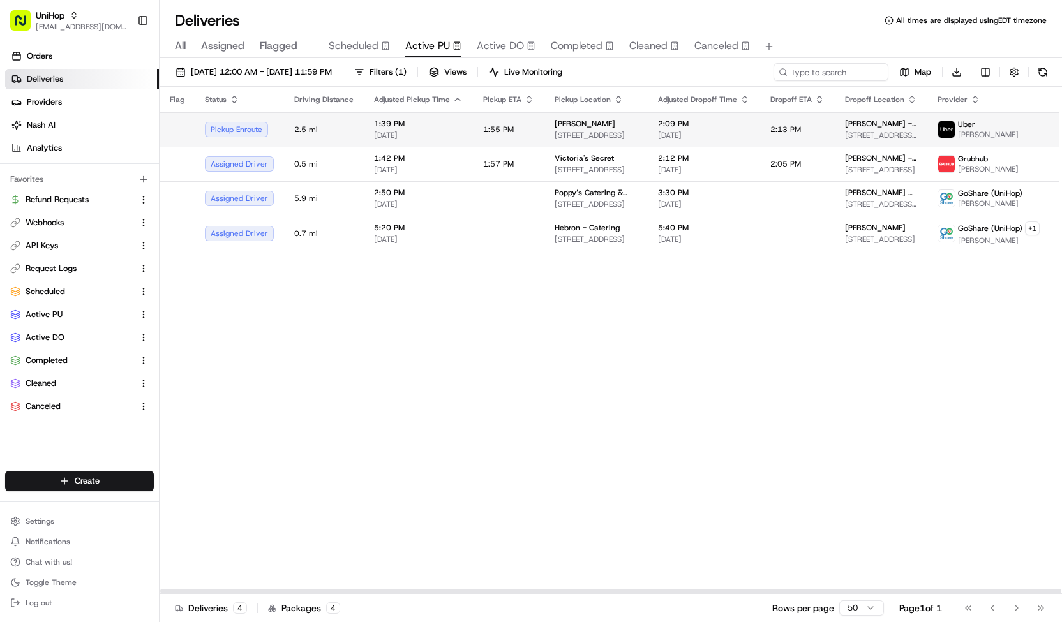
click at [491, 133] on span "1:55 PM" at bounding box center [498, 129] width 31 height 10
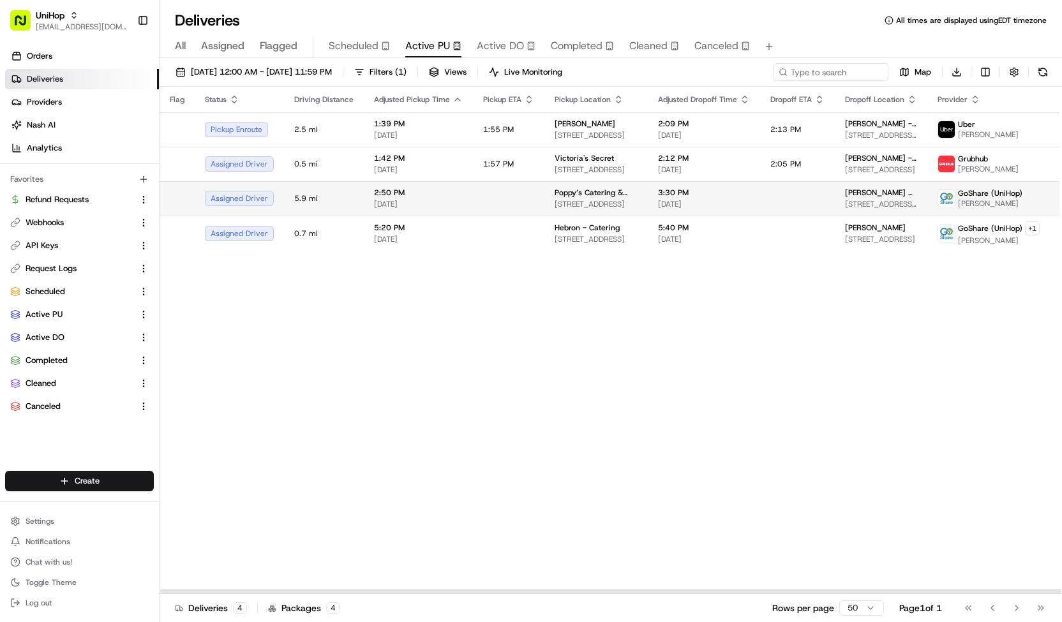
click at [555, 204] on span "189 Columbia St, Brooklyn, NY 11231, USA" at bounding box center [596, 204] width 83 height 10
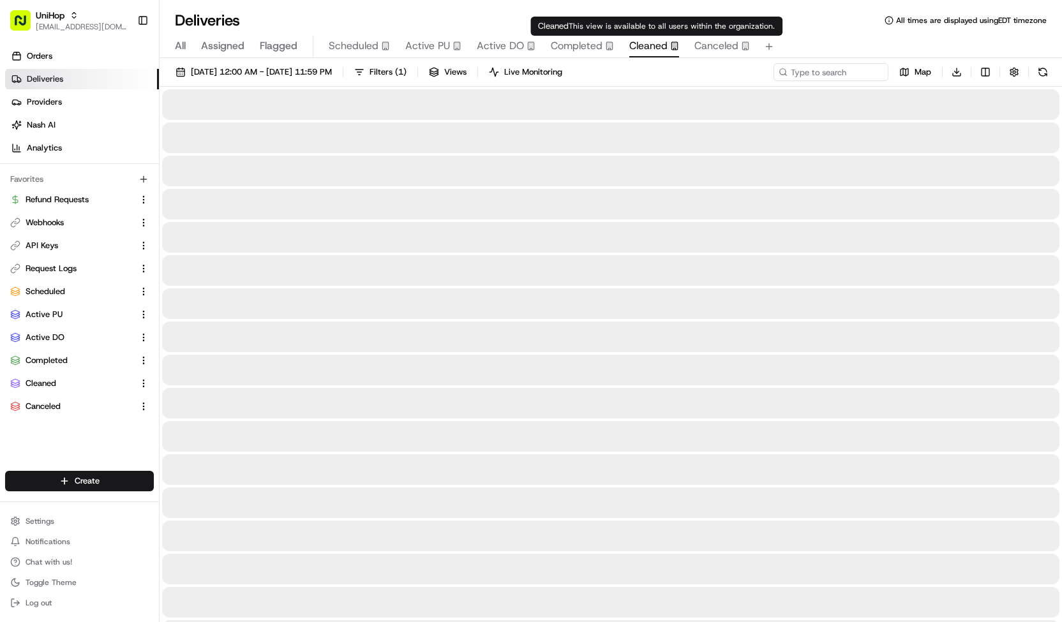
click at [646, 47] on span "Cleaned" at bounding box center [648, 45] width 38 height 15
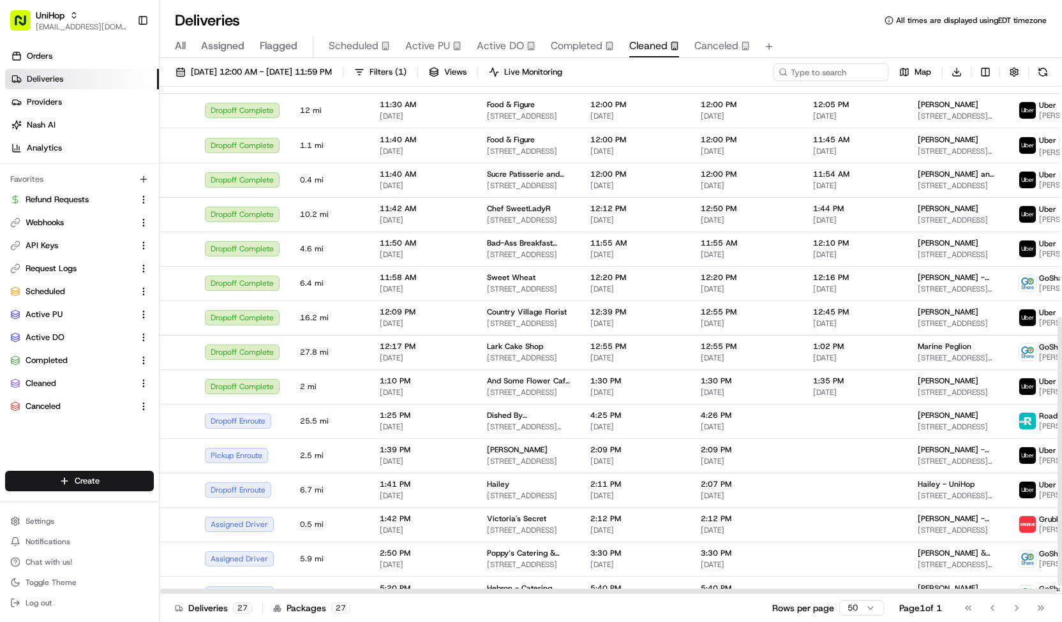
scroll to position [448, 0]
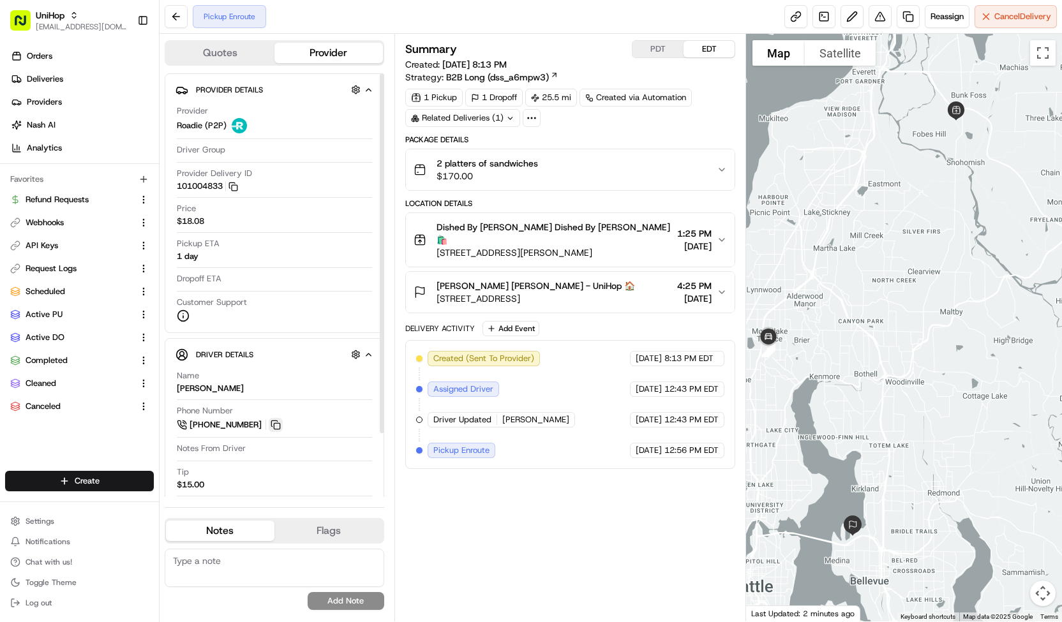
click at [273, 422] on button at bounding box center [276, 425] width 14 height 14
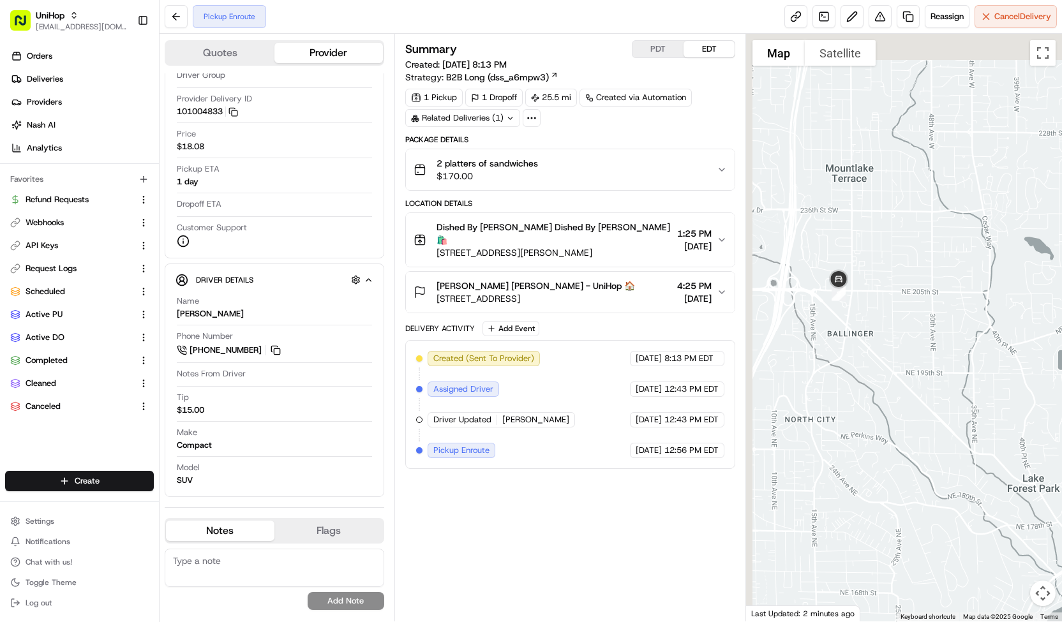
drag, startPoint x: 770, startPoint y: 273, endPoint x: 881, endPoint y: 325, distance: 123.1
click at [881, 325] on div at bounding box center [904, 328] width 316 height 588
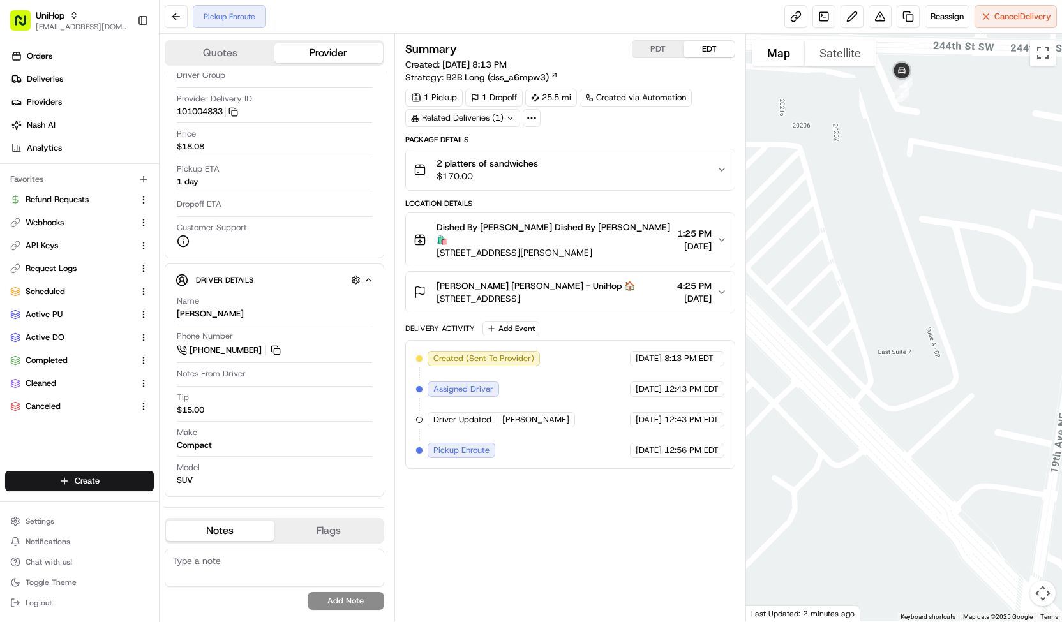
drag, startPoint x: 915, startPoint y: 101, endPoint x: 931, endPoint y: 178, distance: 78.2
click at [931, 178] on div at bounding box center [904, 328] width 316 height 588
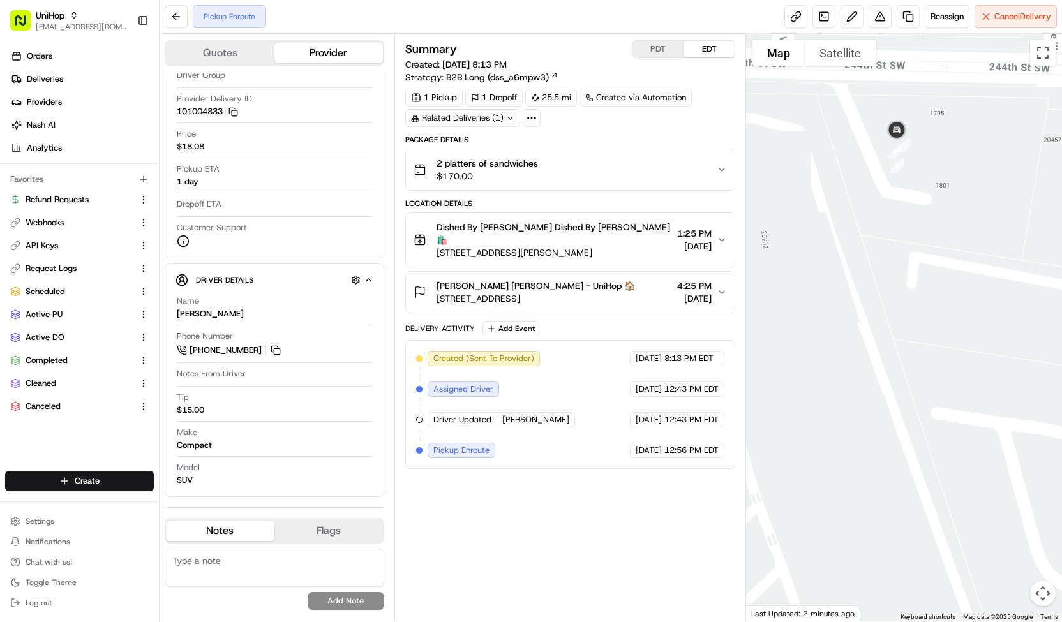
click at [699, 290] on button "Alyssa Plaiss Alyssa Plaiss - UniHop 🏠 3601 91st Ave NE, Bellevue, WA 98004, US…" at bounding box center [570, 292] width 329 height 41
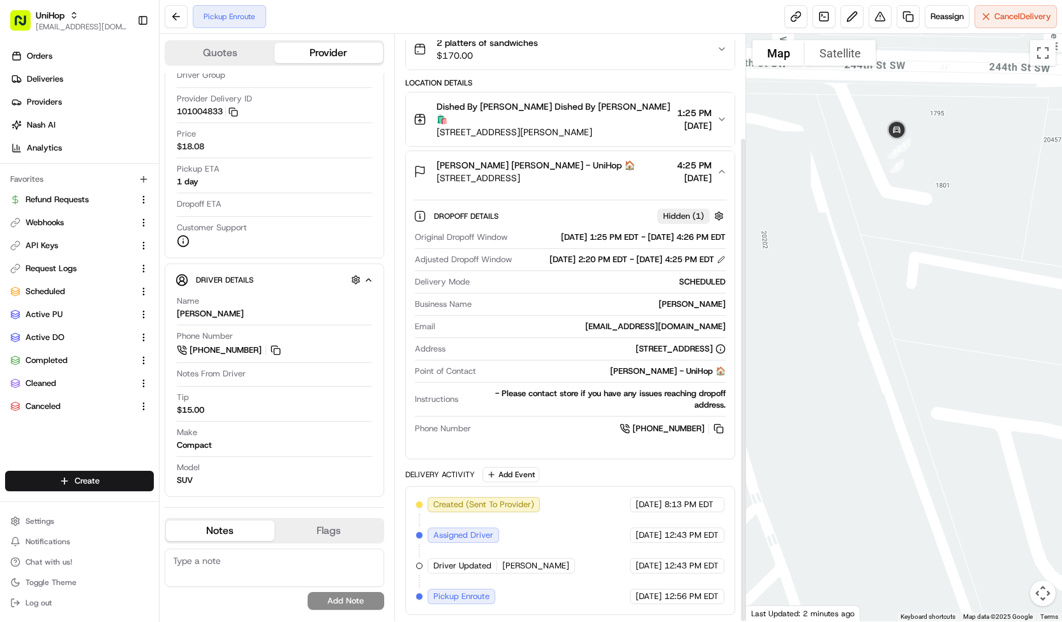
scroll to position [125, 0]
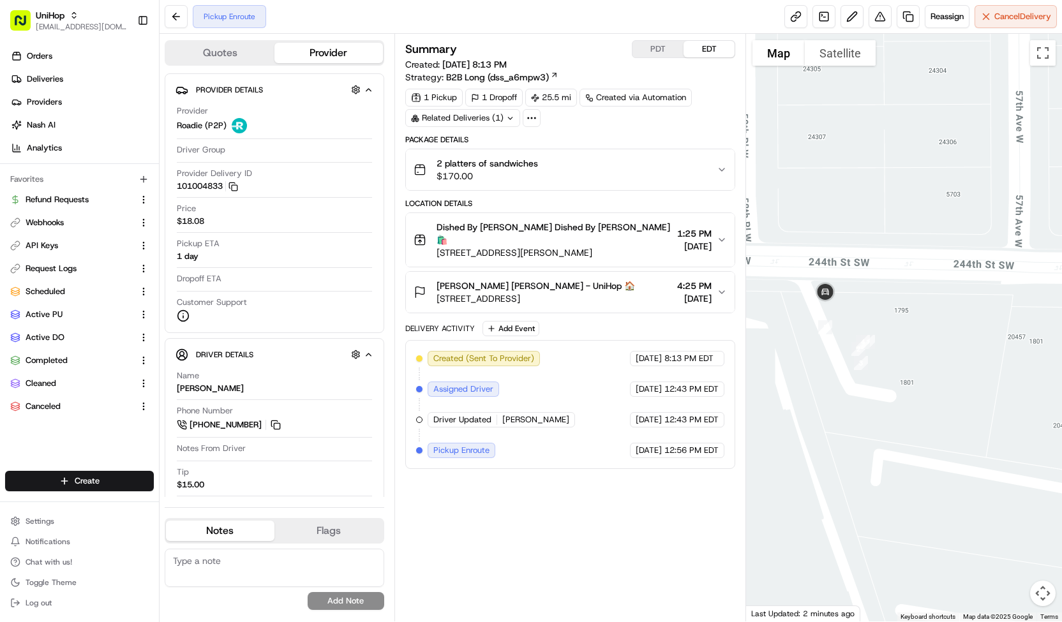
drag, startPoint x: 793, startPoint y: 302, endPoint x: 889, endPoint y: 345, distance: 105.2
click at [889, 345] on div at bounding box center [904, 328] width 316 height 588
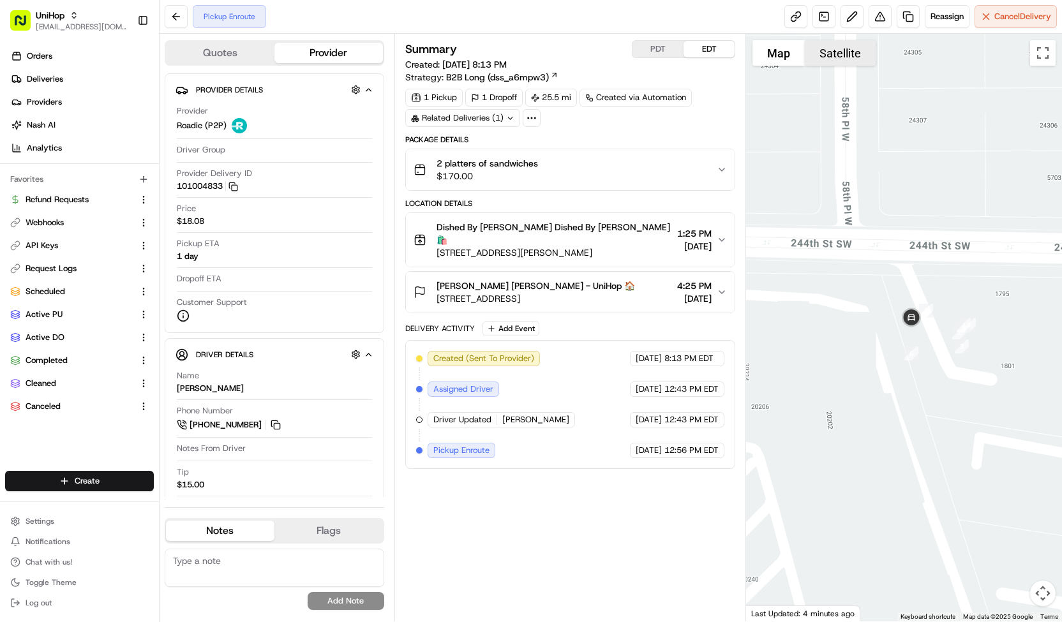
click at [832, 48] on button "Satellite" at bounding box center [840, 53] width 71 height 26
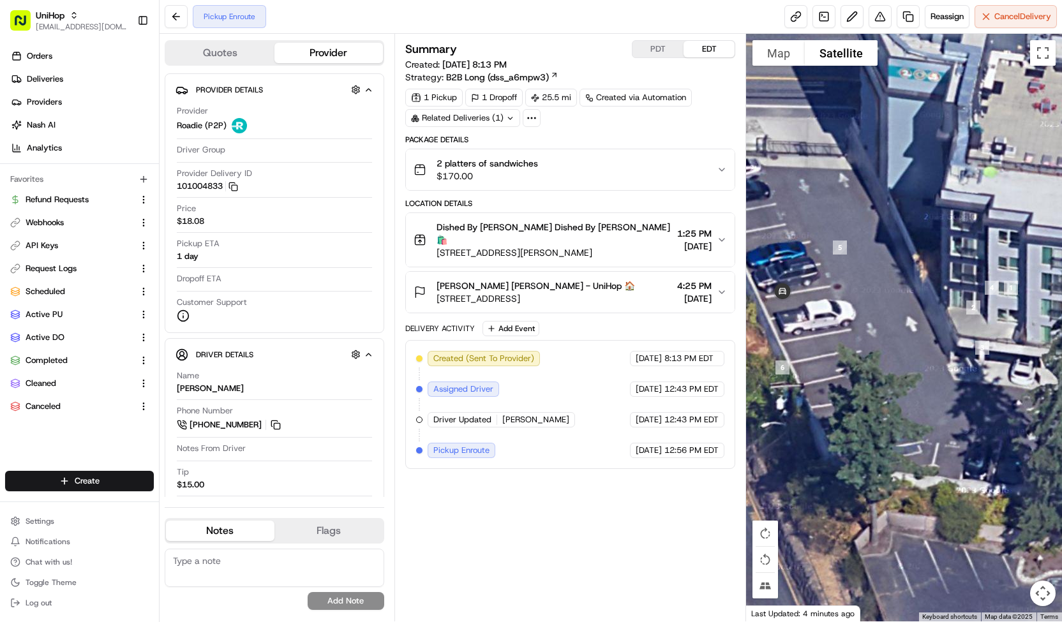
drag, startPoint x: 922, startPoint y: 377, endPoint x: 825, endPoint y: 422, distance: 107.1
click at [825, 422] on div at bounding box center [904, 328] width 316 height 588
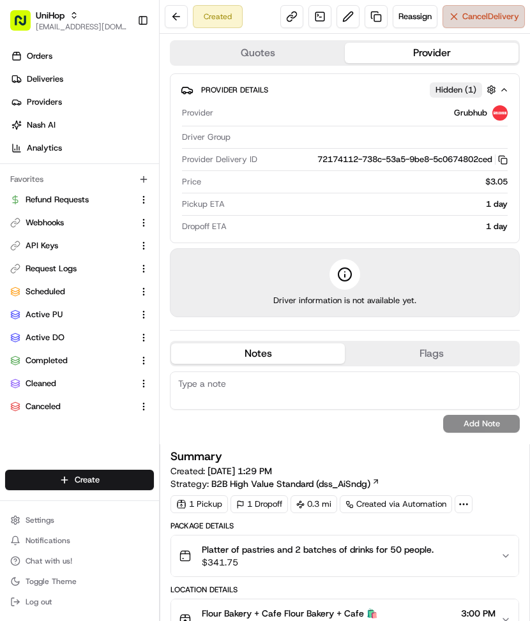
click at [485, 19] on span "Cancel Delivery" at bounding box center [490, 16] width 57 height 11
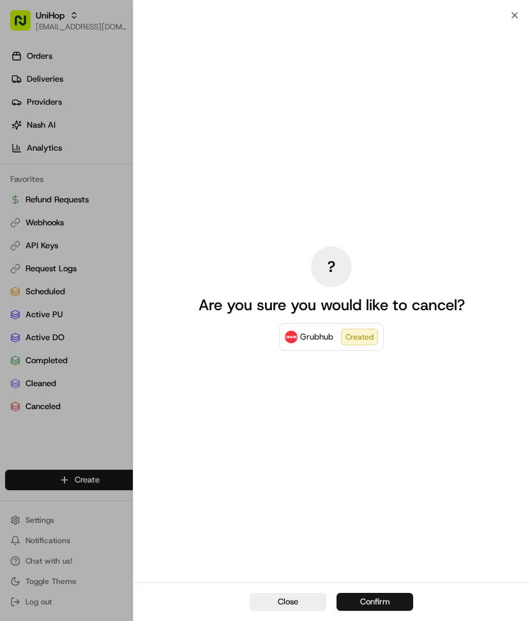
click at [357, 602] on button "Confirm" at bounding box center [374, 602] width 77 height 18
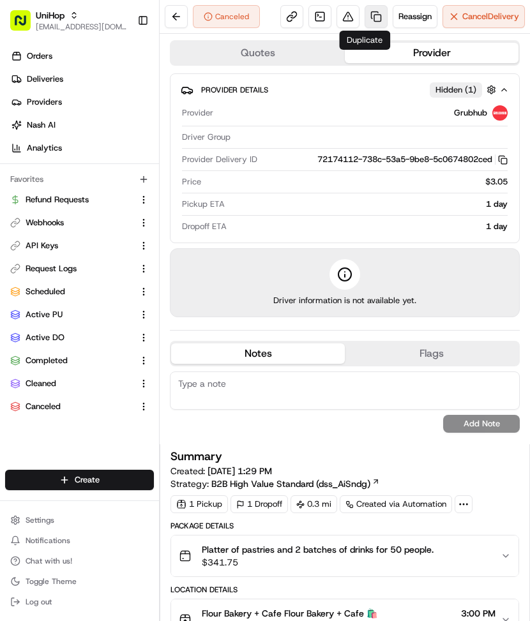
click at [366, 17] on link at bounding box center [375, 16] width 23 height 23
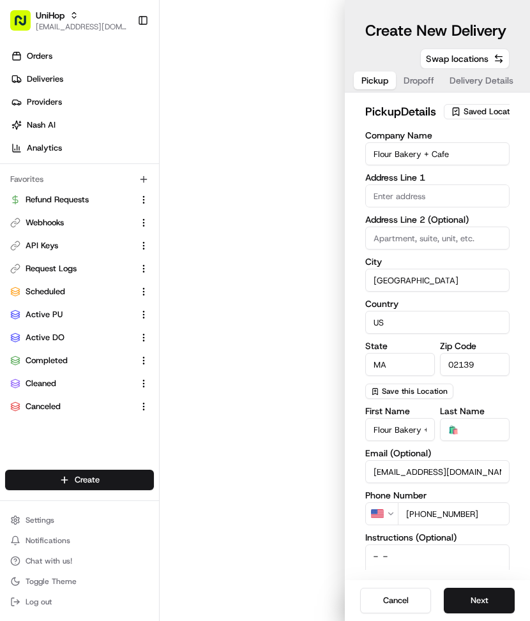
type input "190 Massachusetts Ave"
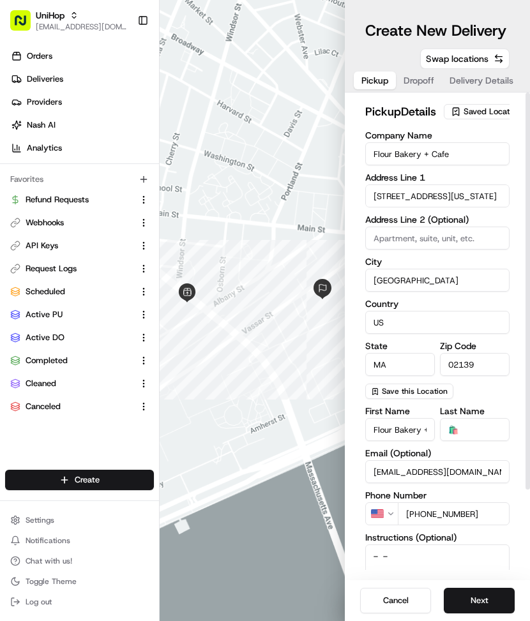
click at [459, 84] on span "Delivery Details" at bounding box center [481, 80] width 64 height 13
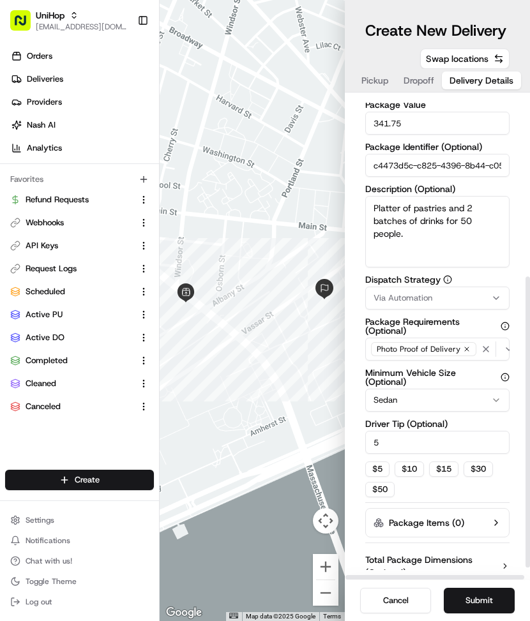
scroll to position [296, 0]
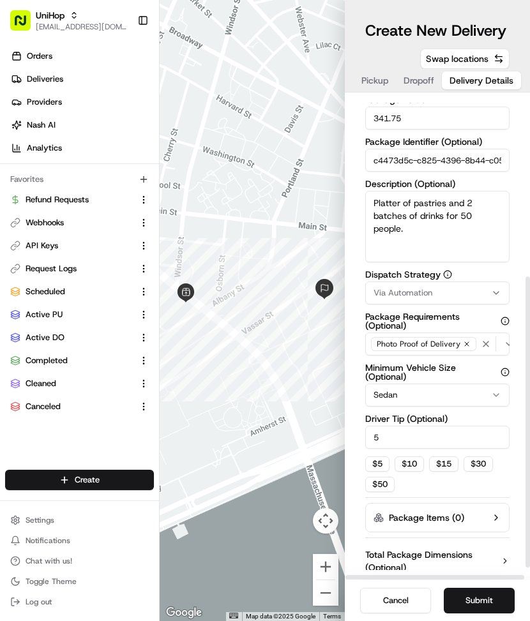
click at [398, 293] on span "Via Automation" at bounding box center [402, 292] width 59 height 11
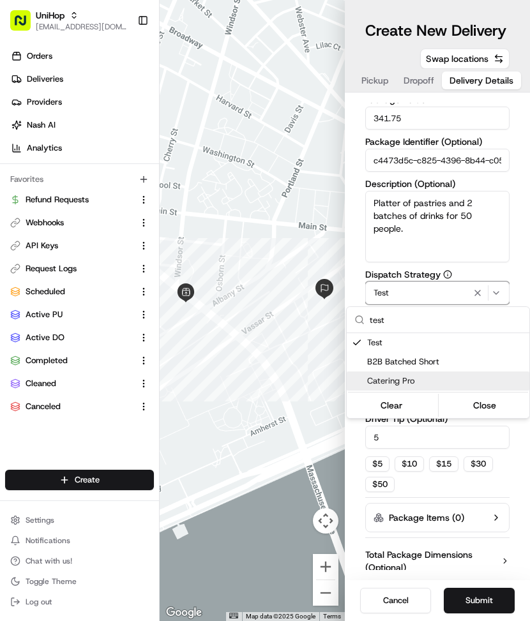
type input "test"
click at [476, 604] on html "UniHop contact@unihop.app Toggle Sidebar Orders Deliveries Providers Nash AI An…" at bounding box center [265, 310] width 530 height 621
click at [476, 604] on button "Submit" at bounding box center [479, 601] width 71 height 26
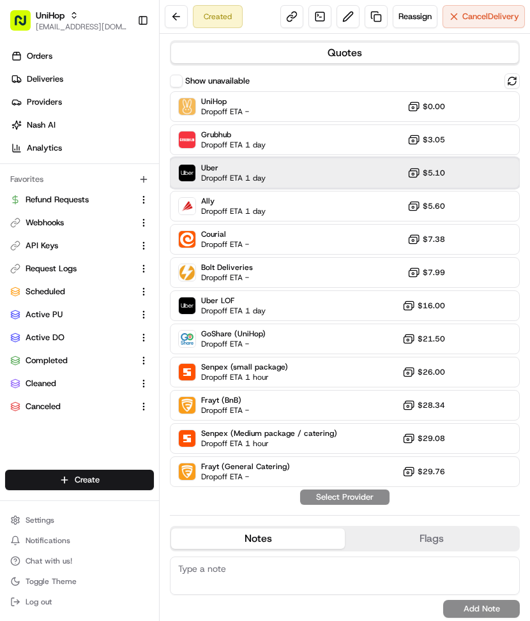
click at [252, 177] on span "Dropoff ETA 1 day" at bounding box center [233, 178] width 64 height 10
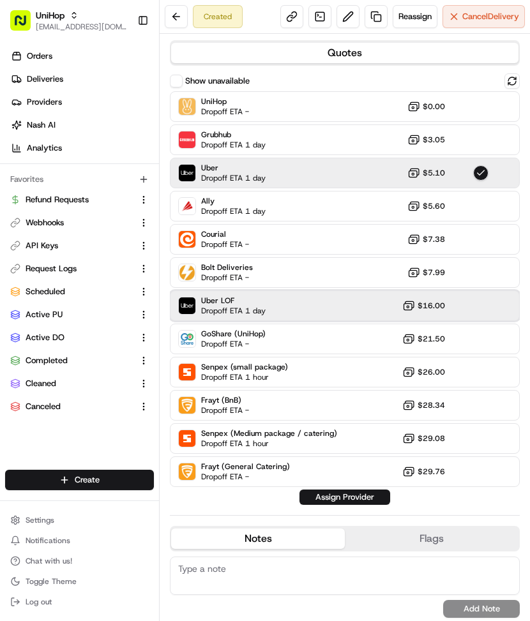
click at [261, 304] on span "Uber LOF" at bounding box center [233, 300] width 64 height 10
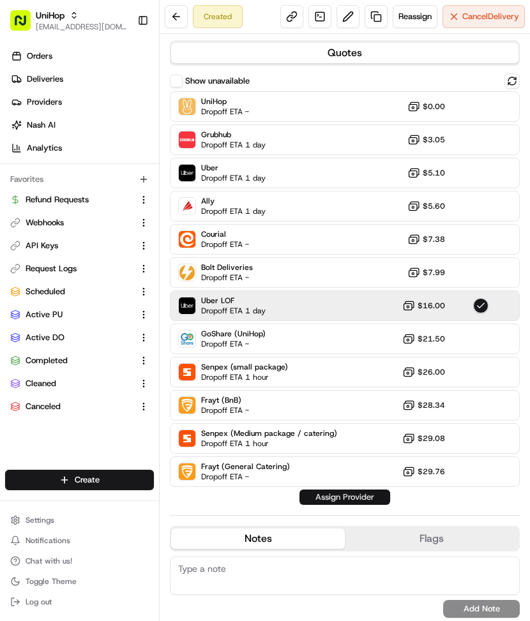
click at [302, 498] on button "Assign Provider" at bounding box center [344, 496] width 91 height 15
